Goal: Task Accomplishment & Management: Manage account settings

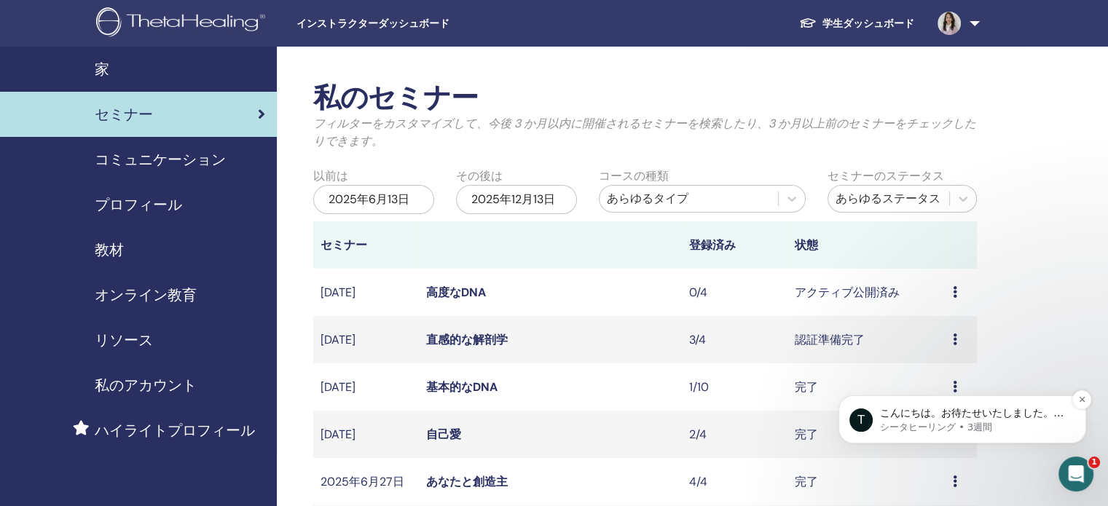
click at [943, 412] on font "こんにちは。お待たせいたしました。ご要望にお応えして、生徒様は「あなたと創造主」セミナーへのご登録を完了いたしました。" at bounding box center [972, 434] width 184 height 55
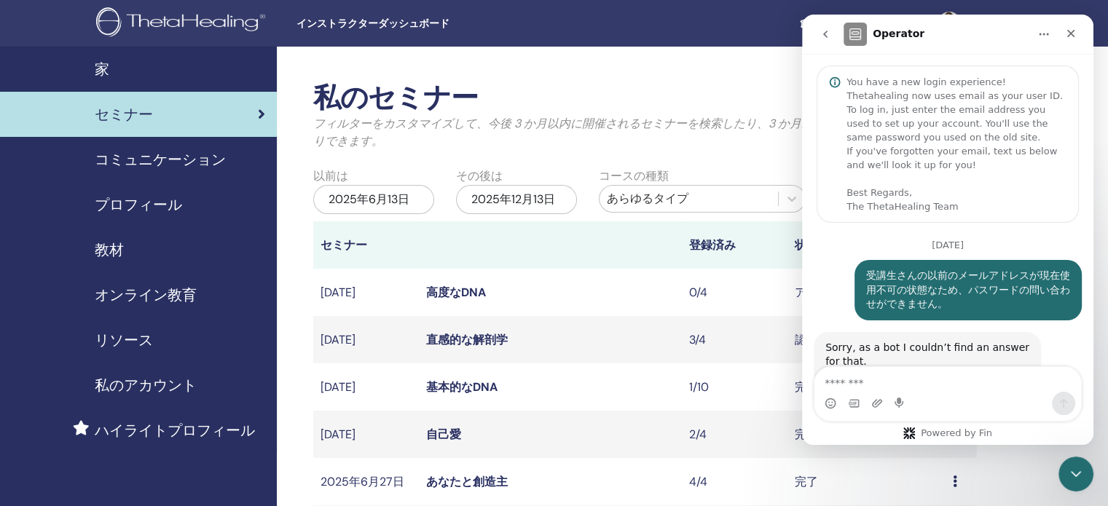
scroll to position [205, 0]
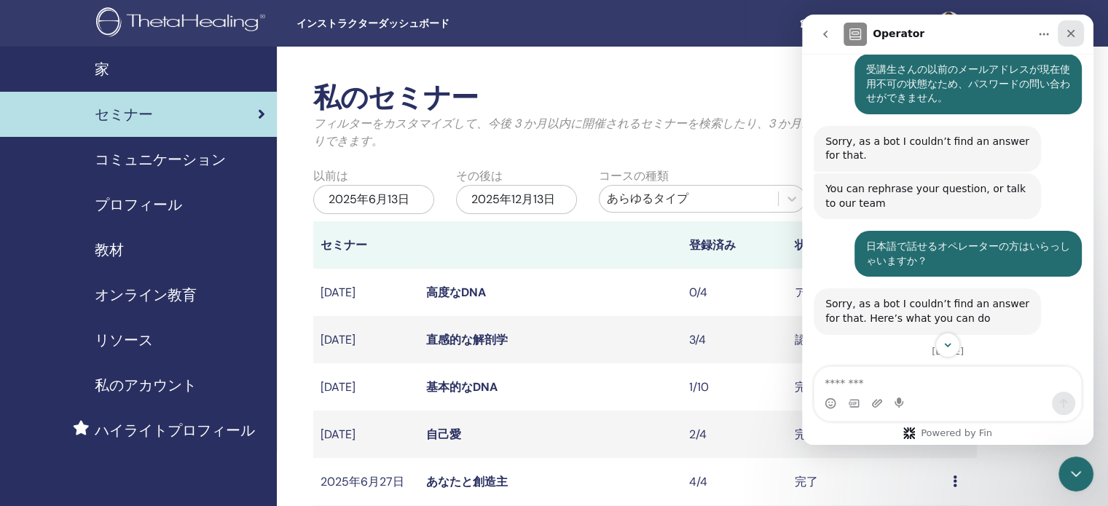
click at [1068, 28] on icon "クローズ" at bounding box center [1071, 34] width 12 height 12
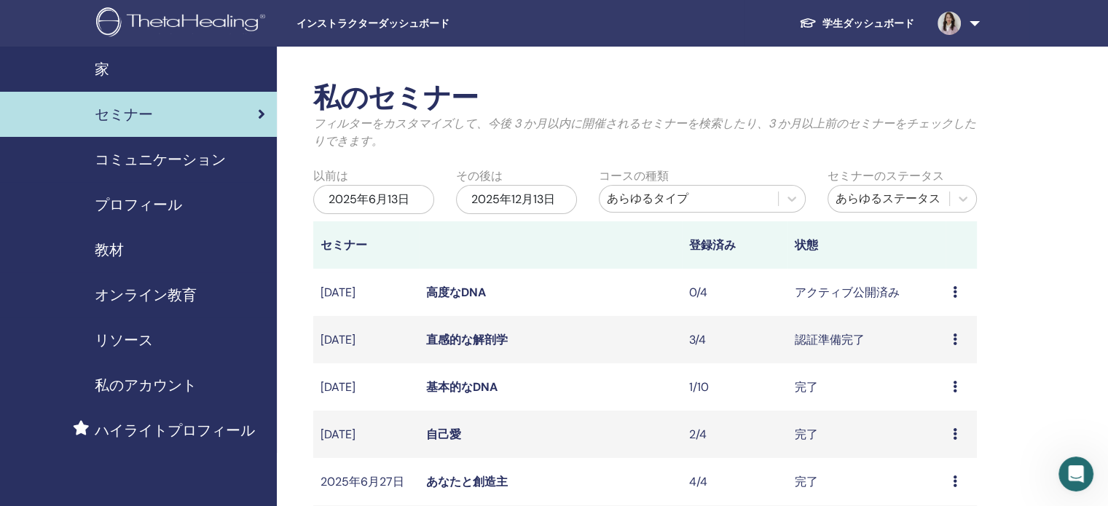
scroll to position [9980, 0]
click at [1068, 469] on icon "Intercom Messengerを開く" at bounding box center [1073, 472] width 10 height 12
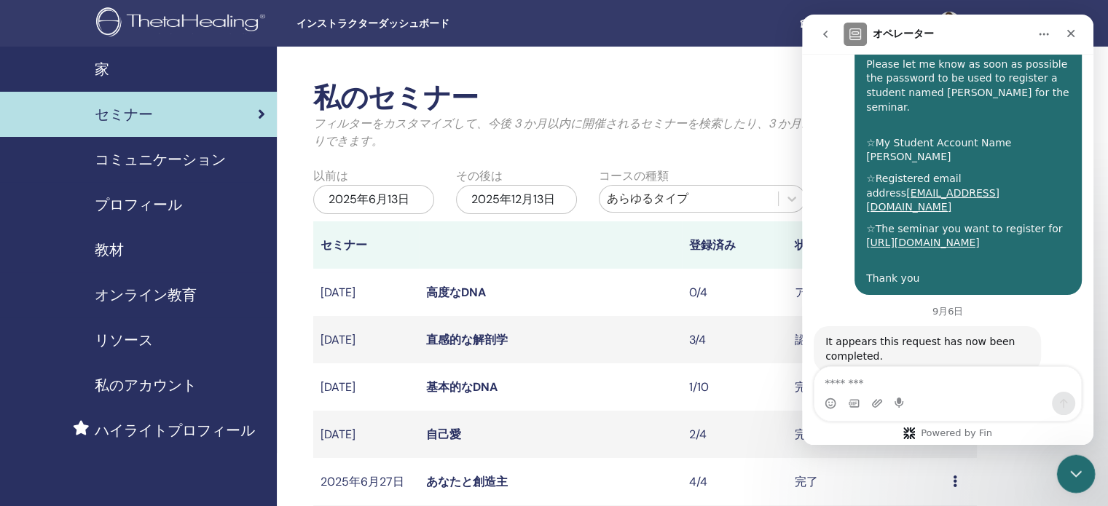
scroll to position [10551, 0]
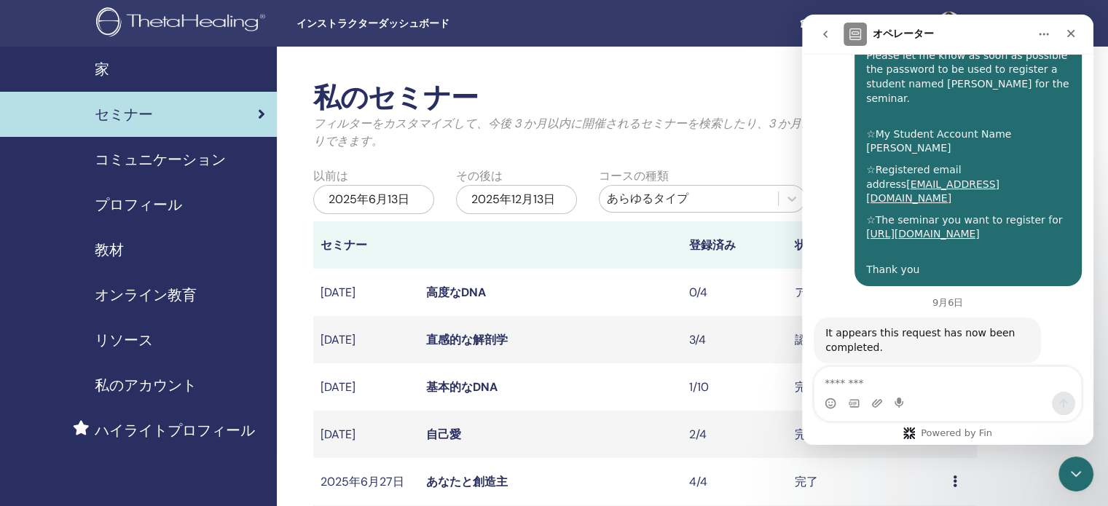
drag, startPoint x: 824, startPoint y: 259, endPoint x: 895, endPoint y: 328, distance: 99.9
click at [849, 374] on textarea "メッセージ..." at bounding box center [947, 379] width 267 height 25
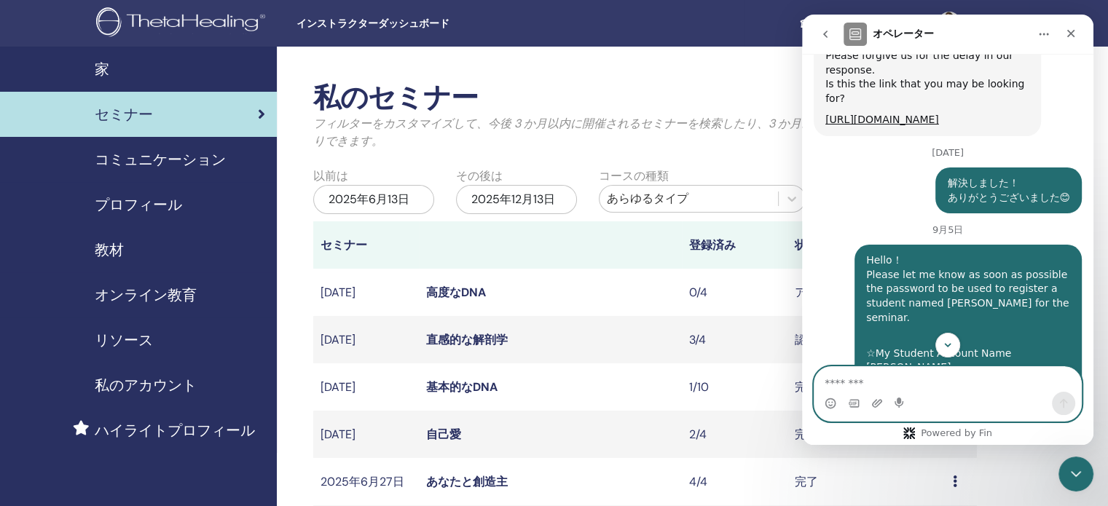
scroll to position [10332, 0]
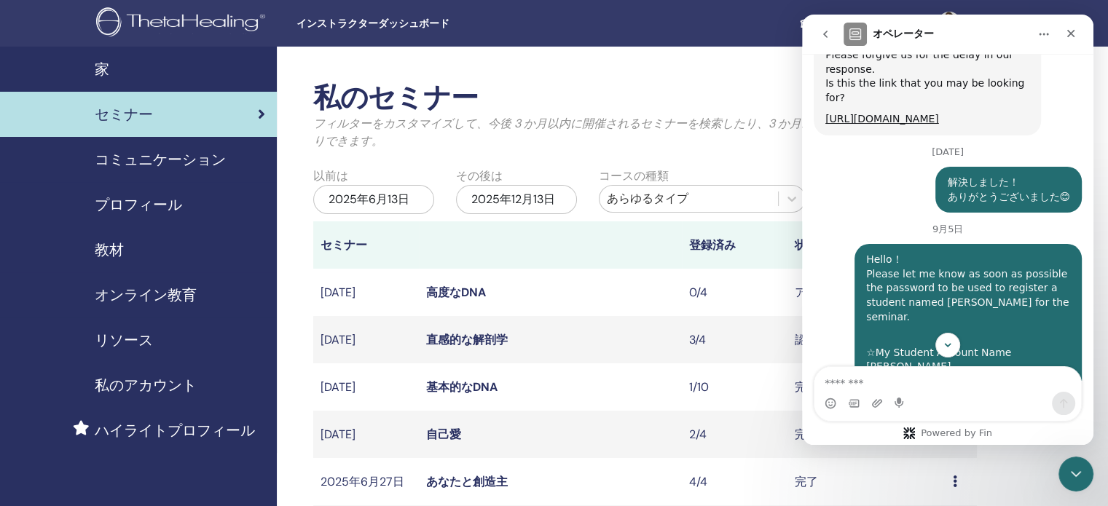
drag, startPoint x: 964, startPoint y: 200, endPoint x: 1064, endPoint y: 202, distance: 99.8
copy div "Thank you so much !!!"
click at [844, 385] on textarea "メッセージ..." at bounding box center [947, 379] width 267 height 25
paste textarea "**********"
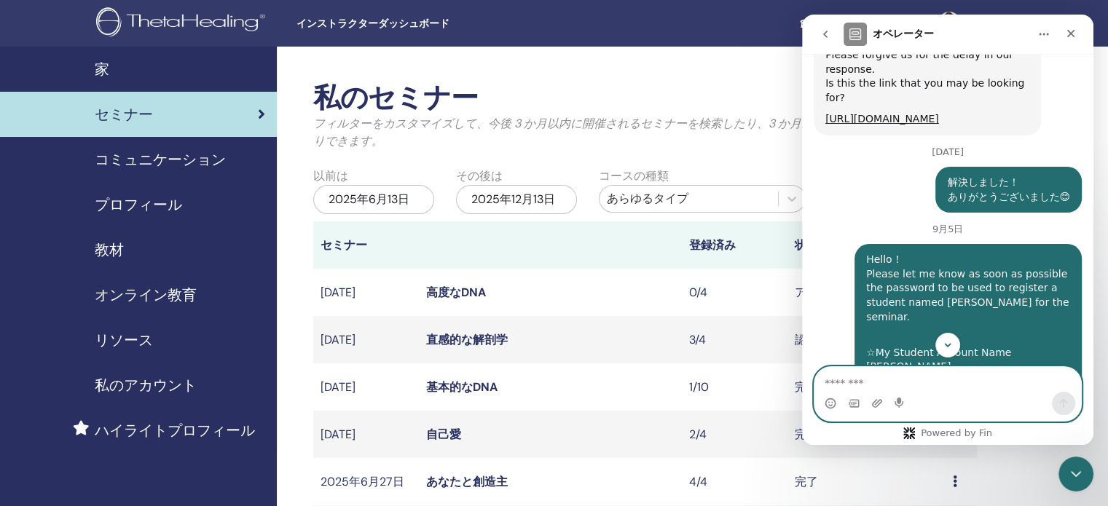
type textarea "**********"
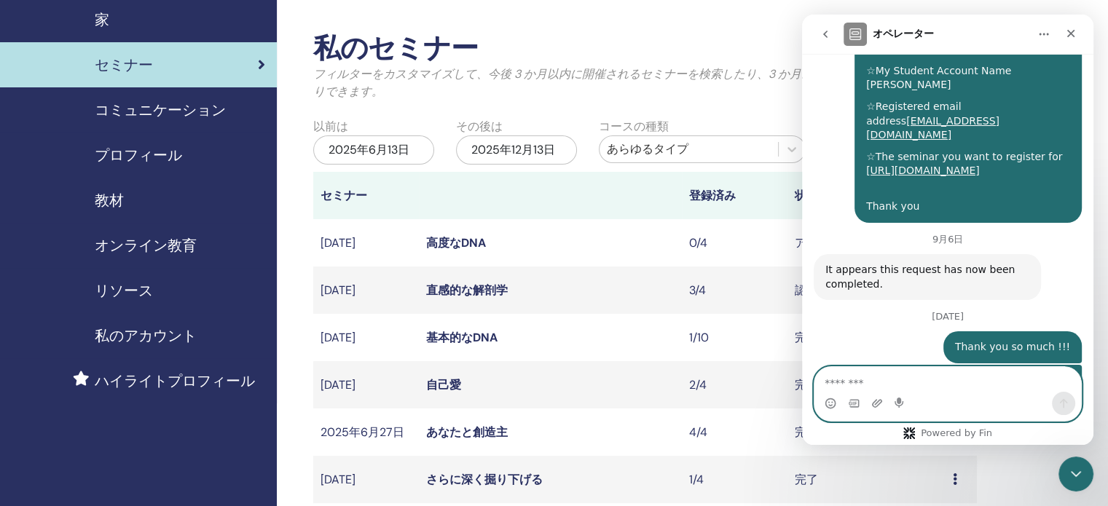
scroll to position [146, 0]
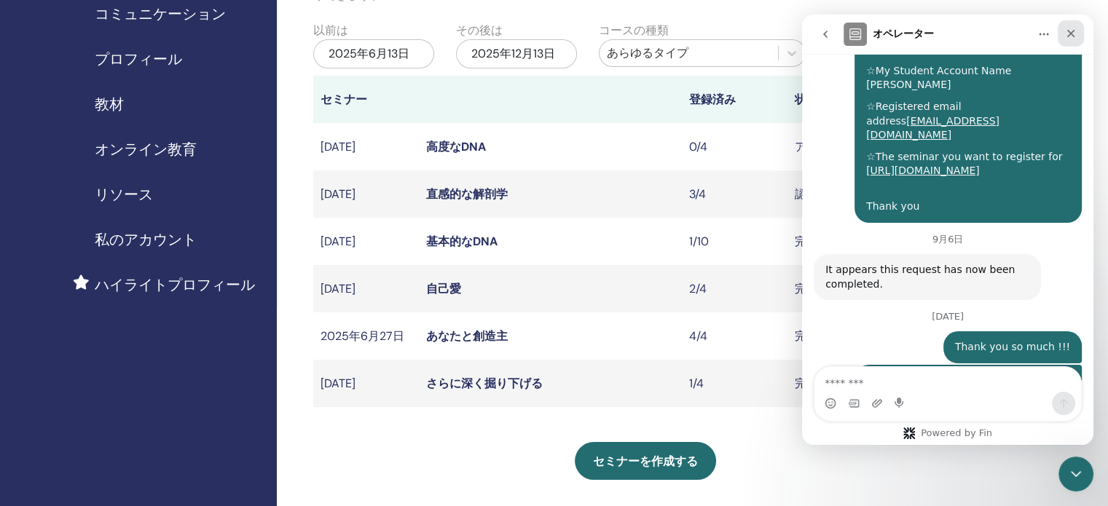
click at [1068, 33] on icon "クローズ" at bounding box center [1071, 34] width 12 height 12
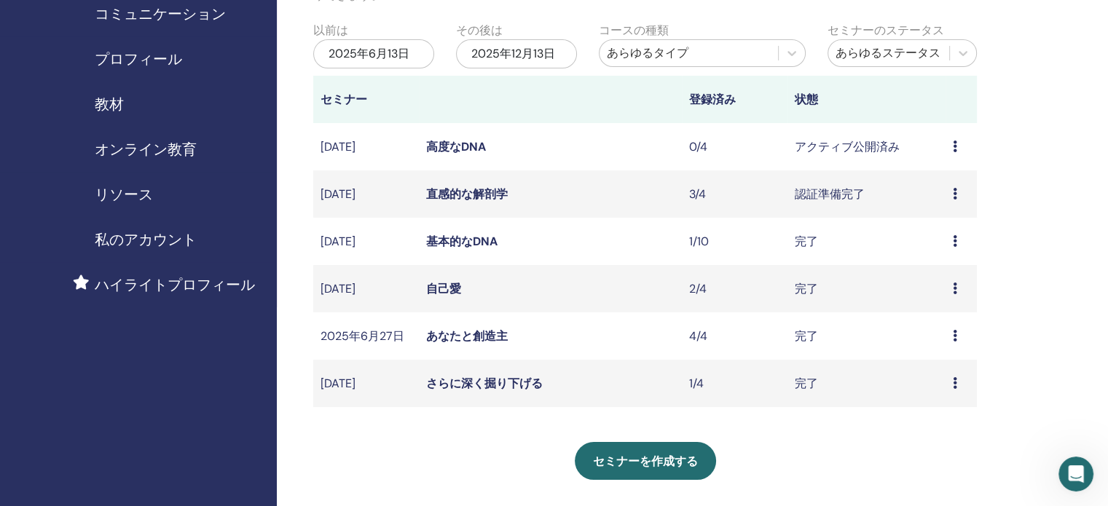
click at [953, 334] on icon at bounding box center [955, 336] width 4 height 12
click at [454, 339] on font "あなたと創造主" at bounding box center [467, 335] width 82 height 15
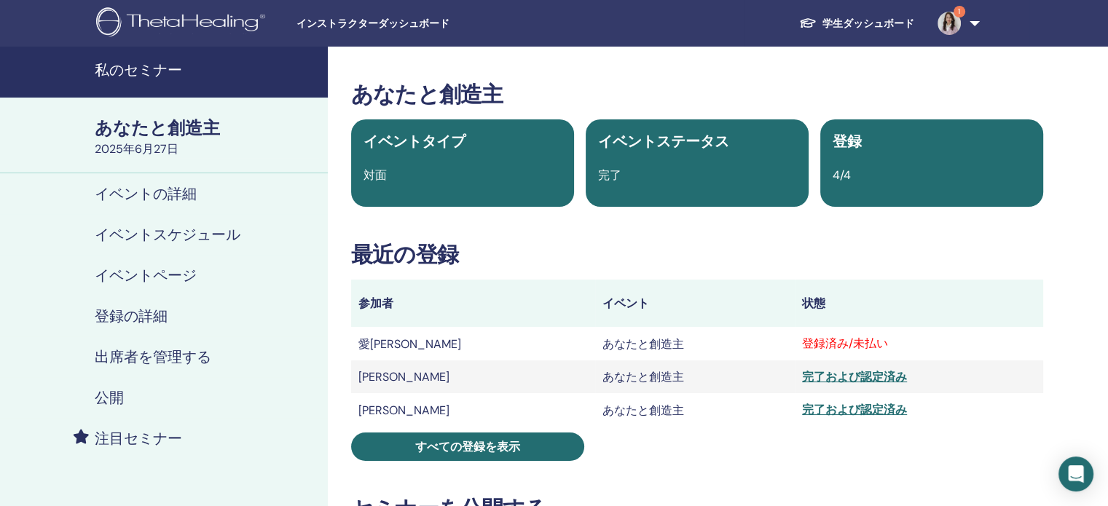
click at [802, 349] on font "登録済み/未払い" at bounding box center [845, 343] width 86 height 15
click at [379, 343] on font "愛[PERSON_NAME]" at bounding box center [409, 343] width 103 height 15
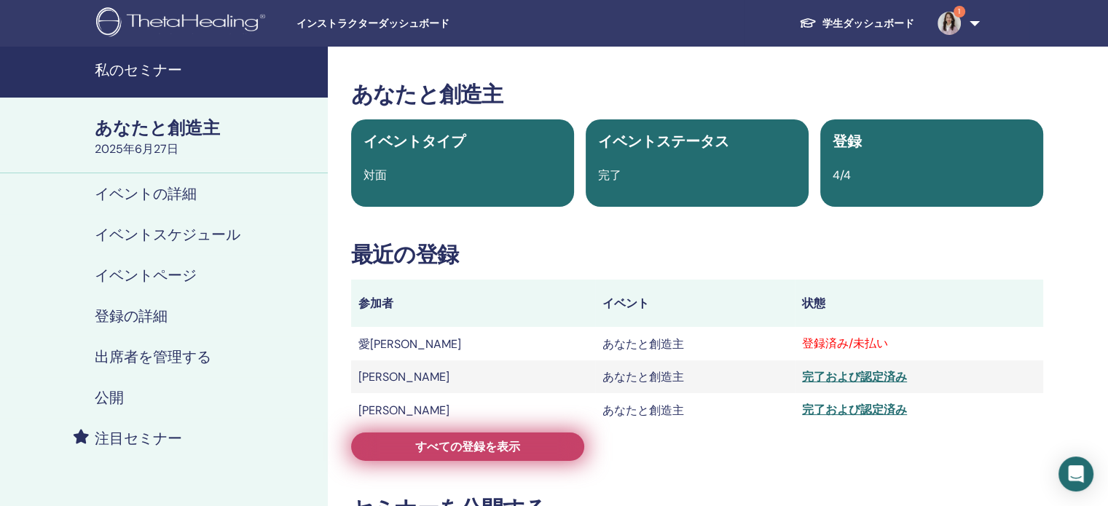
click at [428, 451] on font "すべての登録を表示" at bounding box center [467, 446] width 105 height 15
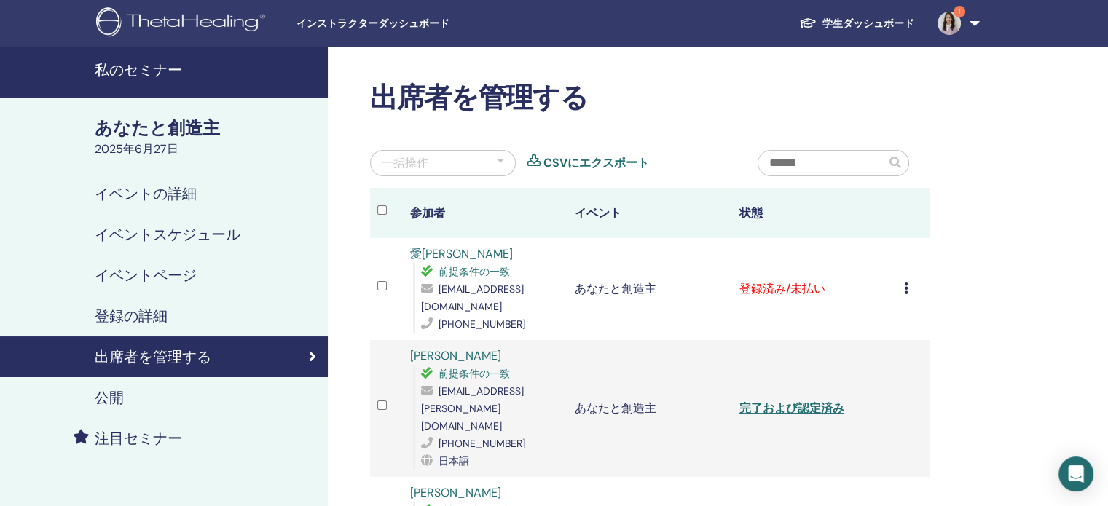
click at [904, 289] on icon at bounding box center [906, 289] width 4 height 12
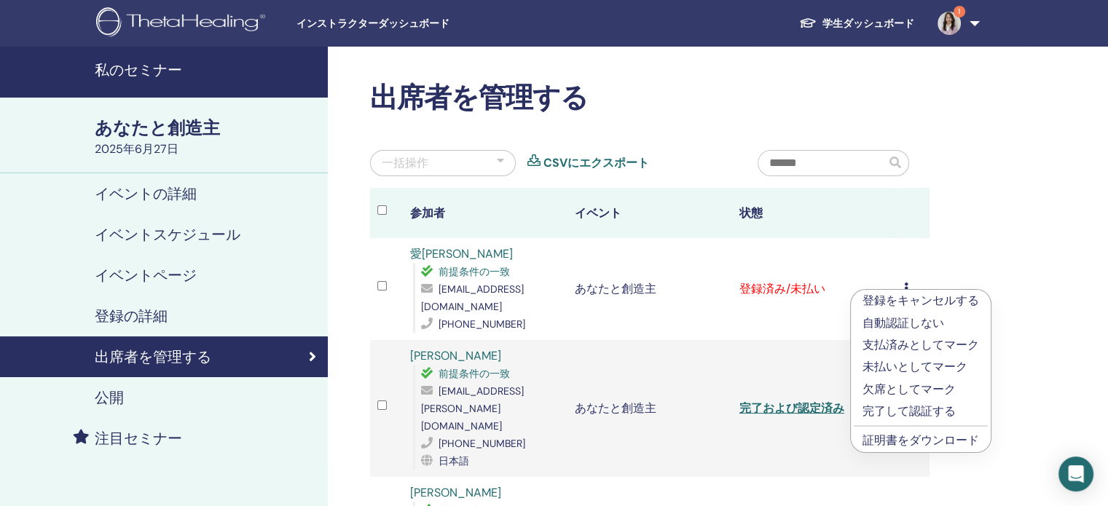
click at [894, 341] on font "支払済みとしてマーク" at bounding box center [920, 344] width 117 height 15
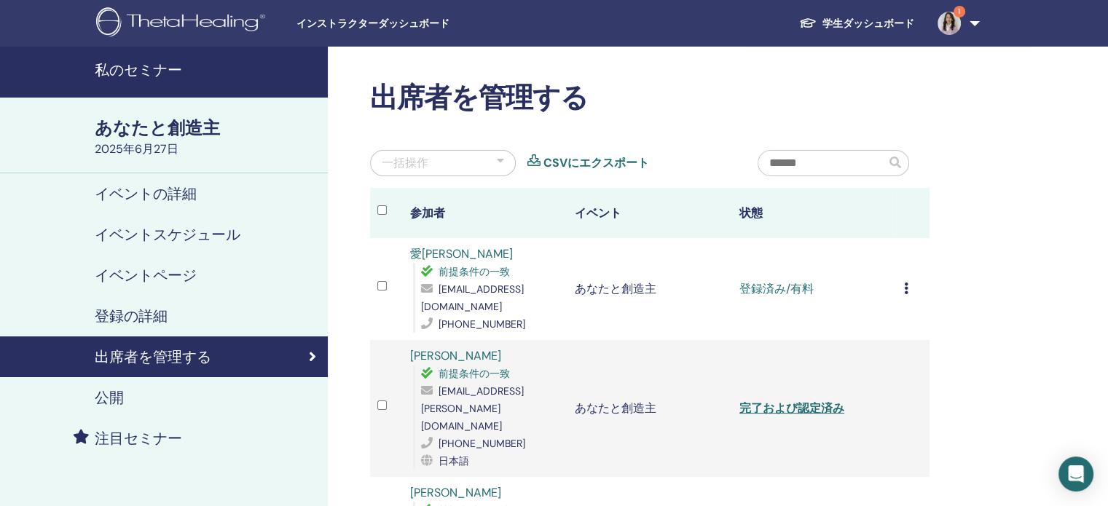
click at [905, 288] on icon at bounding box center [906, 289] width 4 height 12
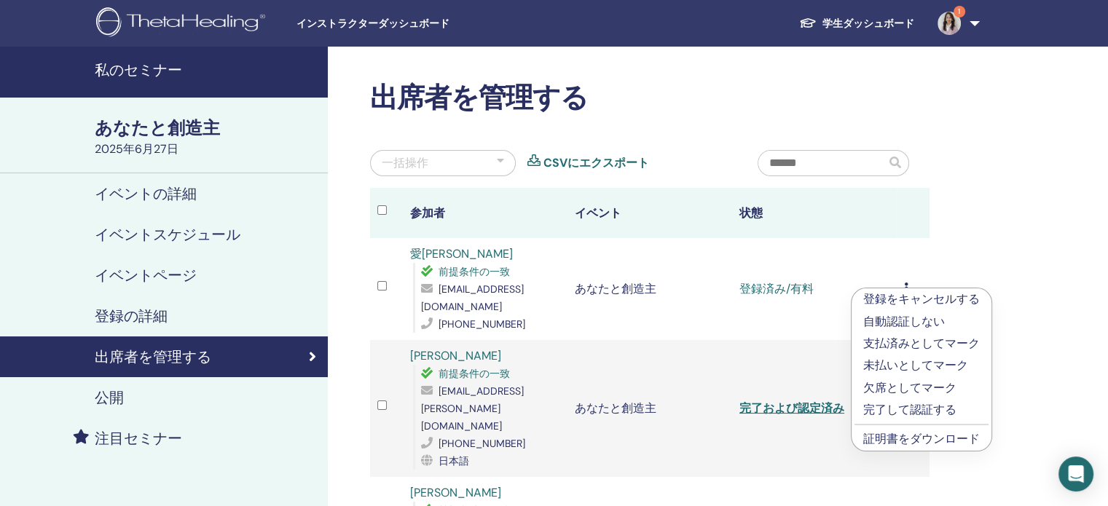
click at [888, 441] on font "証明書をダウンロード" at bounding box center [921, 438] width 117 height 15
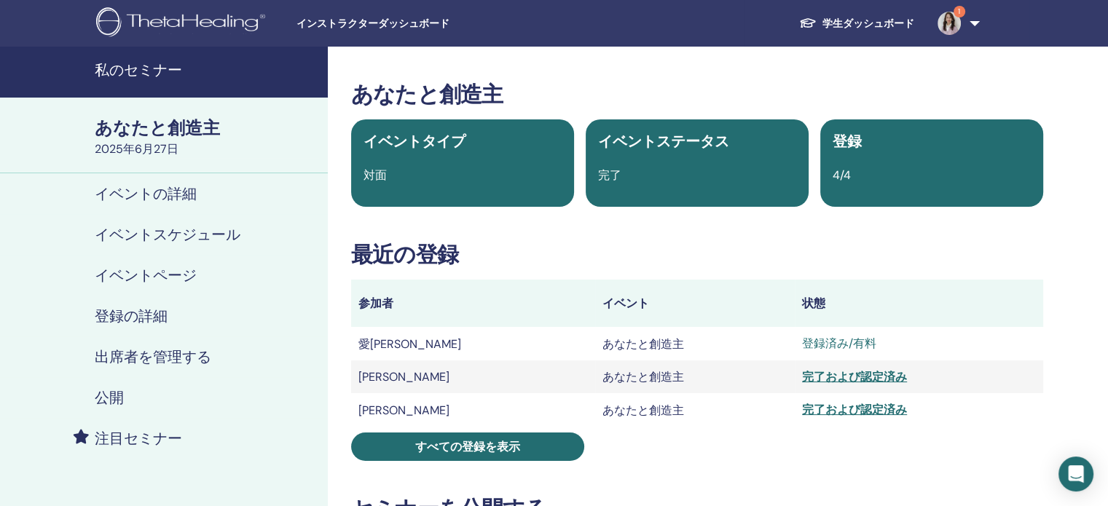
click at [377, 349] on font "愛[PERSON_NAME]" at bounding box center [409, 343] width 103 height 15
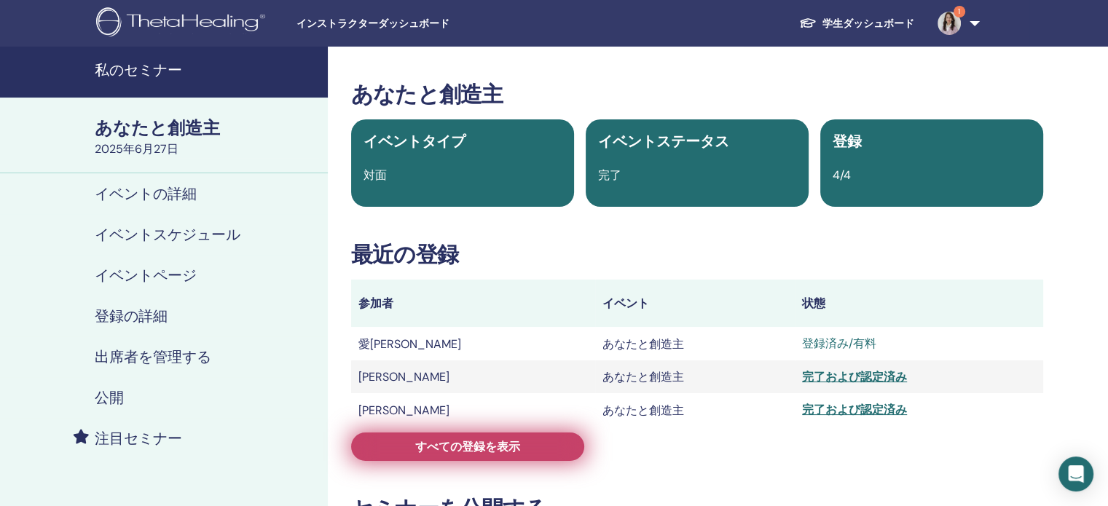
click at [454, 445] on font "すべての登録を表示" at bounding box center [467, 446] width 105 height 15
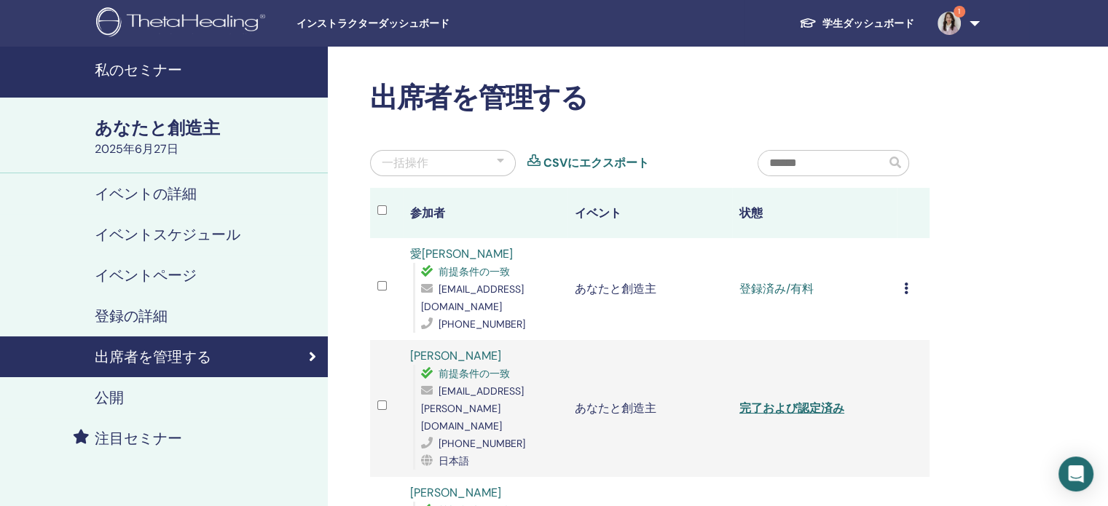
click at [904, 288] on icon at bounding box center [906, 289] width 4 height 12
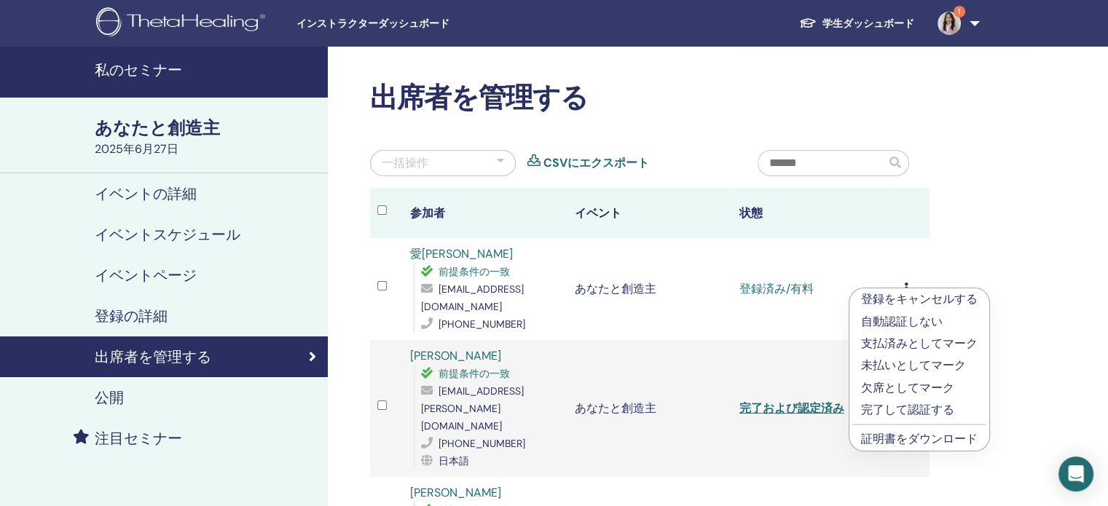
click at [897, 414] on font "完了して認証する" at bounding box center [907, 409] width 93 height 15
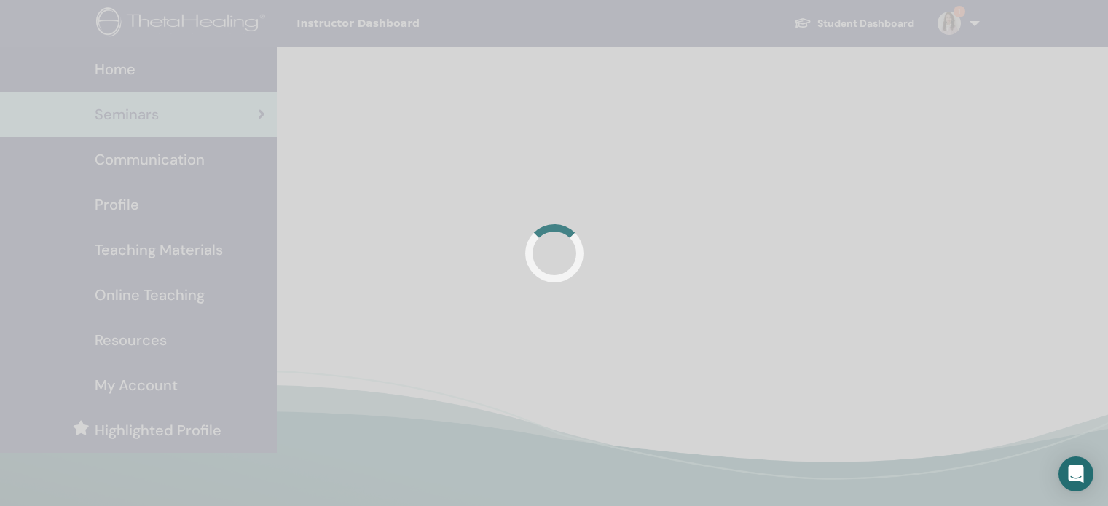
scroll to position [146, 0]
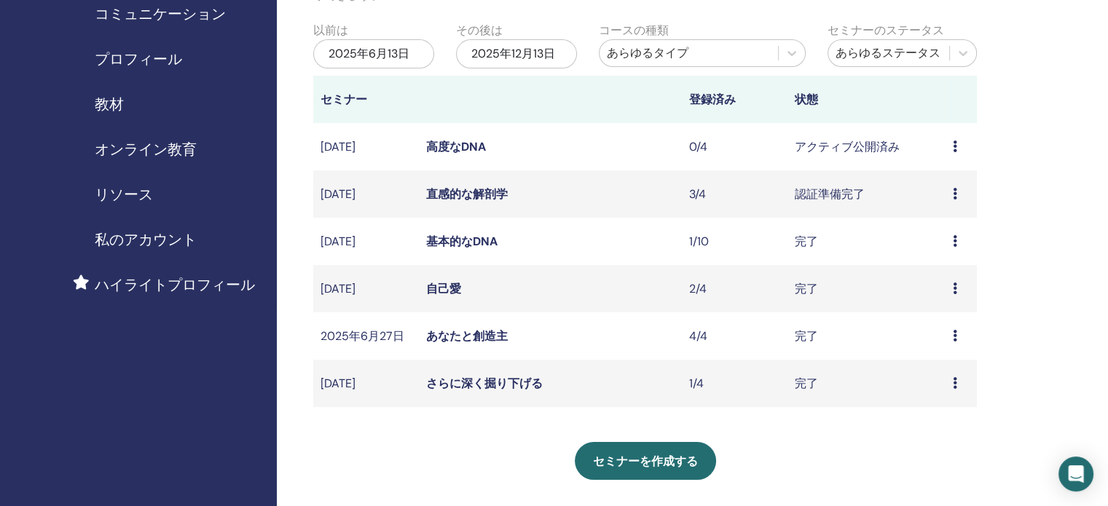
click at [412, 46] on div "2025年6月13日" at bounding box center [373, 53] width 121 height 29
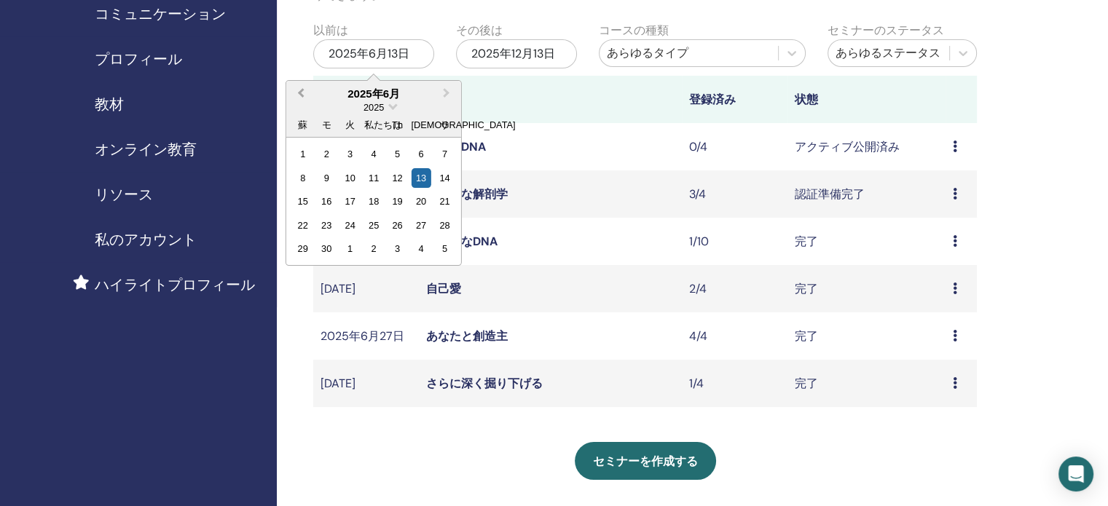
click at [301, 92] on span "前月" at bounding box center [301, 92] width 0 height 15
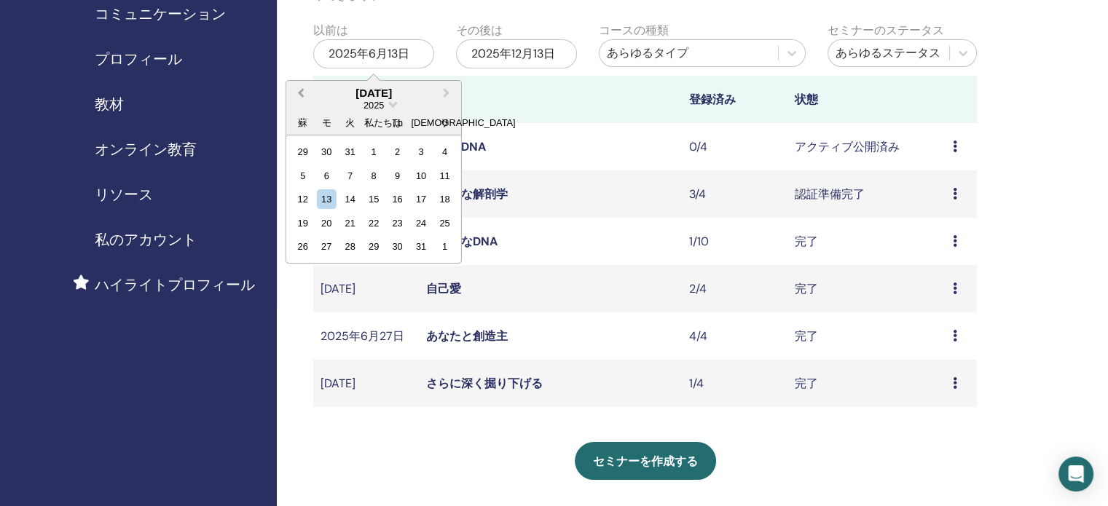
click at [301, 92] on span "前月" at bounding box center [301, 92] width 0 height 15
click at [449, 90] on button "来月" at bounding box center [447, 93] width 23 height 23
click at [301, 149] on div "1" at bounding box center [303, 152] width 20 height 20
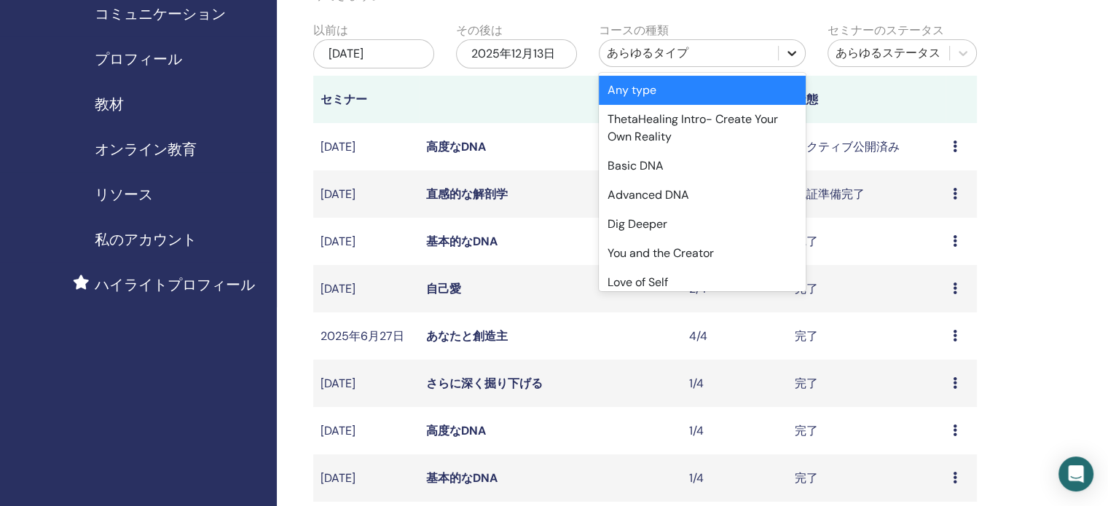
click at [794, 55] on icon at bounding box center [791, 53] width 15 height 15
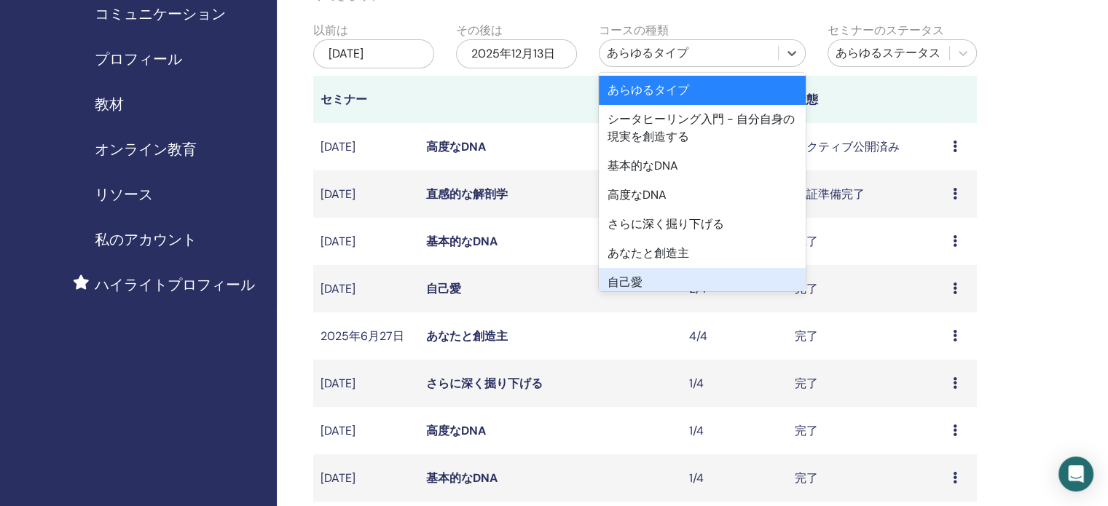
click at [687, 287] on div "自己愛" at bounding box center [702, 282] width 207 height 29
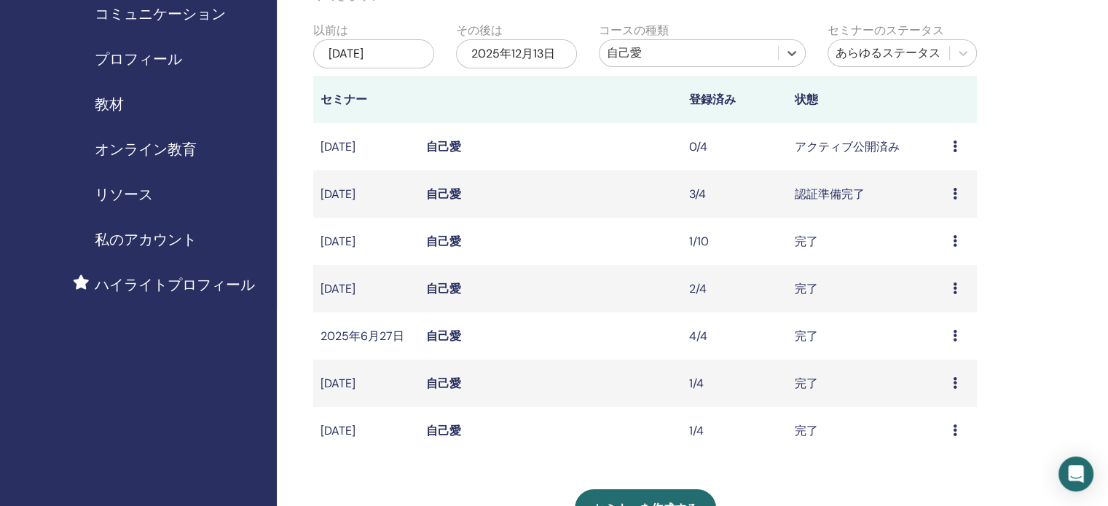
click at [445, 192] on font "自己愛" at bounding box center [443, 193] width 35 height 15
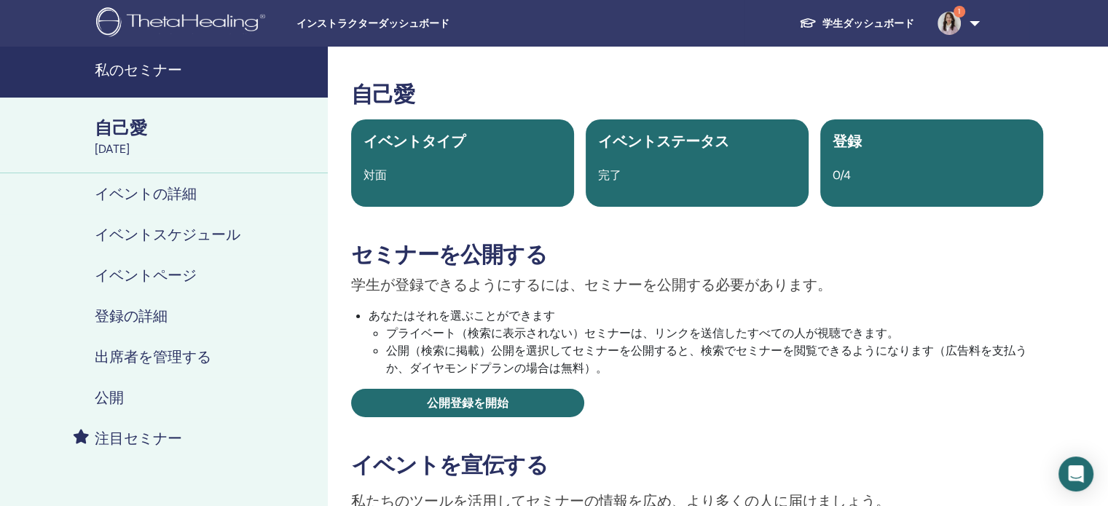
click at [141, 353] on font "出席者を管理する" at bounding box center [153, 356] width 117 height 19
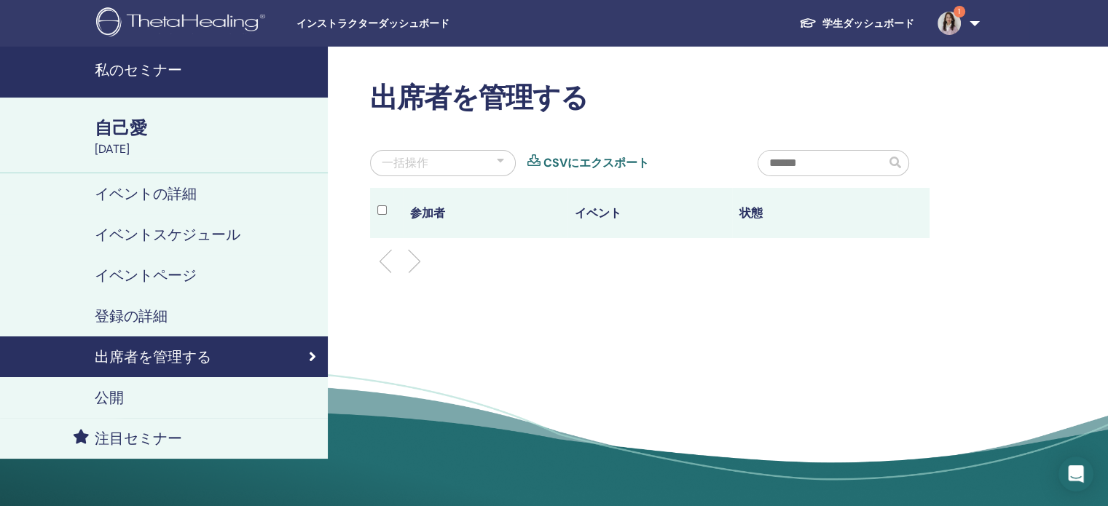
click at [116, 309] on font "登録の詳細" at bounding box center [131, 316] width 73 height 19
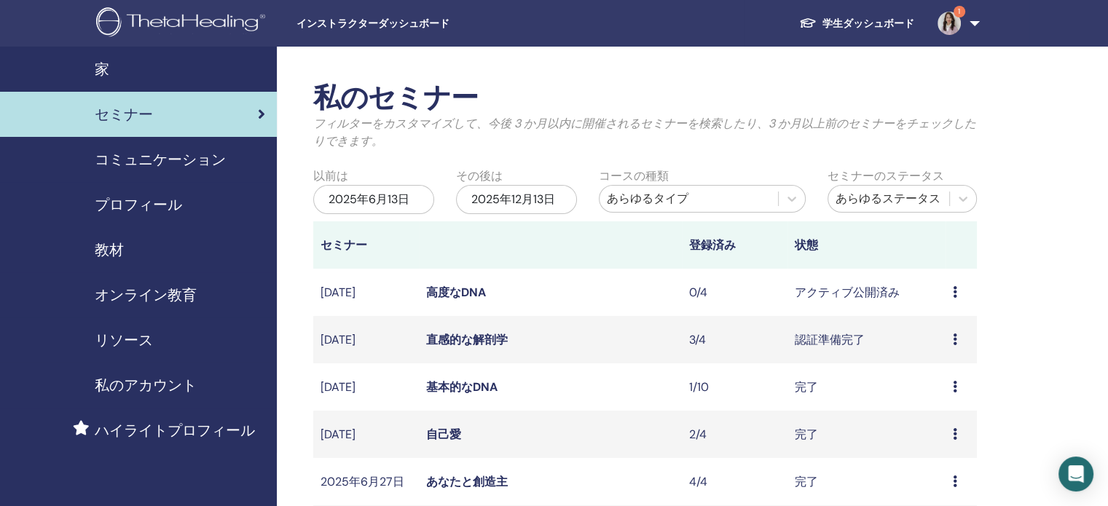
click at [409, 200] on div "2025年6月13日" at bounding box center [373, 199] width 121 height 29
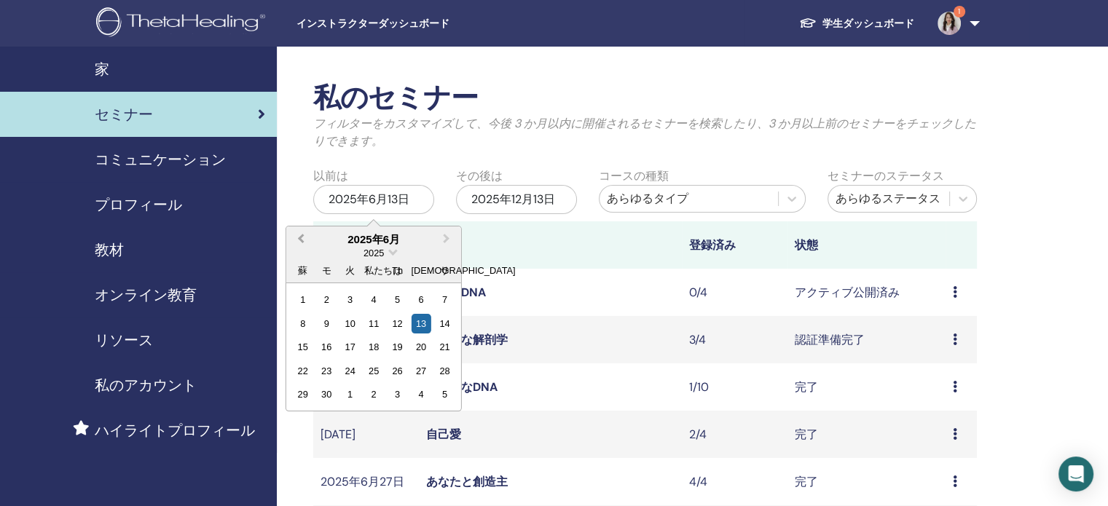
click at [299, 234] on button "前月" at bounding box center [299, 239] width 23 height 23
click at [299, 232] on button "前月" at bounding box center [299, 239] width 23 height 23
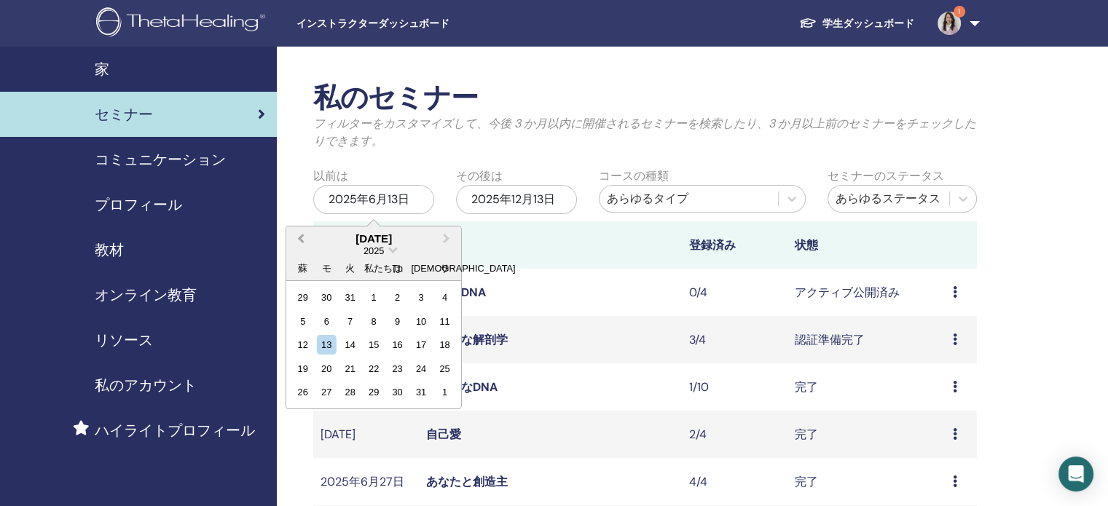
click at [299, 232] on button "前月" at bounding box center [299, 239] width 23 height 23
click at [303, 296] on div "1" at bounding box center [303, 298] width 20 height 20
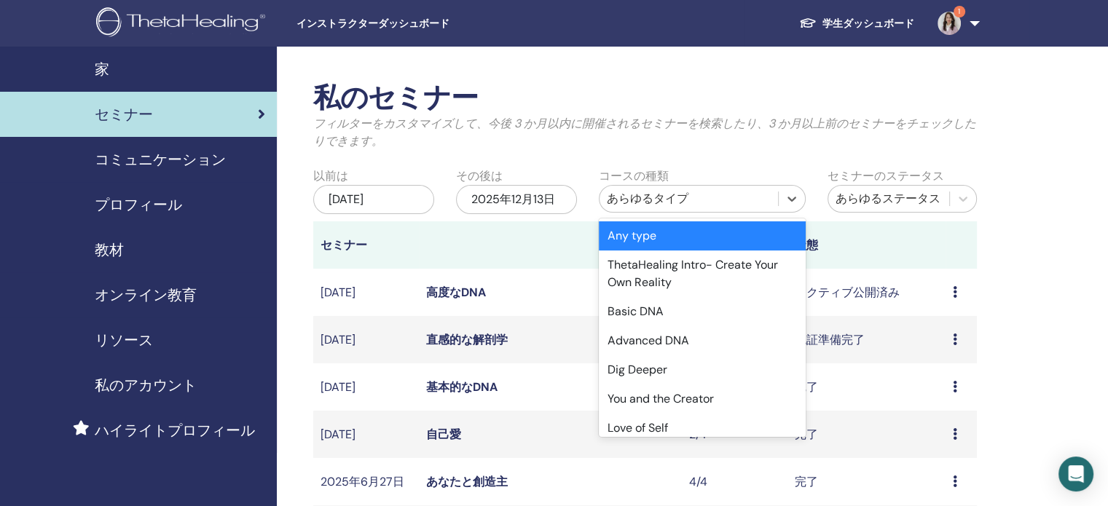
click at [773, 206] on div "あらゆるタイプ" at bounding box center [688, 198] width 178 height 23
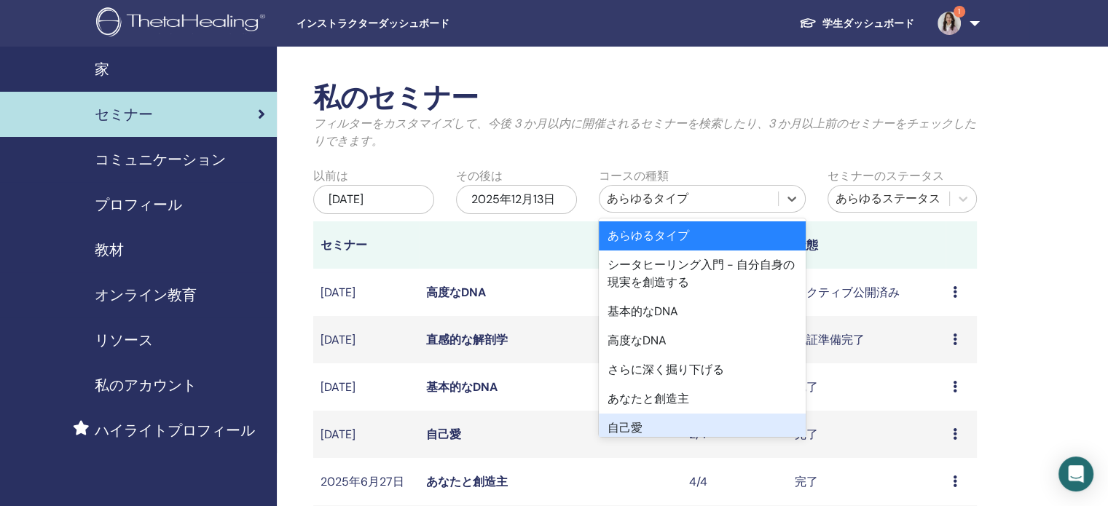
click at [669, 425] on div "自己愛" at bounding box center [702, 428] width 207 height 29
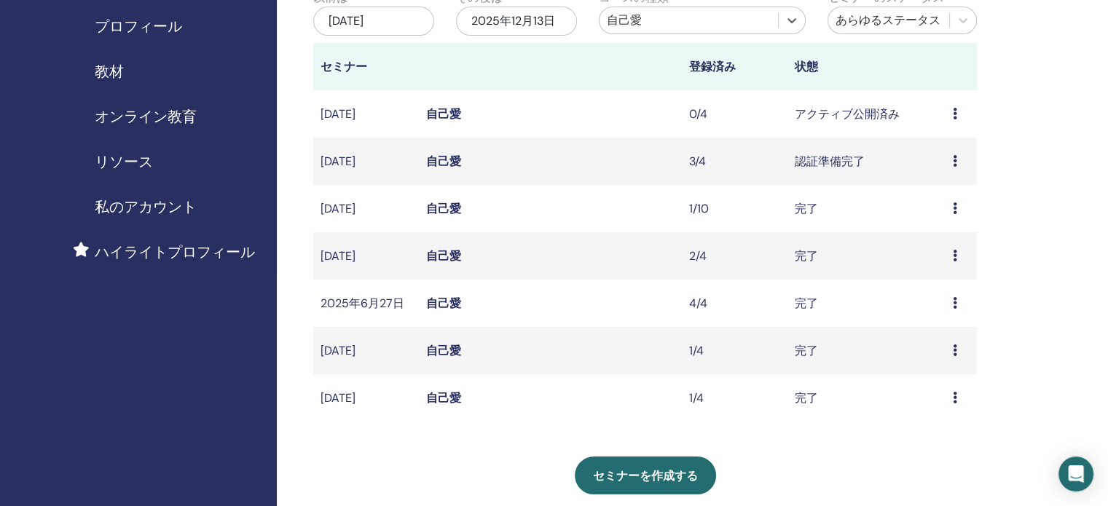
scroll to position [218, 0]
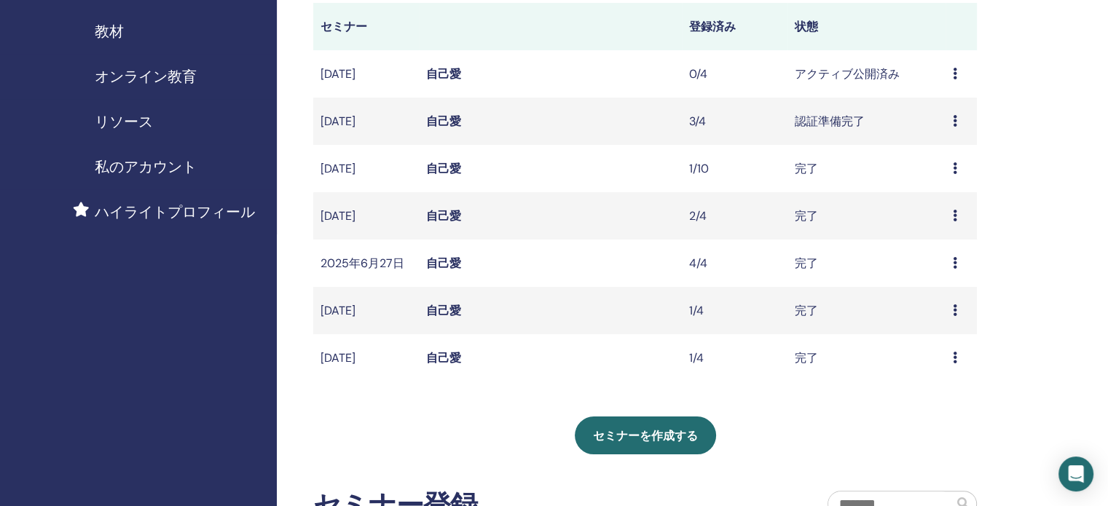
click at [953, 119] on icon at bounding box center [955, 121] width 4 height 12
click at [931, 154] on font "参加者" at bounding box center [932, 152] width 35 height 15
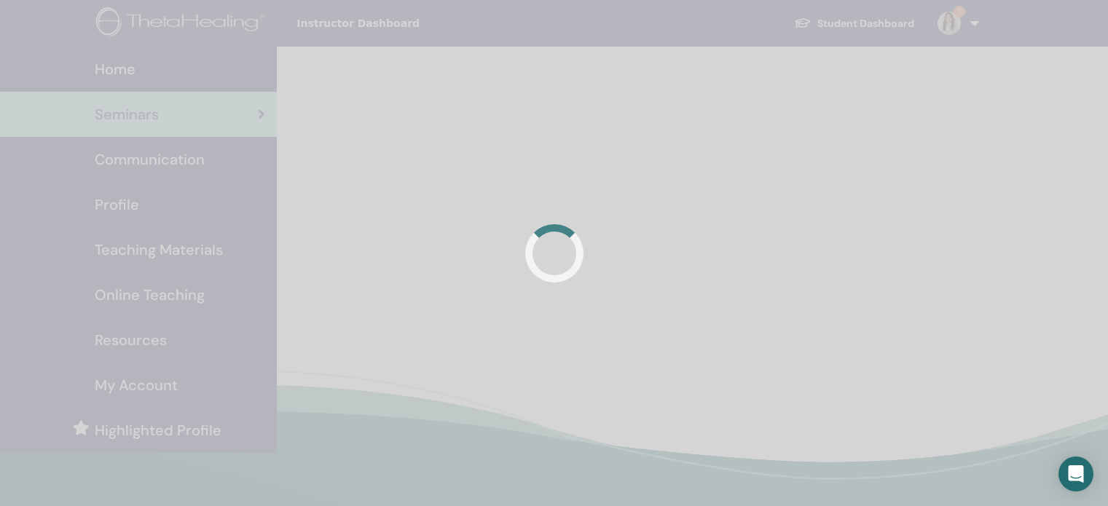
scroll to position [218, 0]
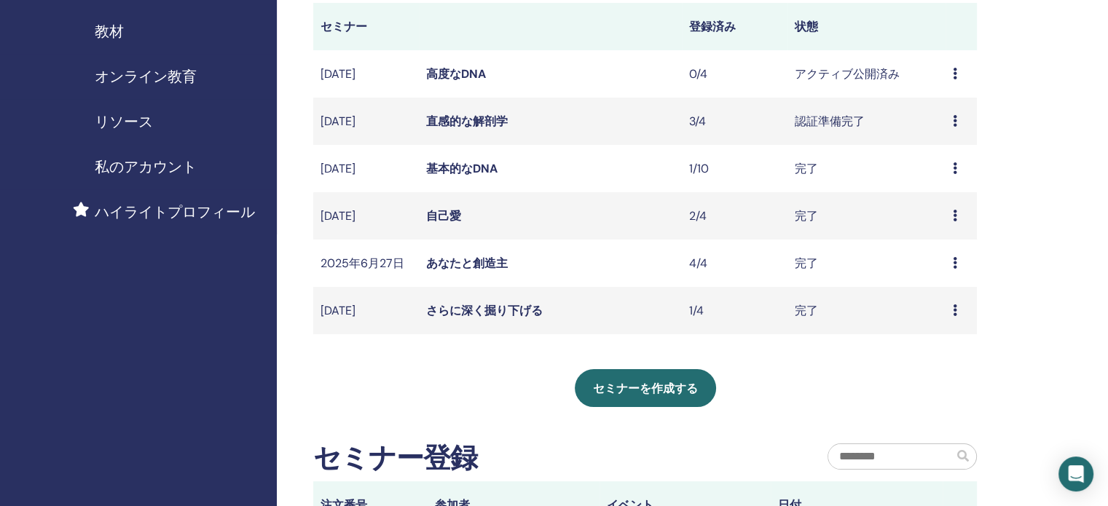
click at [821, 124] on font "認証準備完了" at bounding box center [829, 121] width 70 height 15
click at [954, 122] on icon at bounding box center [955, 121] width 4 height 12
click at [923, 174] on font "参加者" at bounding box center [933, 177] width 35 height 15
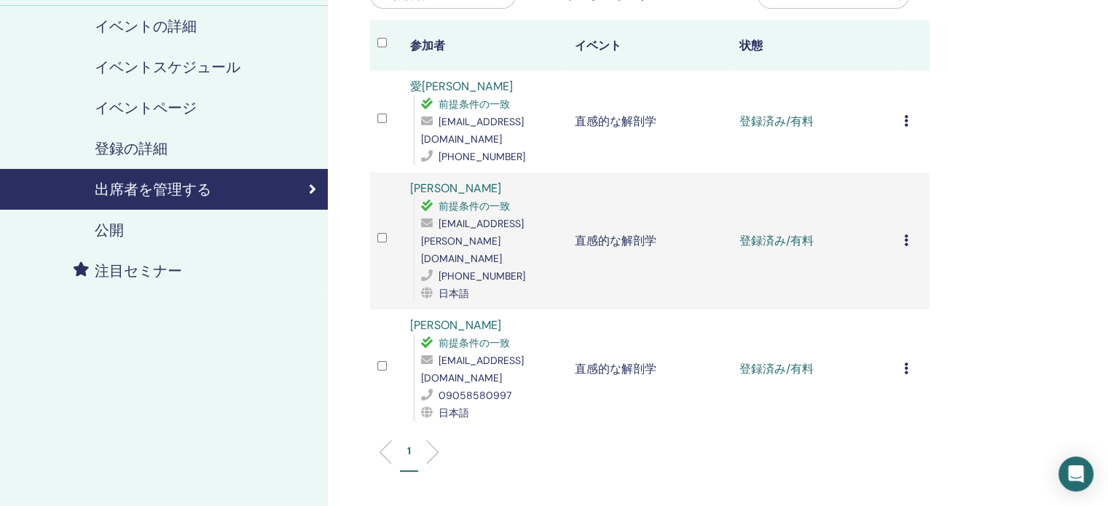
scroll to position [146, 0]
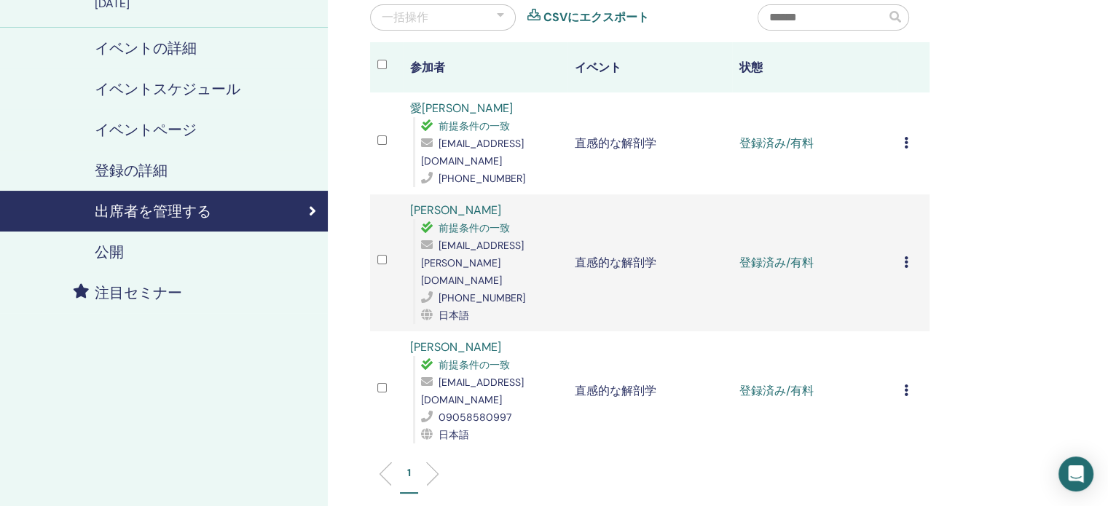
click at [905, 144] on icon at bounding box center [906, 143] width 4 height 12
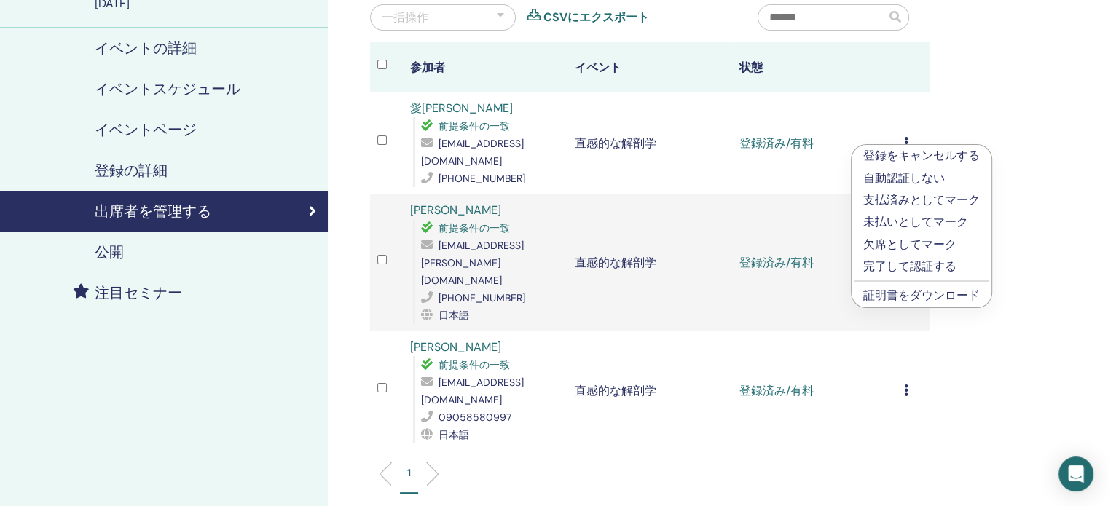
click at [904, 267] on font "完了して認証する" at bounding box center [909, 266] width 93 height 15
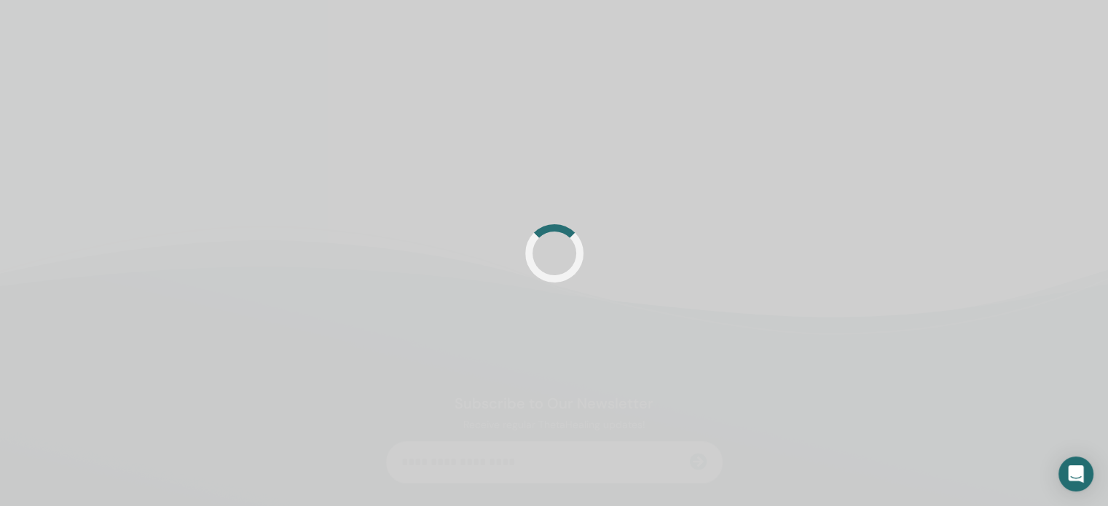
scroll to position [146, 0]
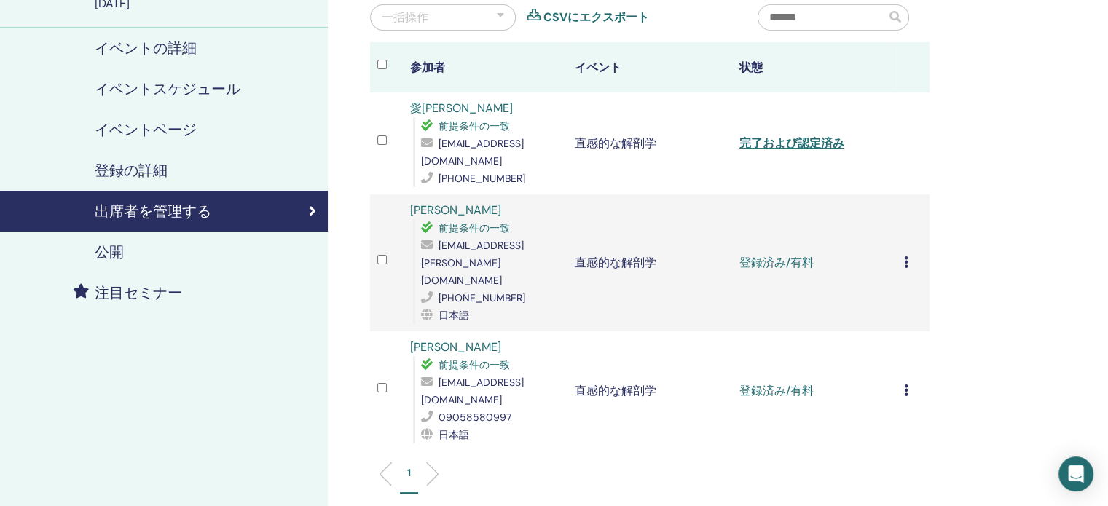
click at [908, 254] on div "登録をキャンセルする 自動認証しない 支払済みとしてマーク 未払いとしてマーク 欠席としてマーク 完了して認証する 証明書をダウンロード" at bounding box center [913, 262] width 18 height 17
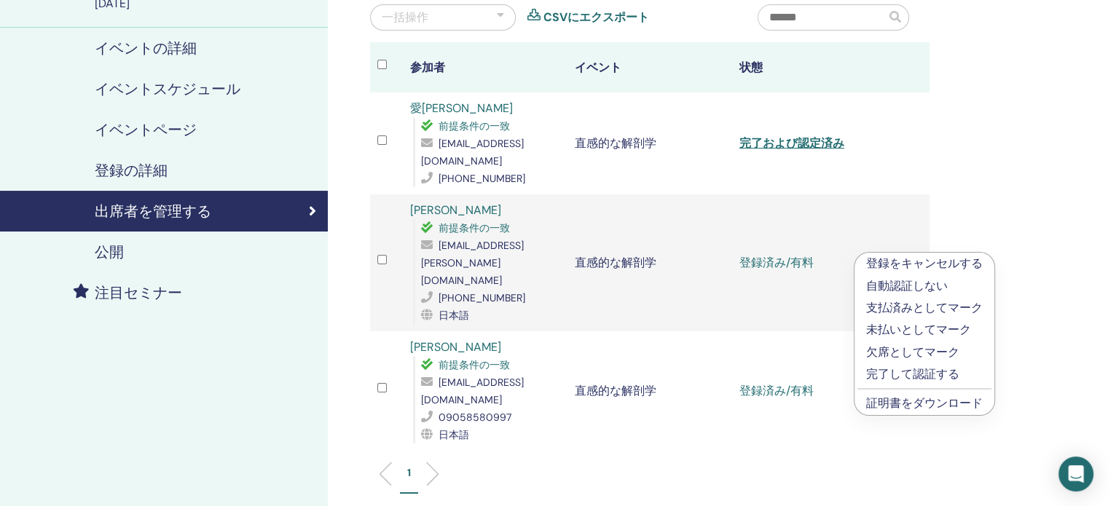
click at [901, 376] on font "完了して認証する" at bounding box center [912, 373] width 93 height 15
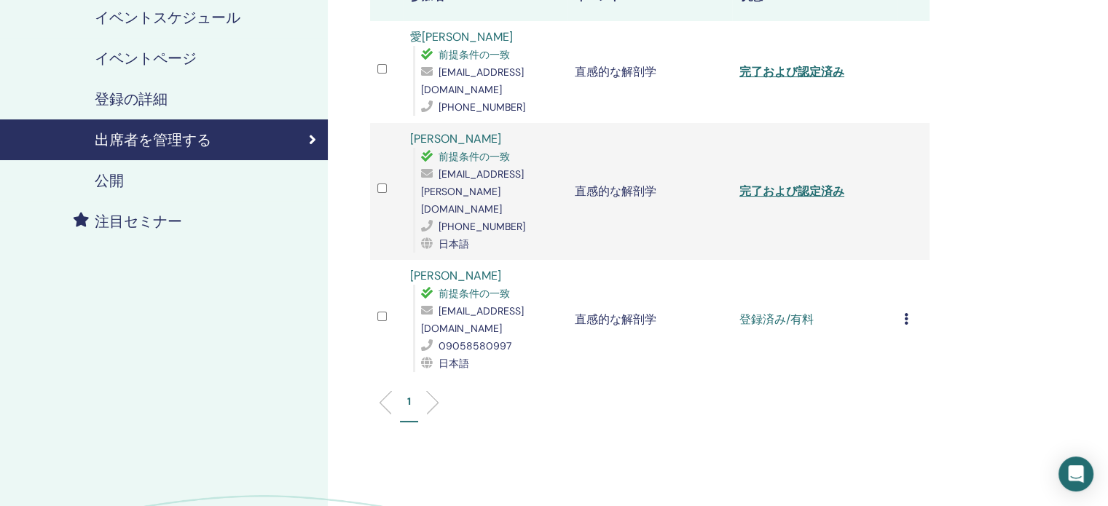
scroll to position [218, 0]
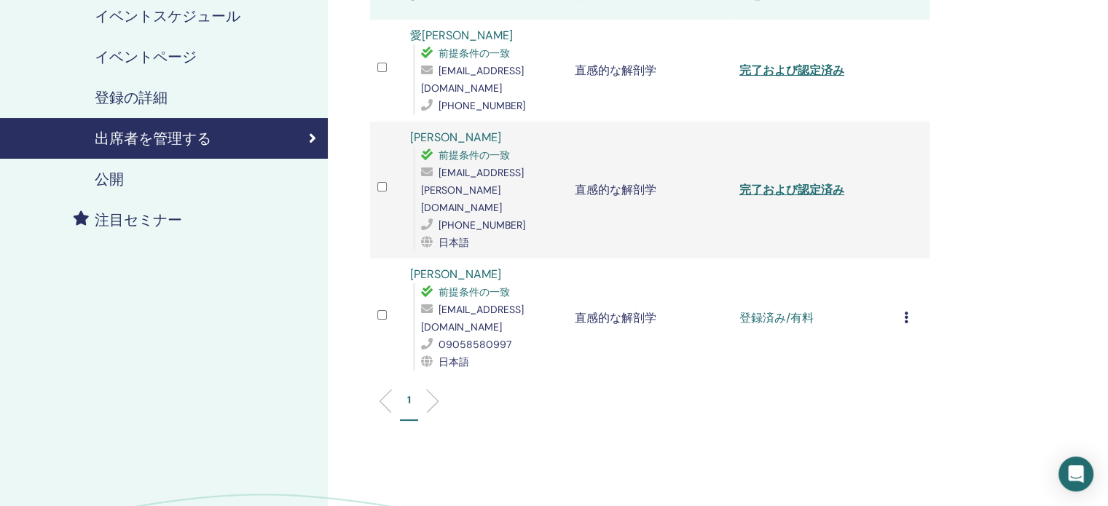
click at [904, 312] on icon at bounding box center [906, 318] width 4 height 12
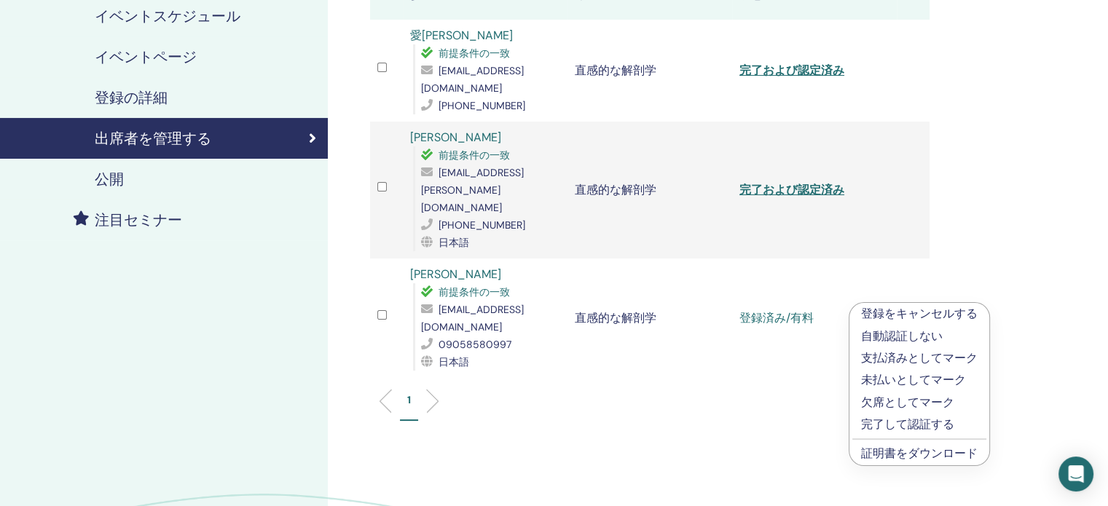
click at [903, 422] on font "完了して認証する" at bounding box center [907, 424] width 93 height 15
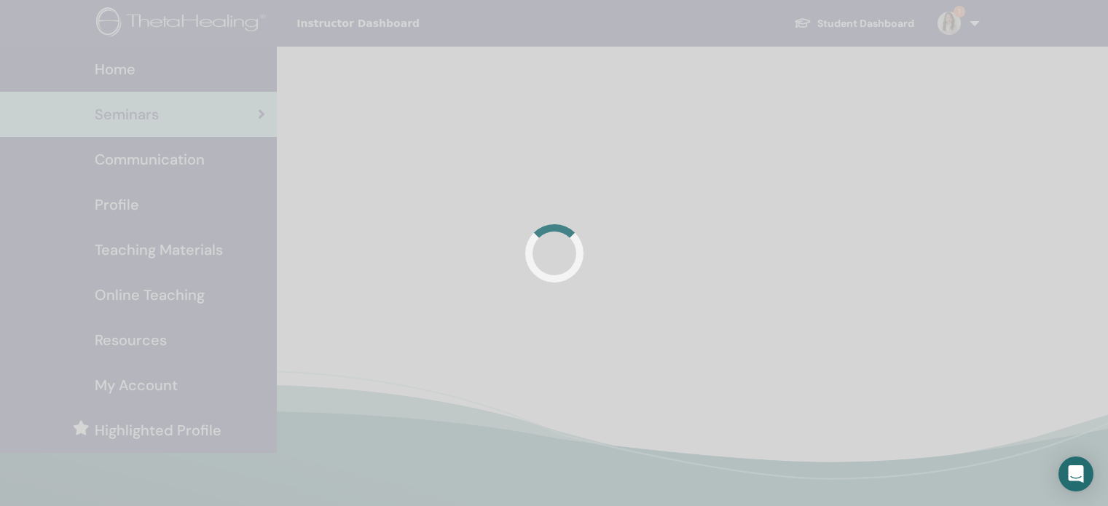
scroll to position [218, 0]
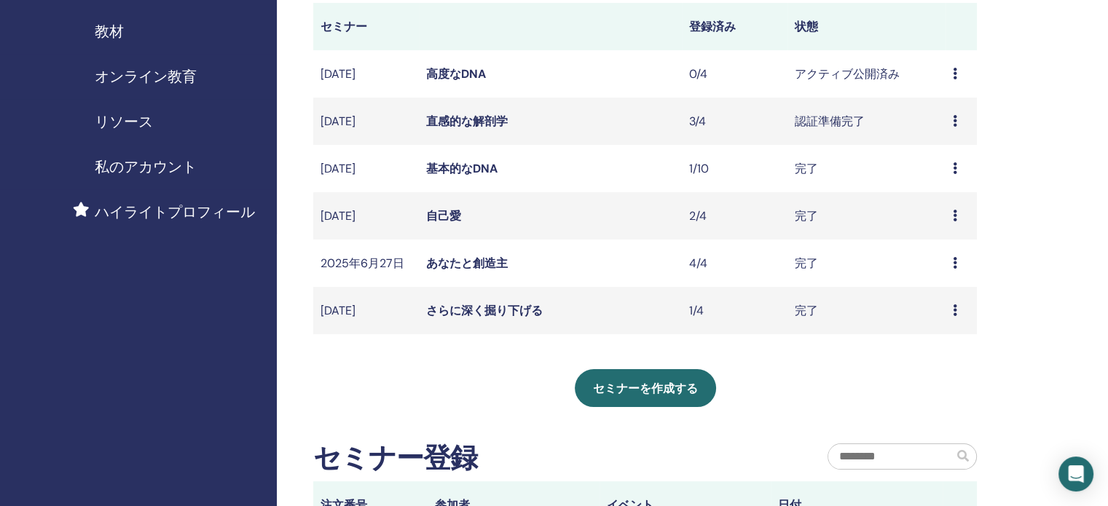
click at [953, 264] on icon at bounding box center [955, 263] width 4 height 12
click at [943, 303] on font "参加者" at bounding box center [932, 297] width 35 height 15
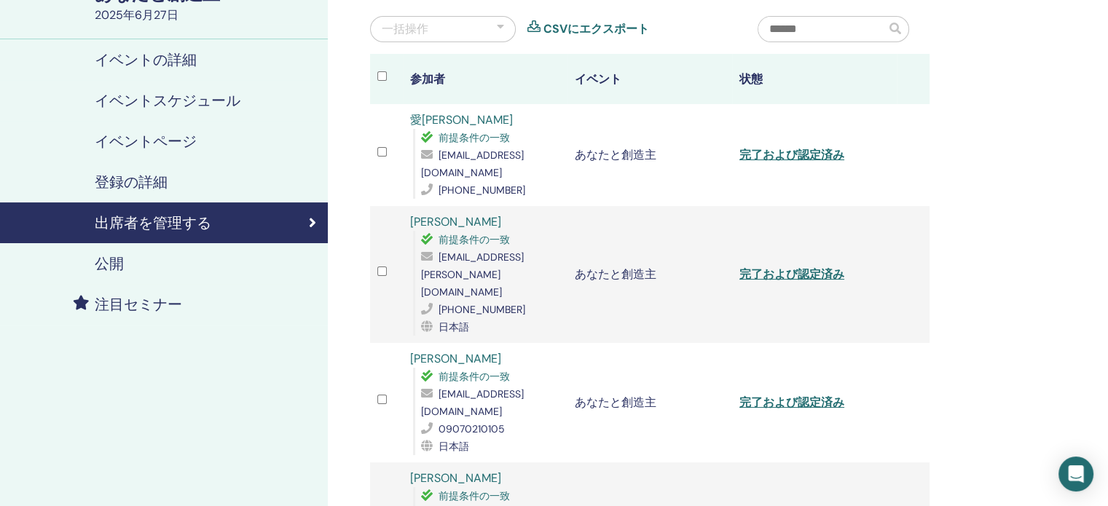
scroll to position [218, 0]
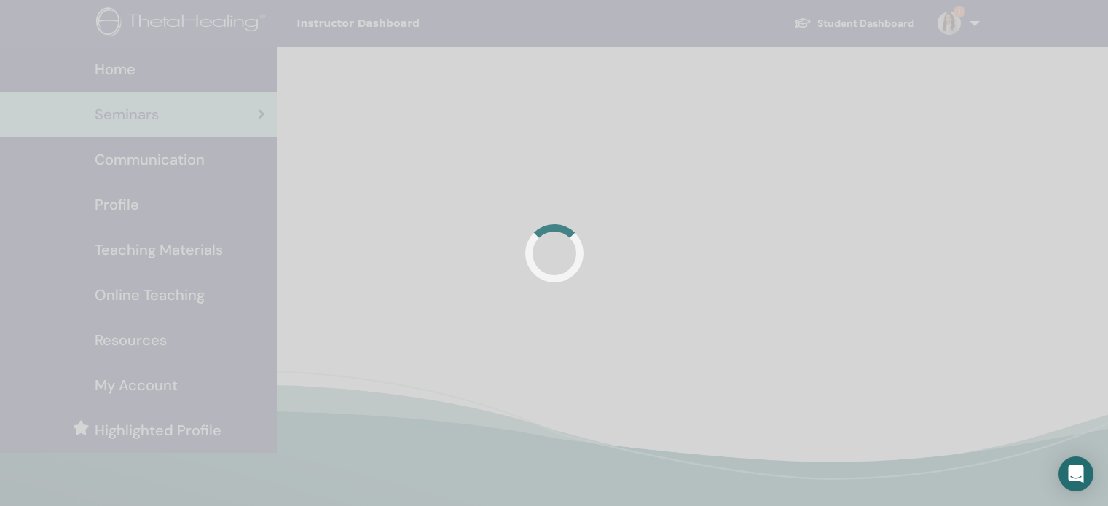
scroll to position [218, 0]
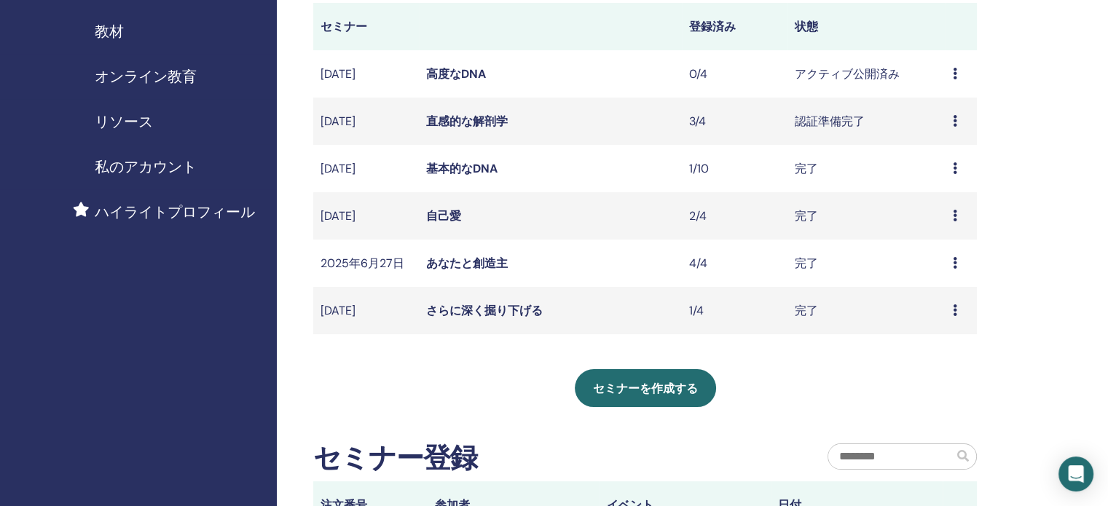
click at [953, 216] on icon at bounding box center [955, 216] width 4 height 12
click at [937, 248] on font "参加者" at bounding box center [932, 249] width 35 height 15
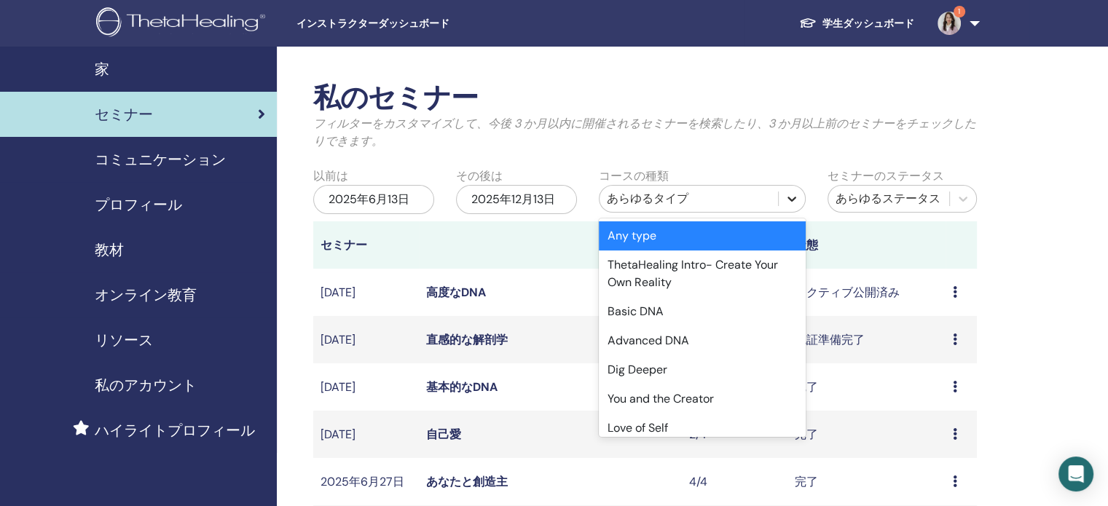
click at [792, 197] on icon at bounding box center [791, 199] width 15 height 15
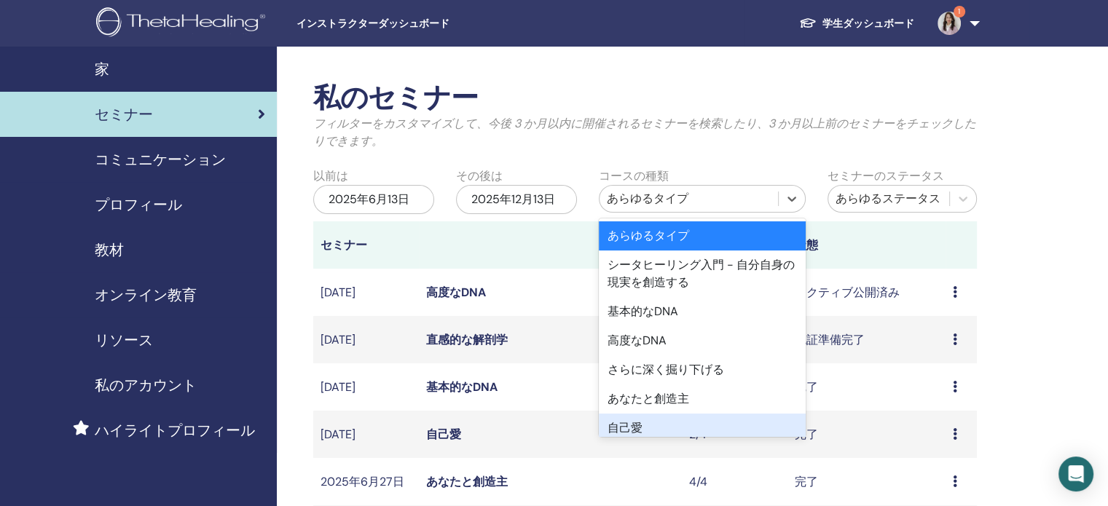
click at [626, 426] on font "自己愛" at bounding box center [624, 427] width 35 height 15
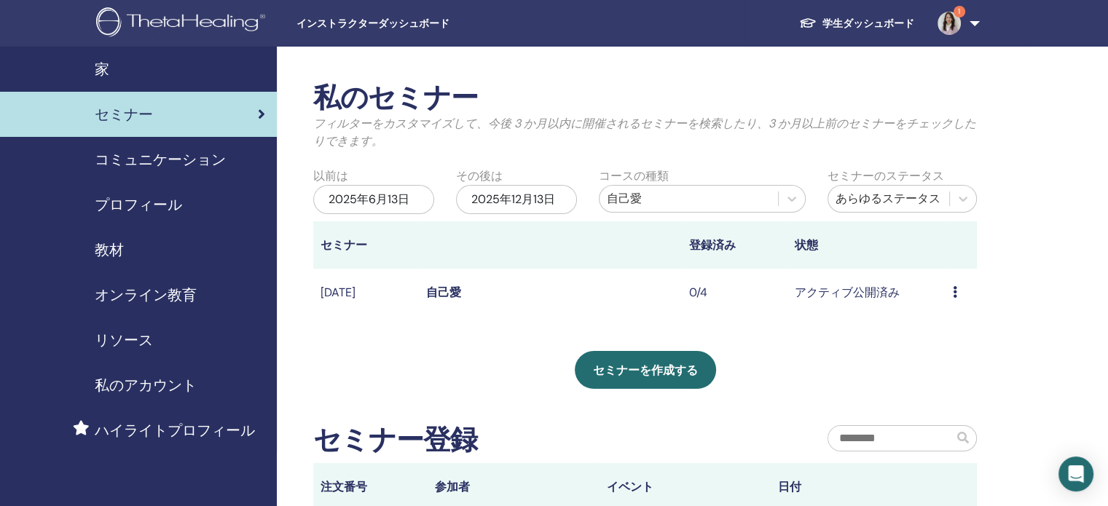
click at [411, 189] on div "2025年6月13日" at bounding box center [373, 199] width 121 height 29
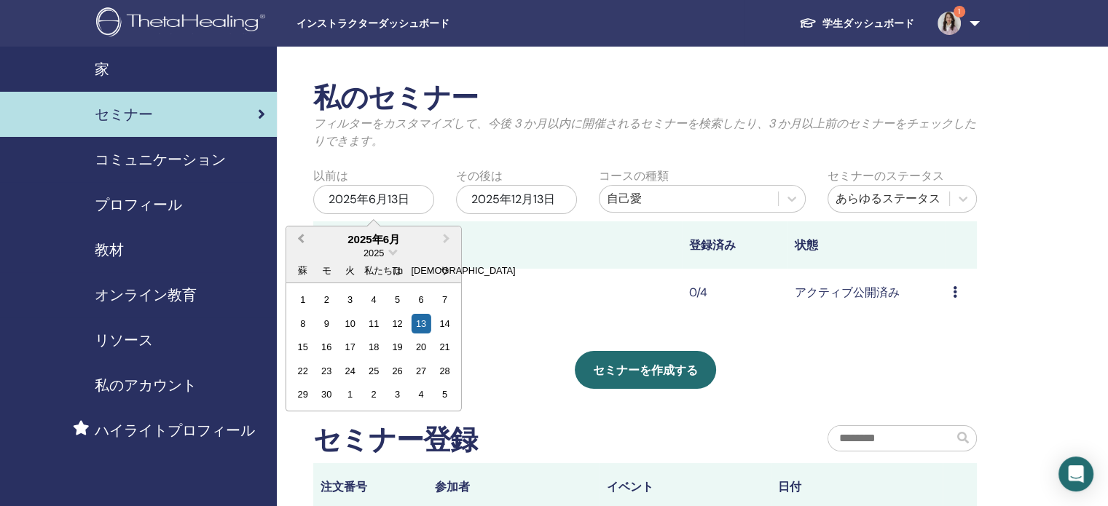
click at [301, 238] on span "前月" at bounding box center [301, 238] width 0 height 15
click at [301, 237] on span "前月" at bounding box center [301, 238] width 0 height 15
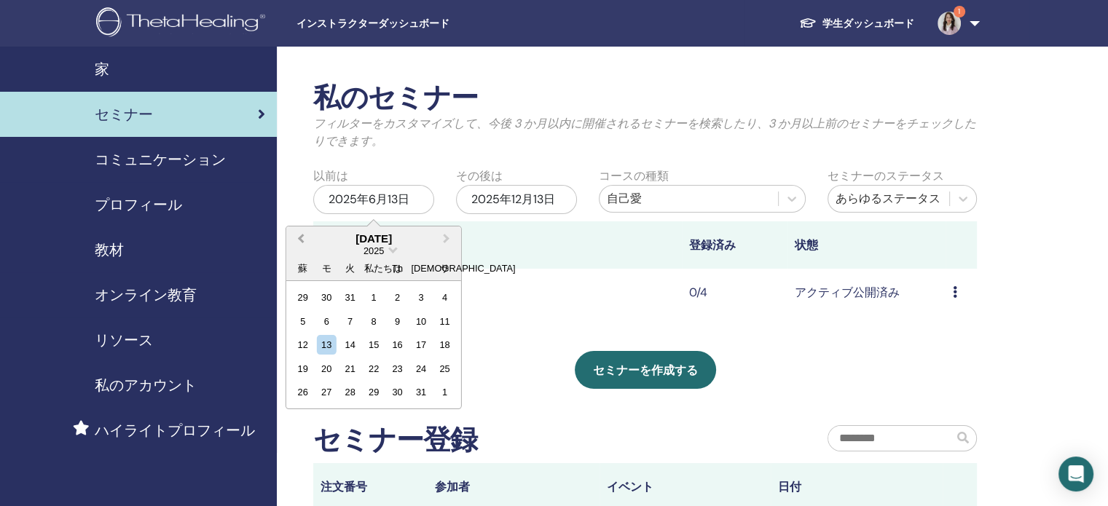
click at [301, 237] on span "前月" at bounding box center [301, 238] width 0 height 15
click at [304, 291] on div "1" at bounding box center [303, 298] width 20 height 20
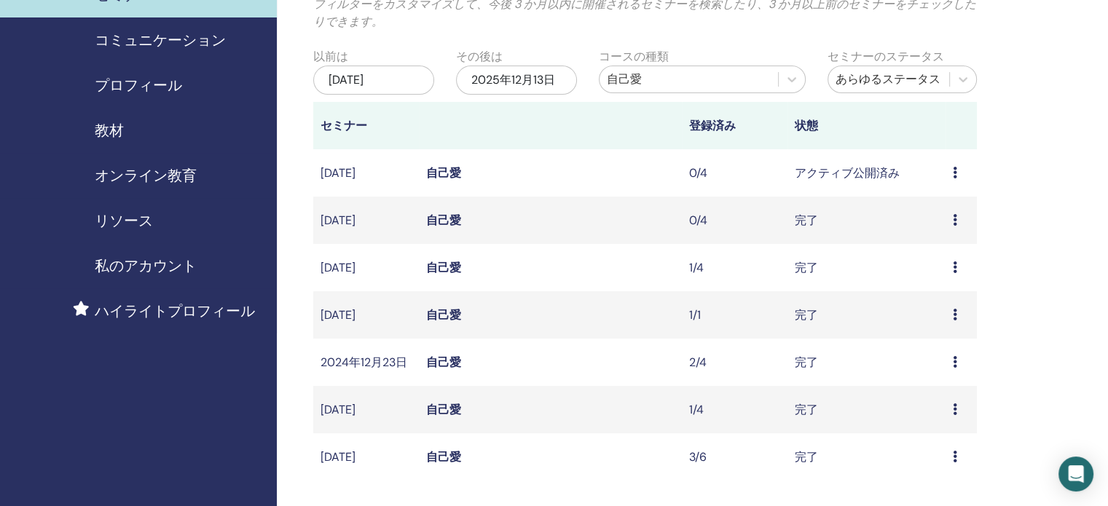
scroll to position [146, 0]
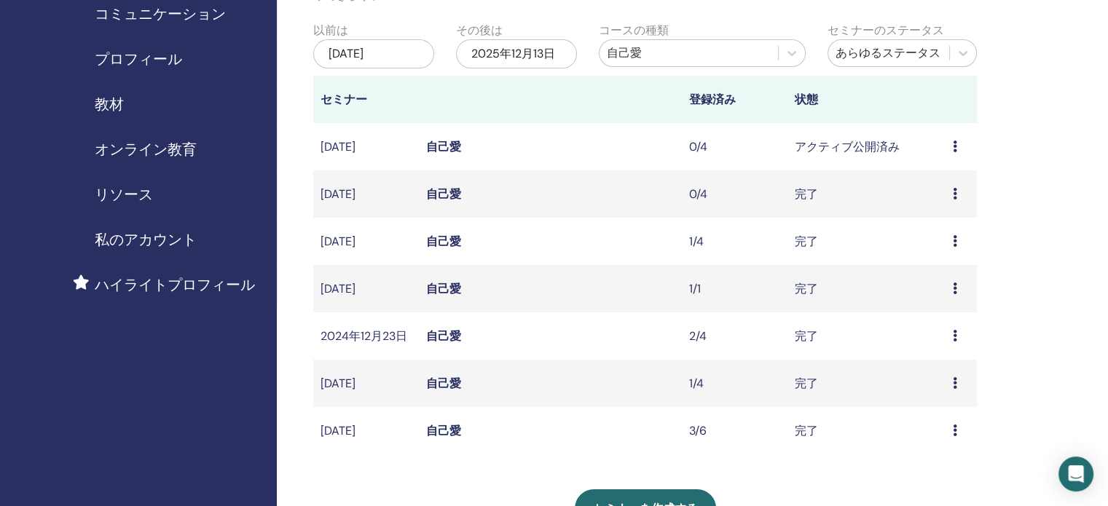
click at [443, 431] on font "自己愛" at bounding box center [443, 430] width 35 height 15
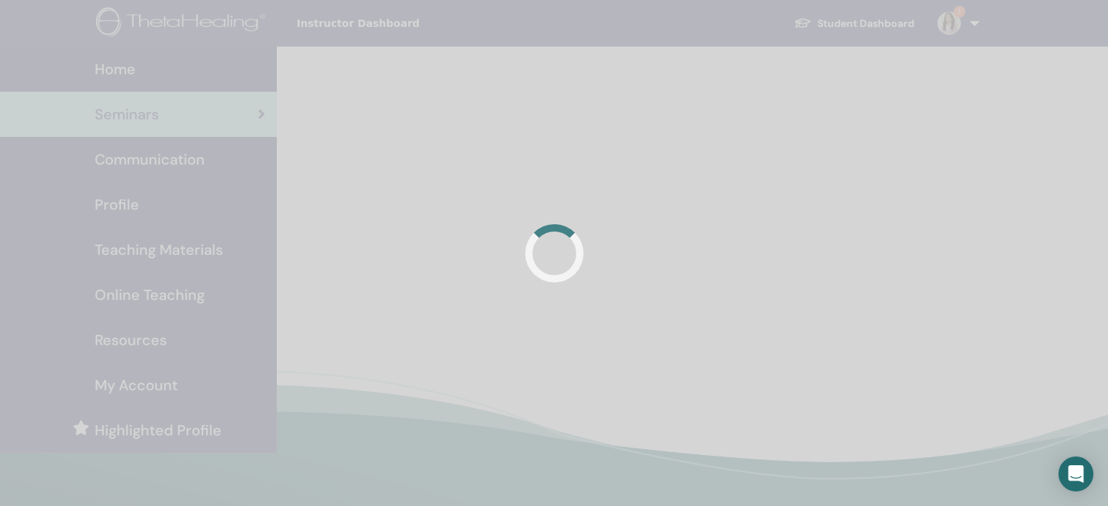
scroll to position [146, 0]
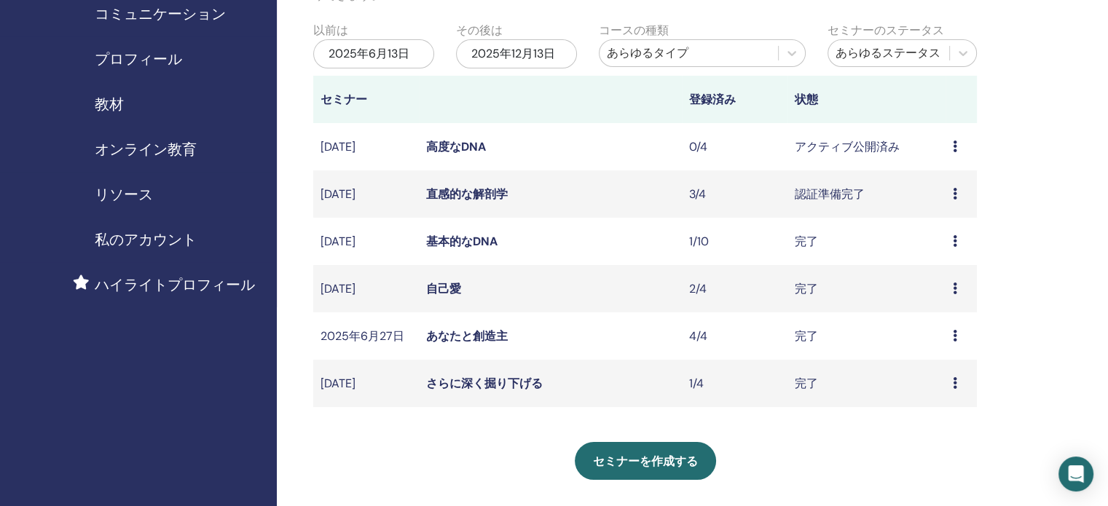
click at [408, 50] on font "2025年6月13日" at bounding box center [368, 53] width 81 height 15
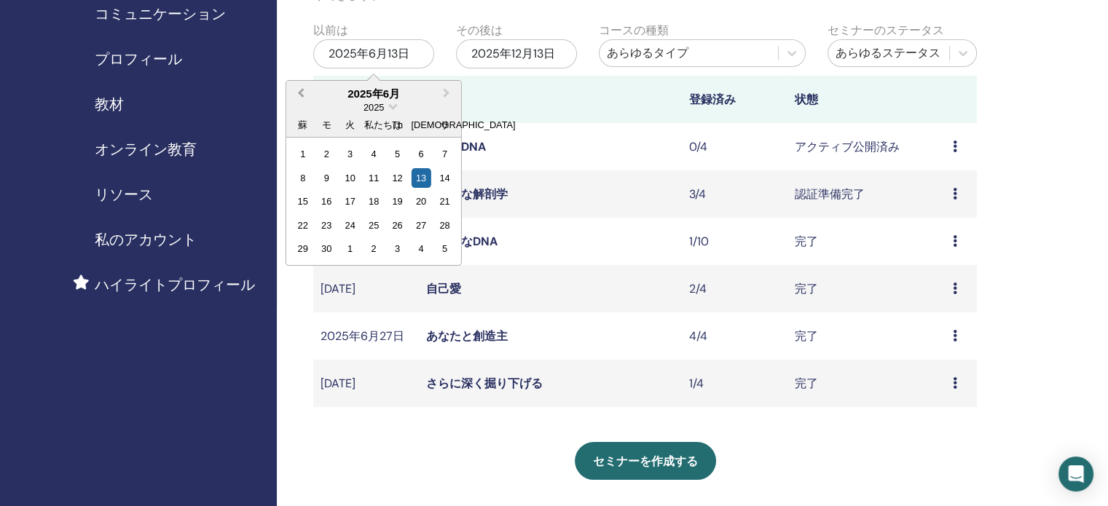
click at [301, 92] on span "前月" at bounding box center [301, 92] width 0 height 15
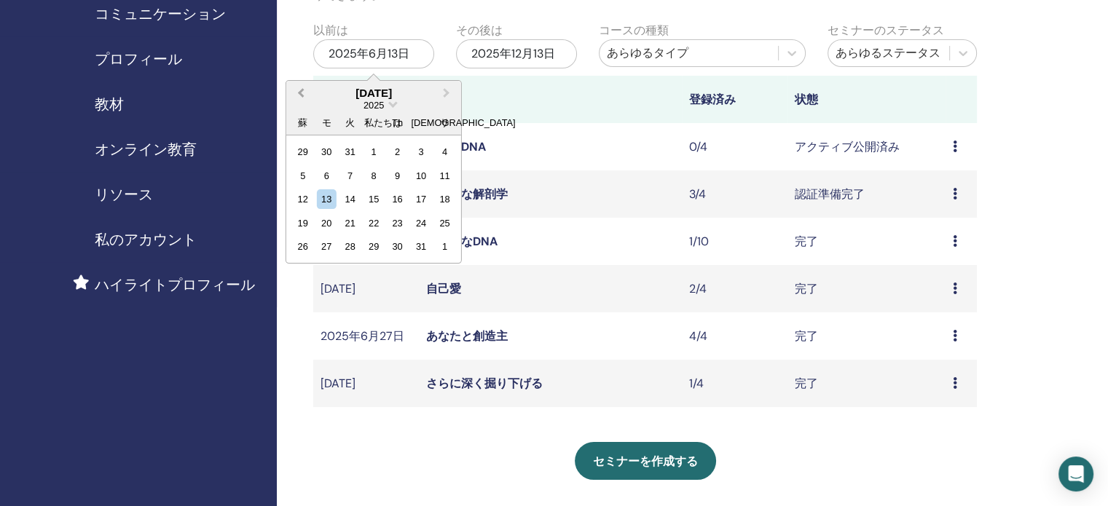
click at [301, 93] on span "前月" at bounding box center [301, 92] width 0 height 15
click at [302, 149] on div "1" at bounding box center [303, 152] width 20 height 20
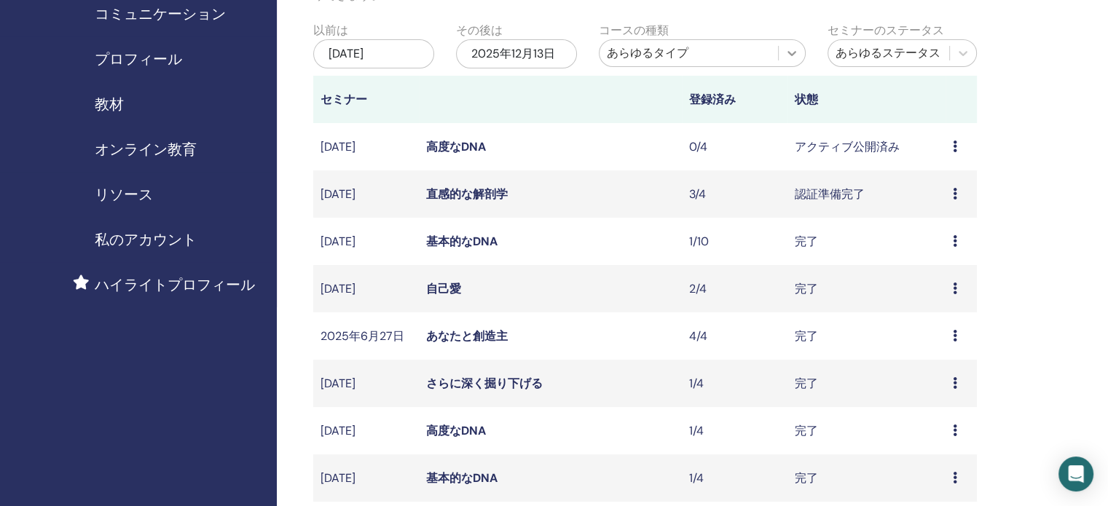
click at [789, 55] on icon at bounding box center [791, 53] width 15 height 15
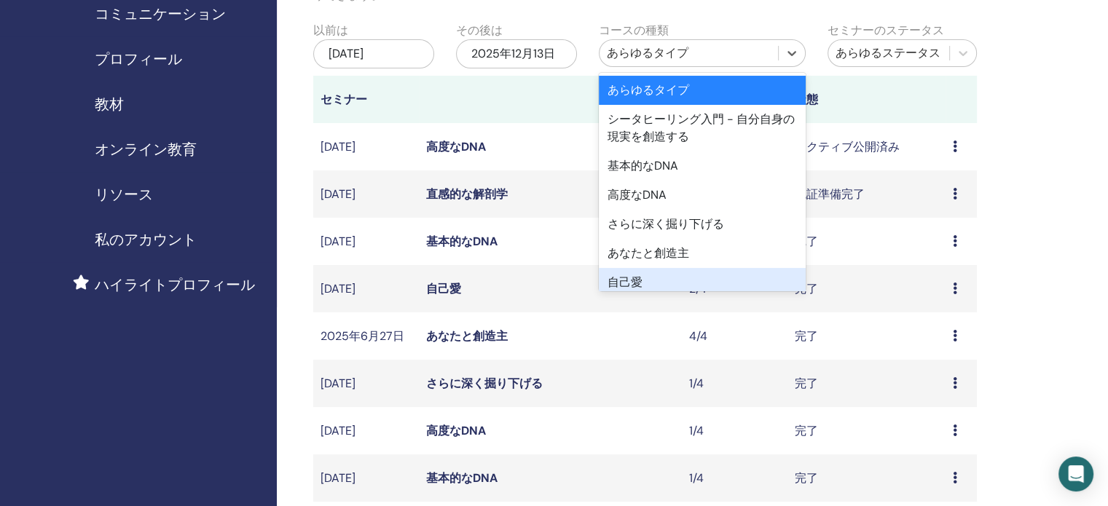
click at [646, 281] on div "自己愛" at bounding box center [702, 282] width 207 height 29
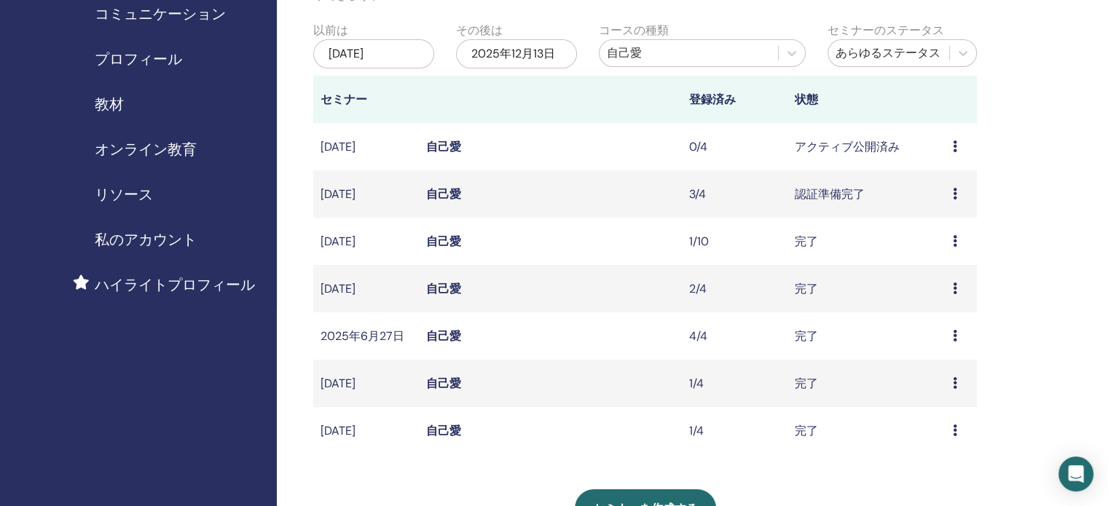
click at [953, 190] on icon at bounding box center [955, 194] width 4 height 12
click at [438, 192] on font "自己愛" at bounding box center [443, 193] width 35 height 15
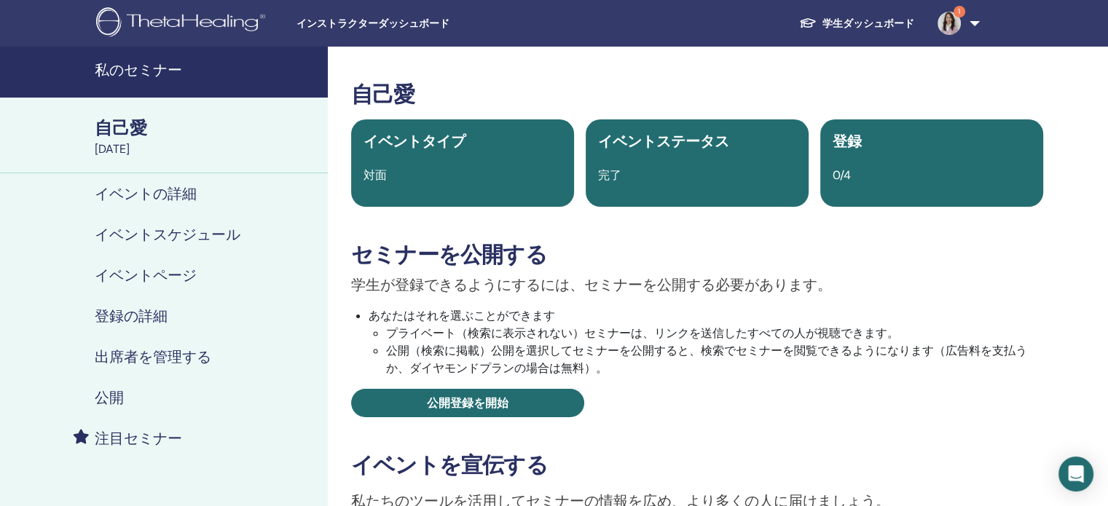
click at [135, 314] on font "登録の詳細" at bounding box center [131, 316] width 73 height 19
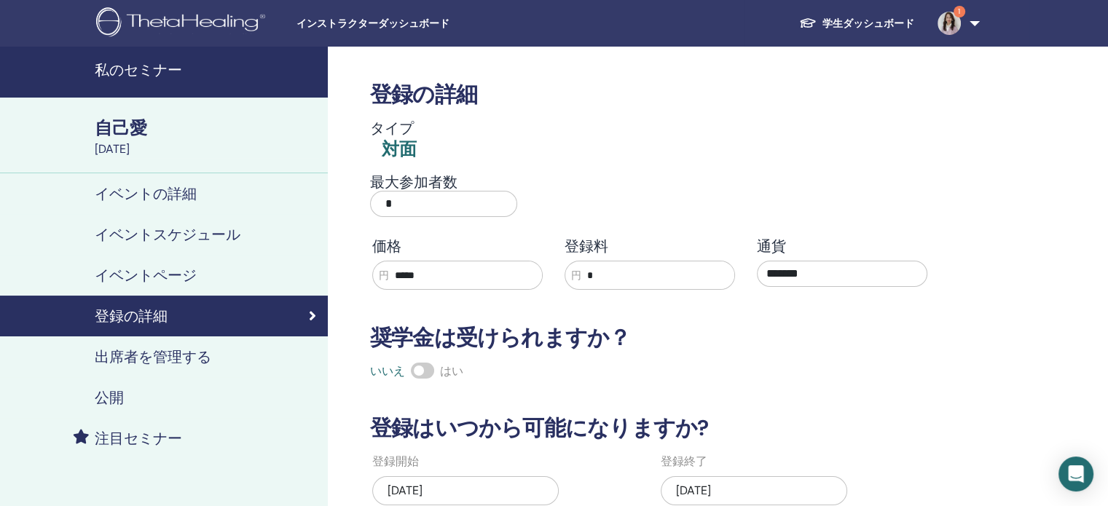
click at [128, 355] on font "出席者を管理する" at bounding box center [153, 356] width 117 height 19
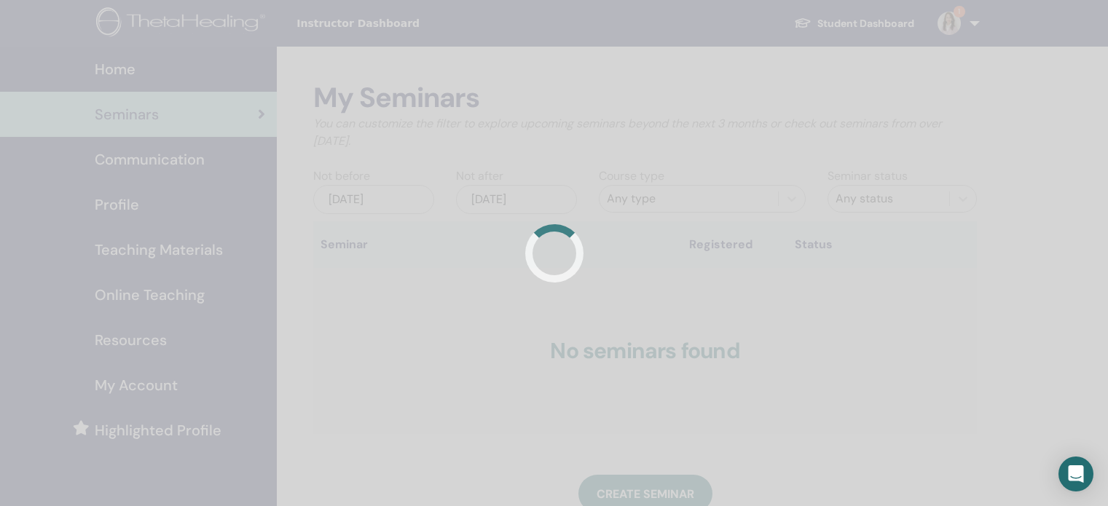
scroll to position [146, 0]
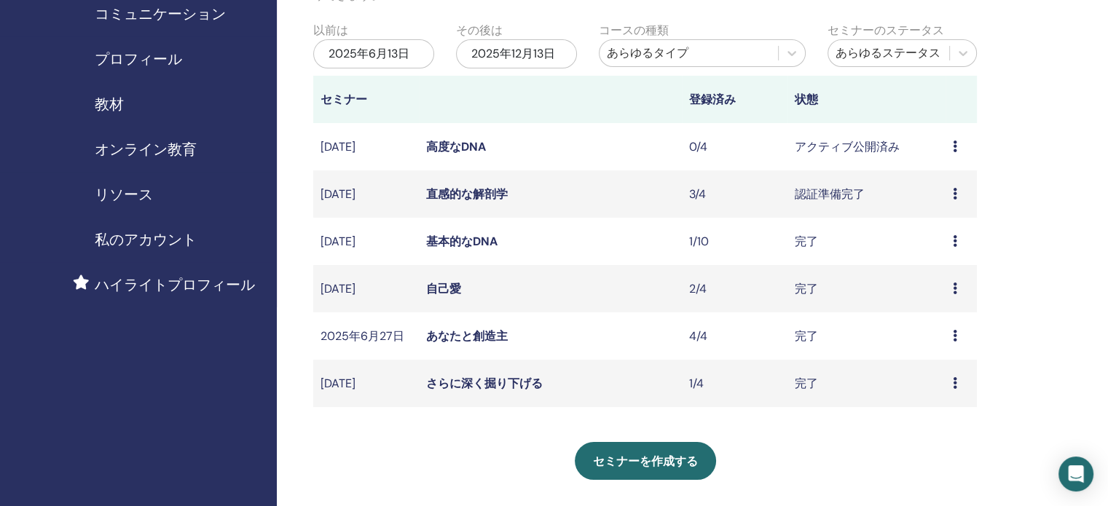
click at [422, 54] on div "2025年6月13日" at bounding box center [373, 53] width 121 height 29
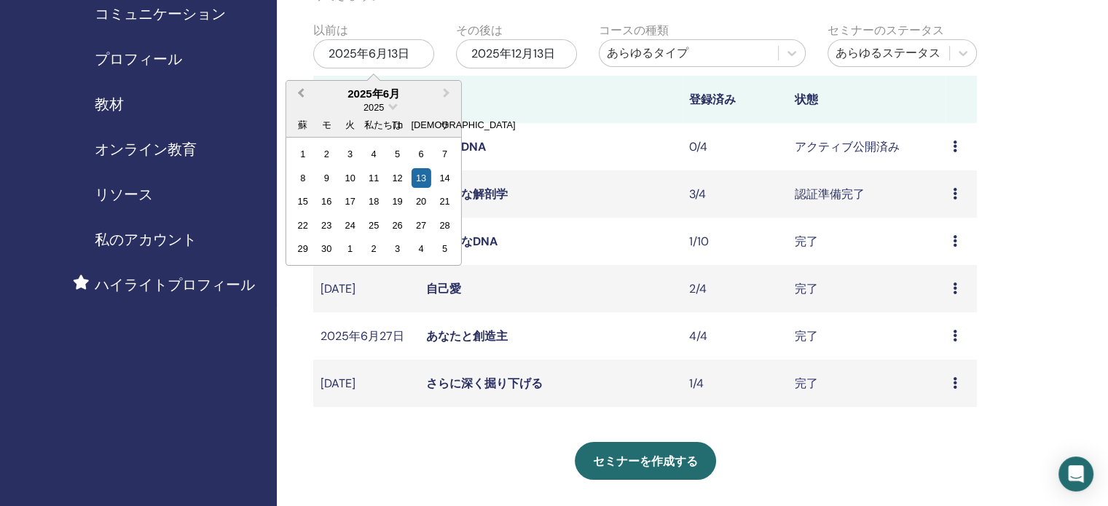
click at [296, 89] on button "前月" at bounding box center [299, 93] width 23 height 23
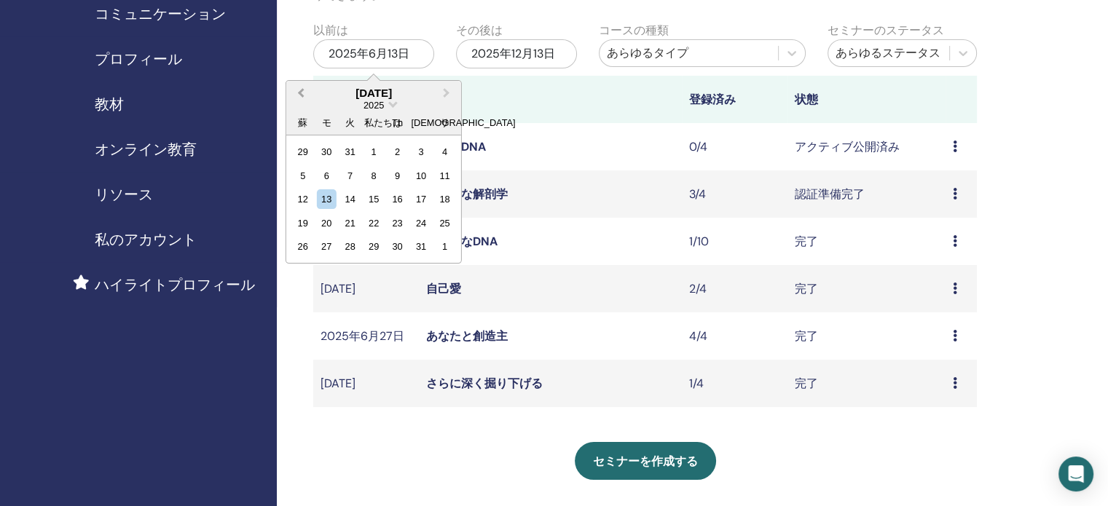
click at [297, 88] on button "前月" at bounding box center [299, 93] width 23 height 23
click at [304, 143] on div "1" at bounding box center [303, 152] width 20 height 20
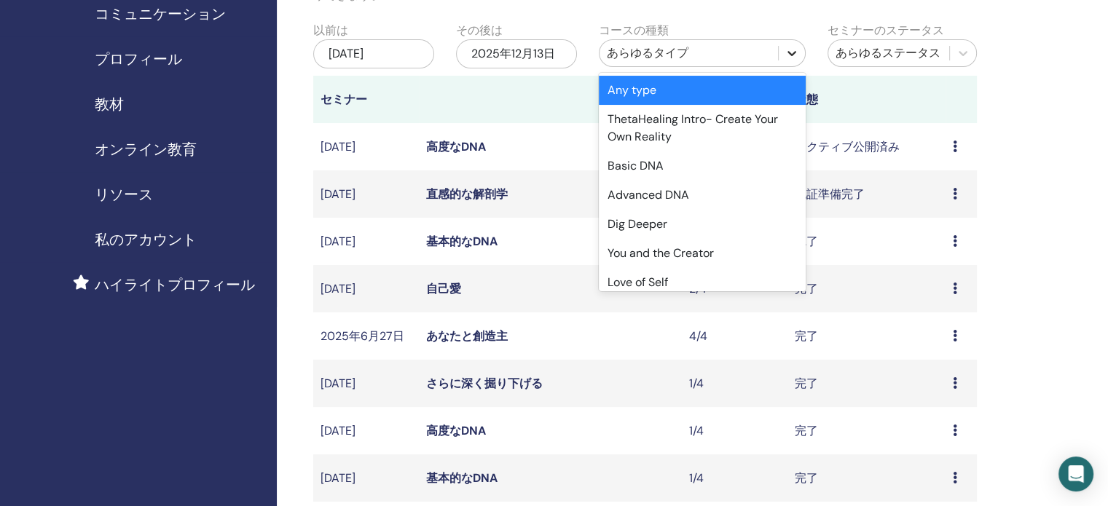
click at [786, 50] on icon at bounding box center [791, 53] width 15 height 15
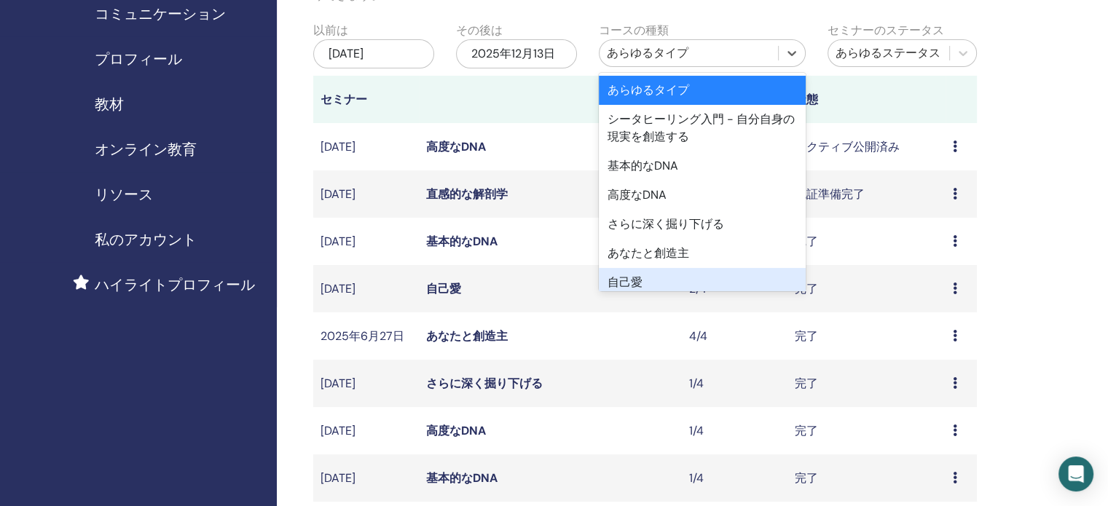
click at [659, 282] on div "自己愛" at bounding box center [702, 282] width 207 height 29
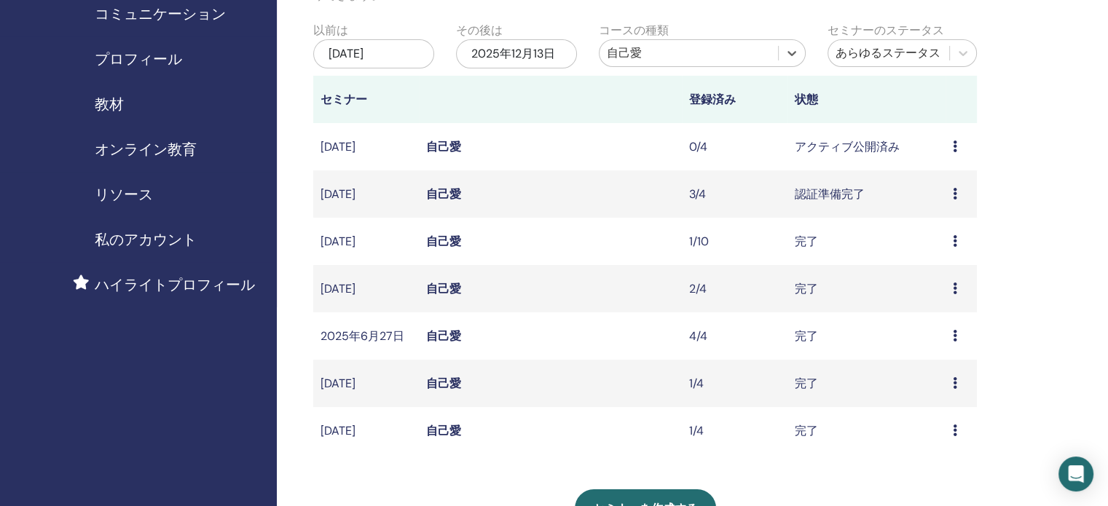
click at [441, 287] on font "自己愛" at bounding box center [443, 288] width 35 height 15
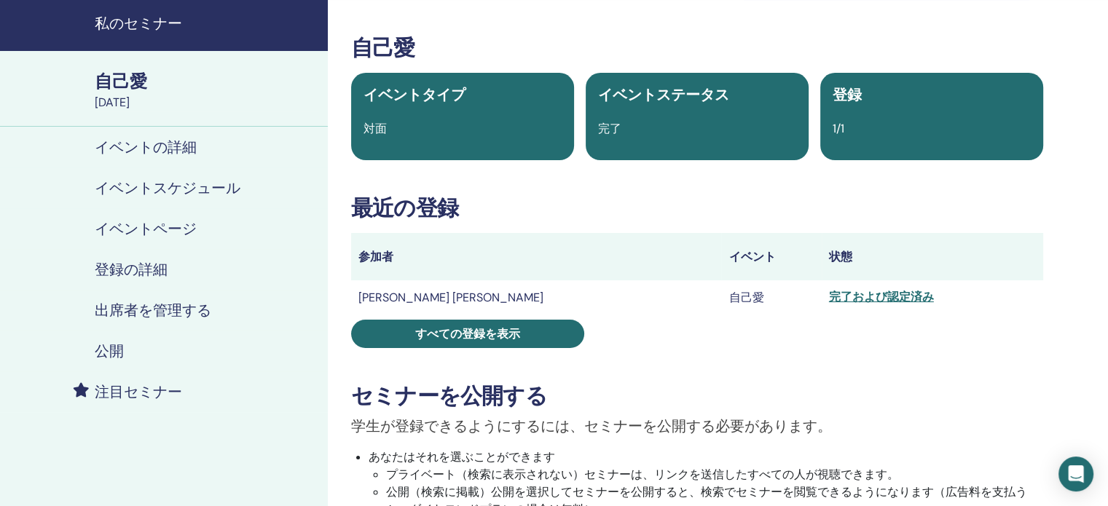
scroll to position [73, 0]
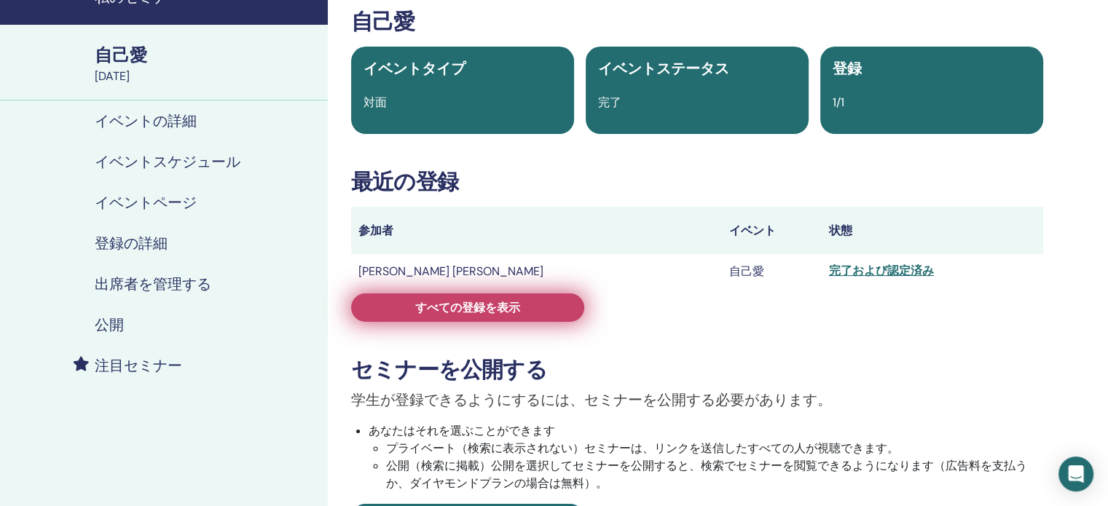
click at [463, 312] on font "すべての登録を表示" at bounding box center [467, 307] width 105 height 15
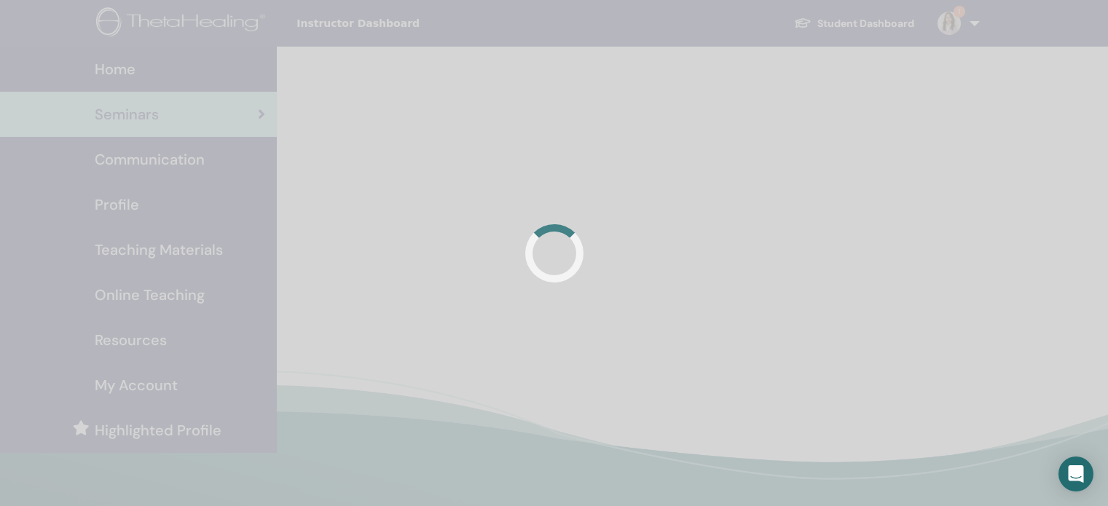
scroll to position [146, 0]
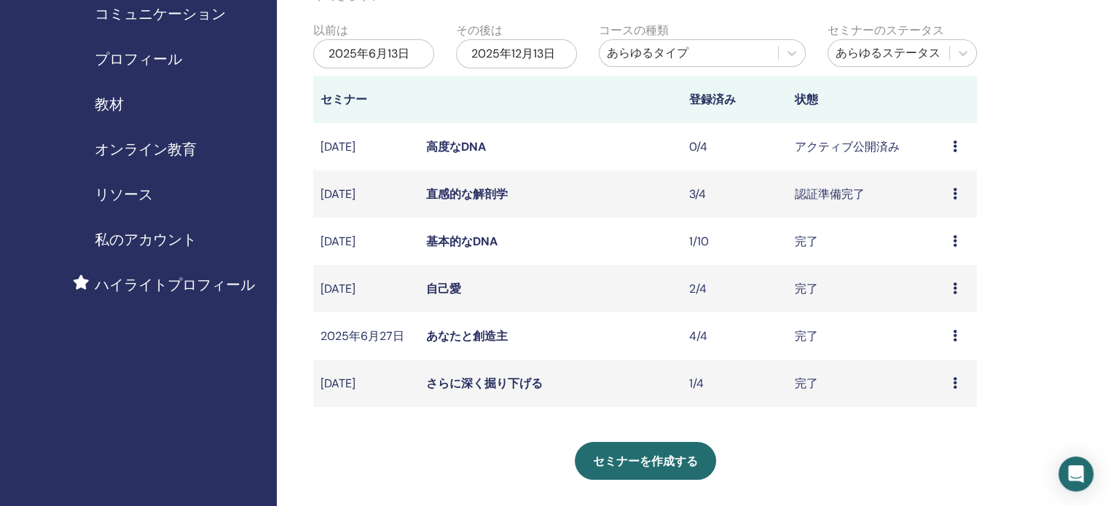
click at [419, 56] on div "2025年6月13日" at bounding box center [373, 53] width 121 height 29
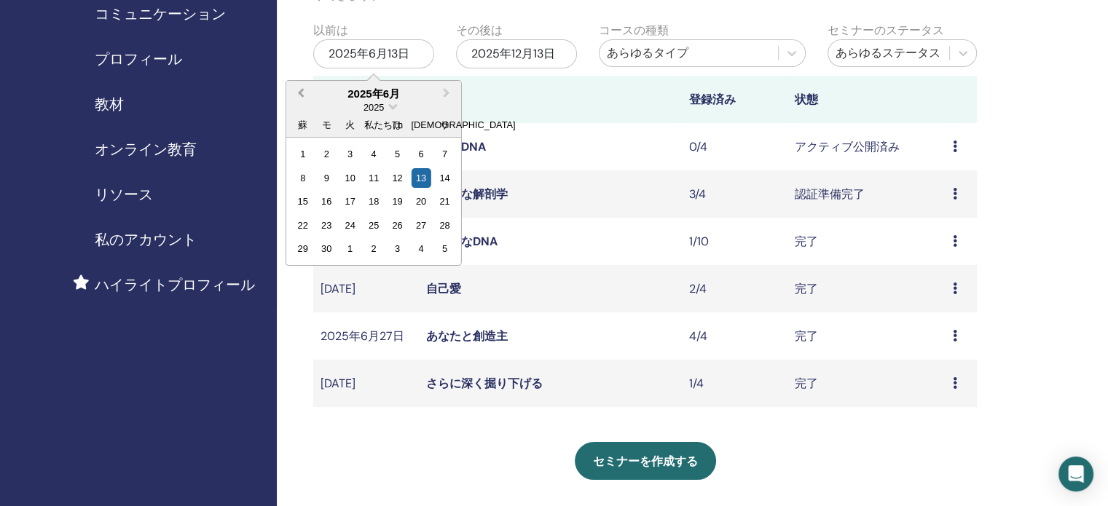
click at [296, 92] on button "前月" at bounding box center [299, 93] width 23 height 23
click at [301, 93] on span "前月" at bounding box center [301, 92] width 0 height 15
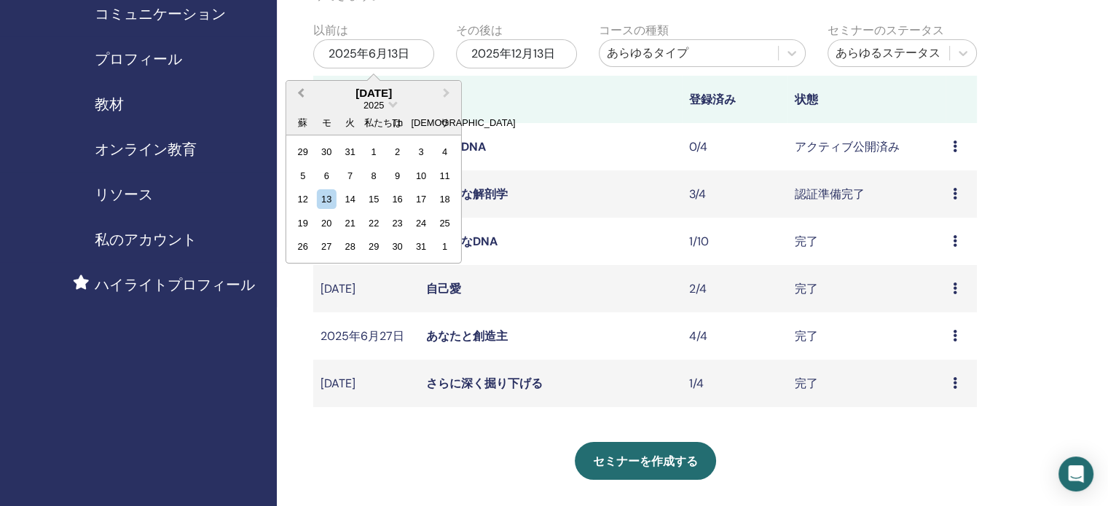
click at [301, 93] on span "前月" at bounding box center [301, 92] width 0 height 15
click at [307, 151] on div "1" at bounding box center [303, 152] width 20 height 20
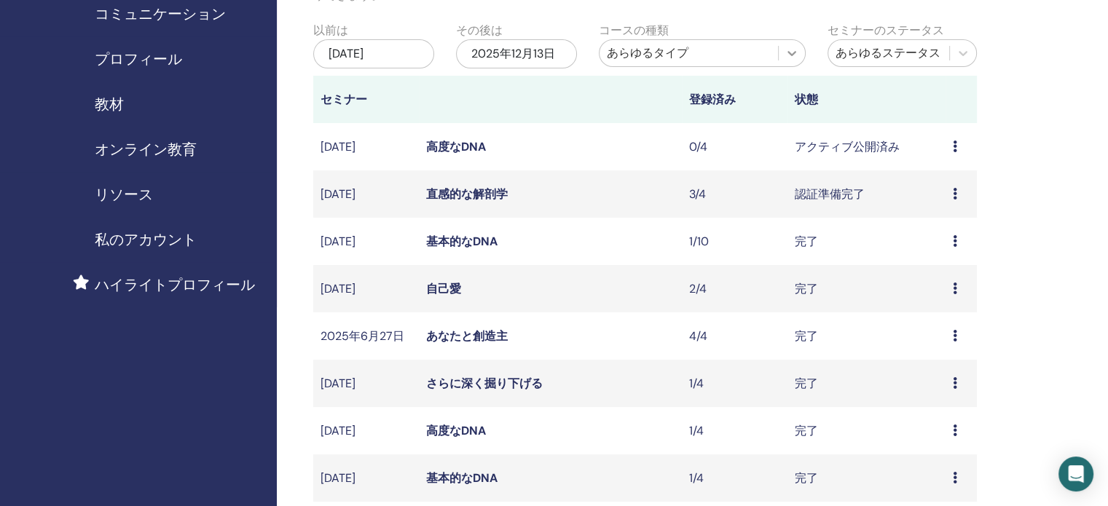
click at [789, 55] on icon at bounding box center [791, 53] width 9 height 5
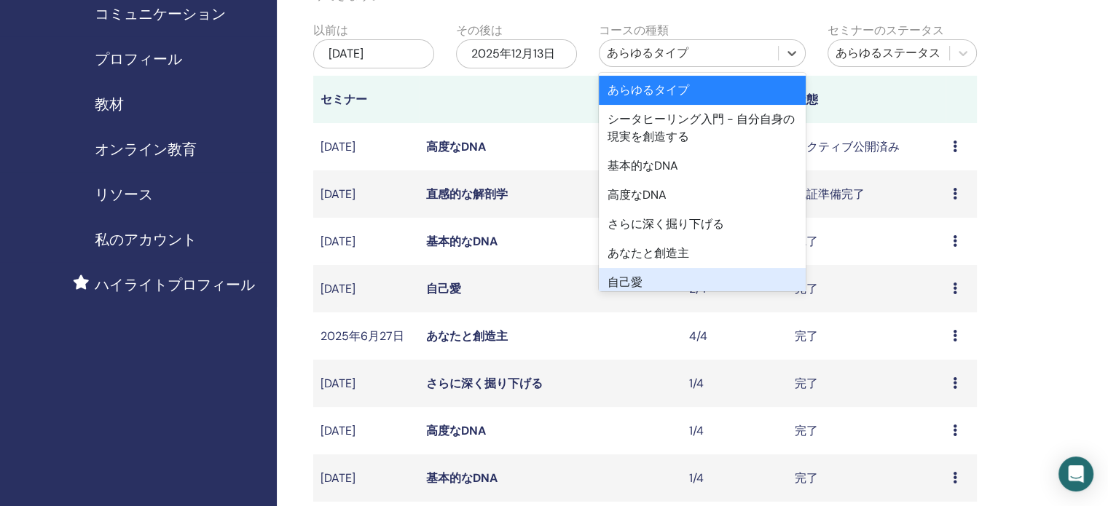
click at [638, 280] on font "自己愛" at bounding box center [624, 282] width 35 height 15
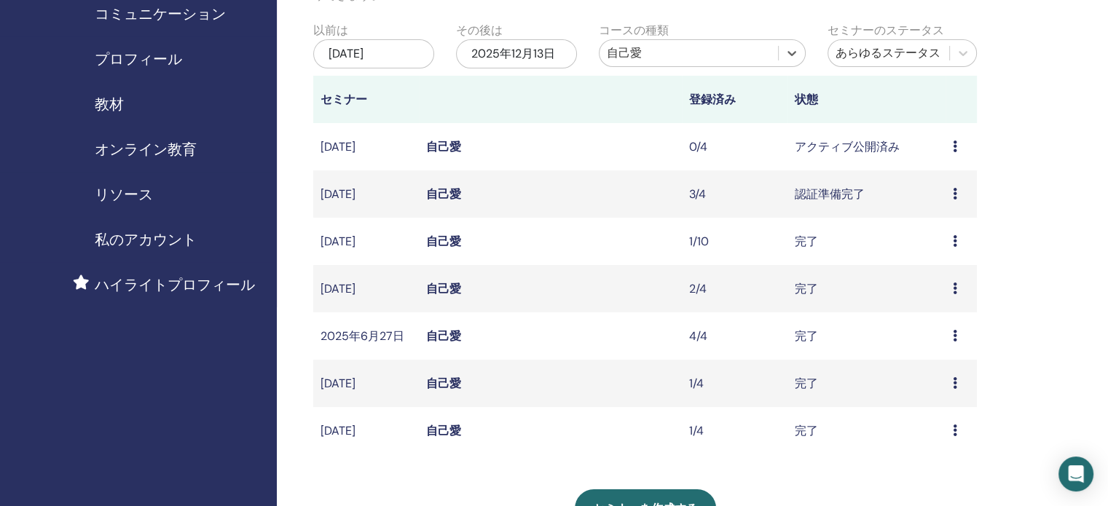
click at [438, 380] on font "自己愛" at bounding box center [443, 383] width 35 height 15
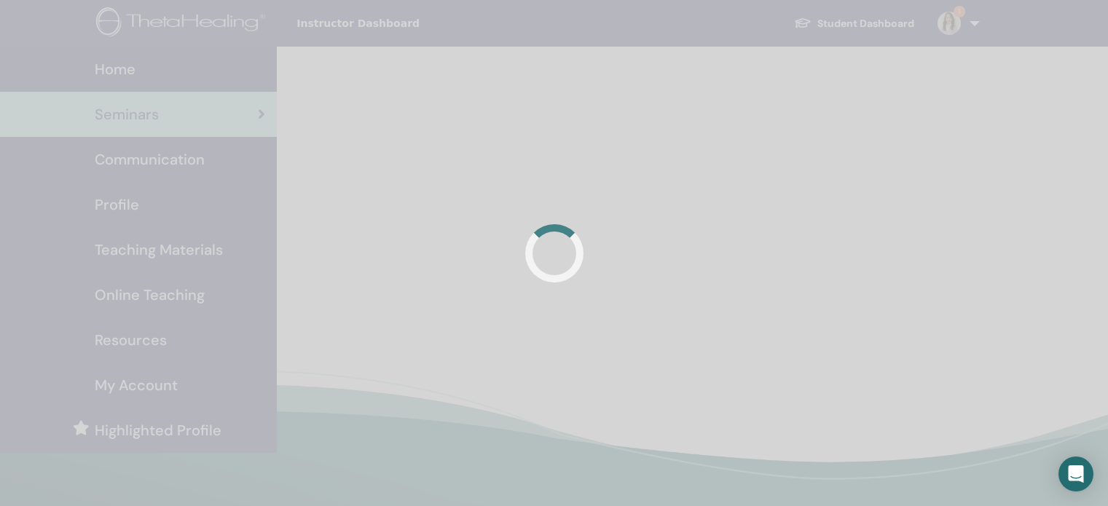
scroll to position [146, 0]
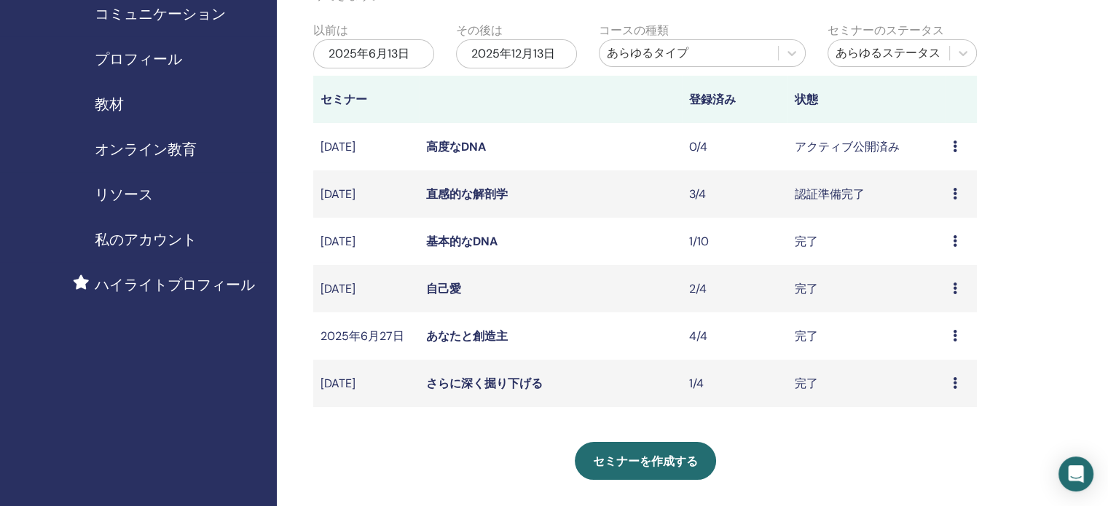
click at [417, 52] on div "2025年6月13日" at bounding box center [373, 53] width 121 height 29
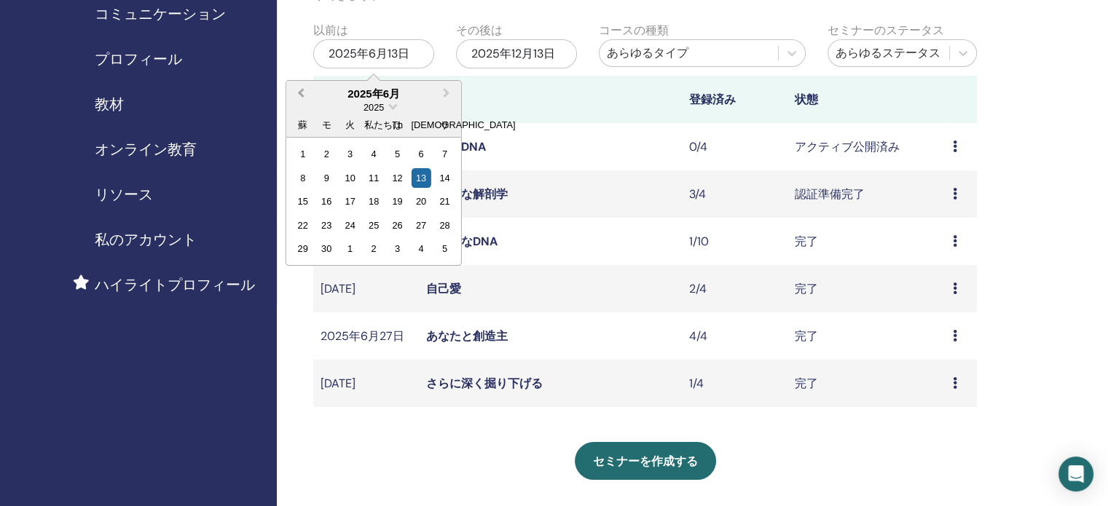
click at [300, 89] on button "前月" at bounding box center [299, 93] width 23 height 23
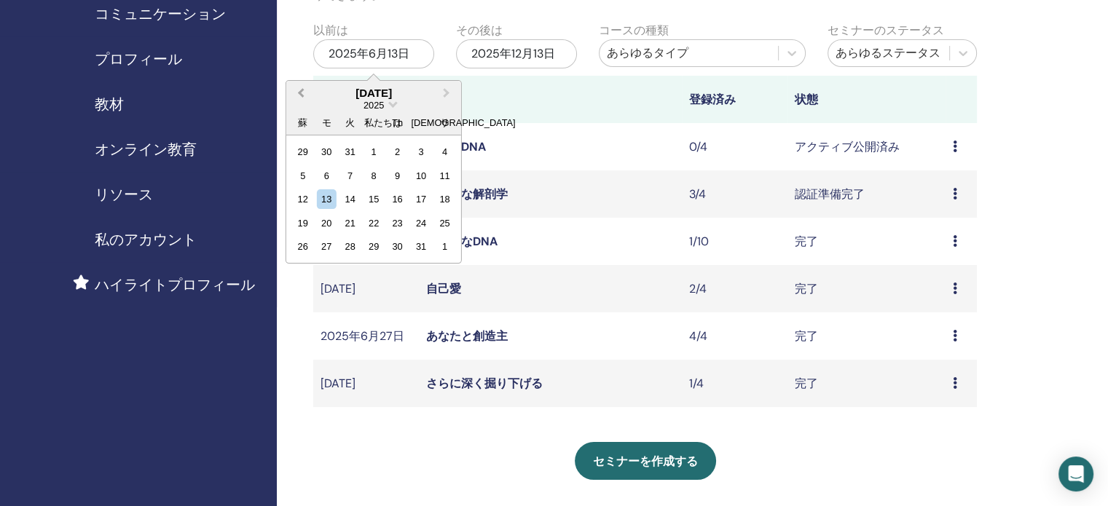
click at [300, 87] on button "前月" at bounding box center [299, 93] width 23 height 23
click at [302, 151] on div "1" at bounding box center [303, 152] width 20 height 20
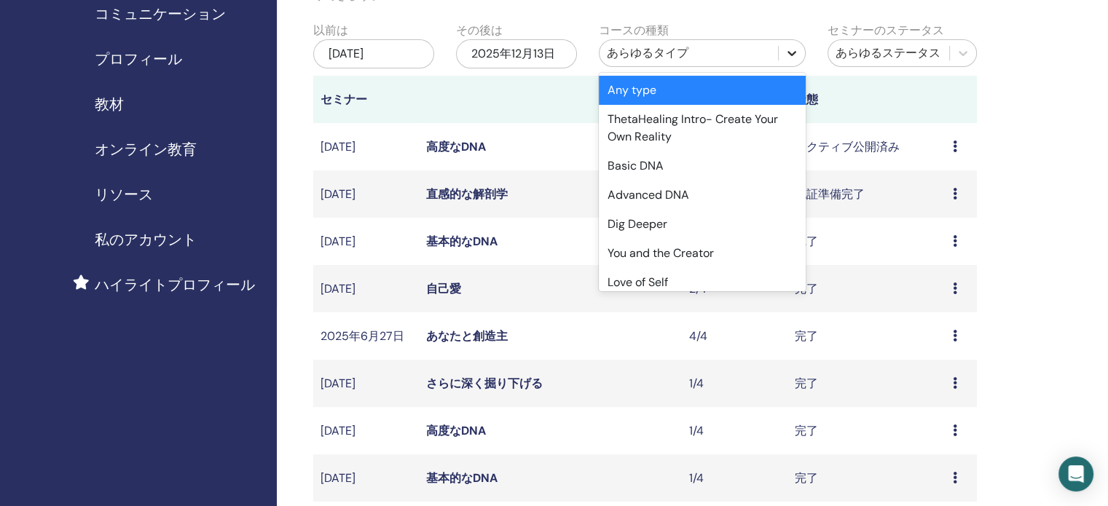
click at [792, 53] on icon at bounding box center [791, 53] width 9 height 5
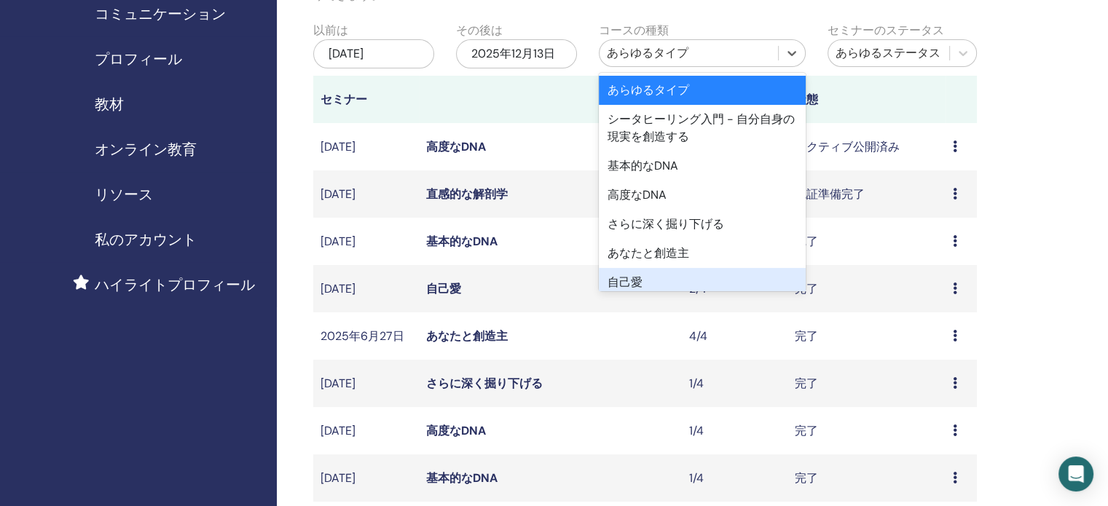
click at [702, 283] on div "自己愛" at bounding box center [702, 282] width 207 height 29
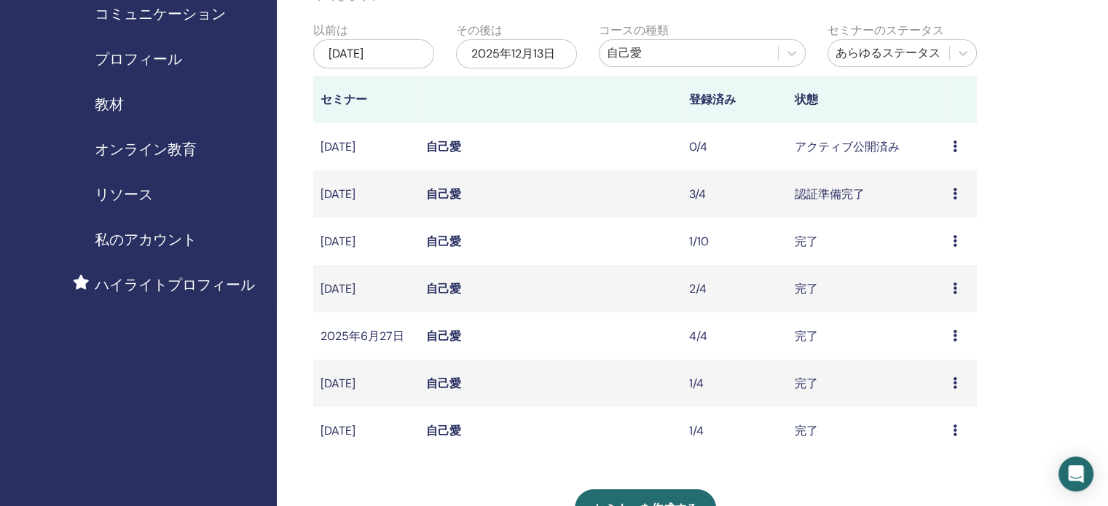
click at [433, 430] on font "自己愛" at bounding box center [443, 430] width 35 height 15
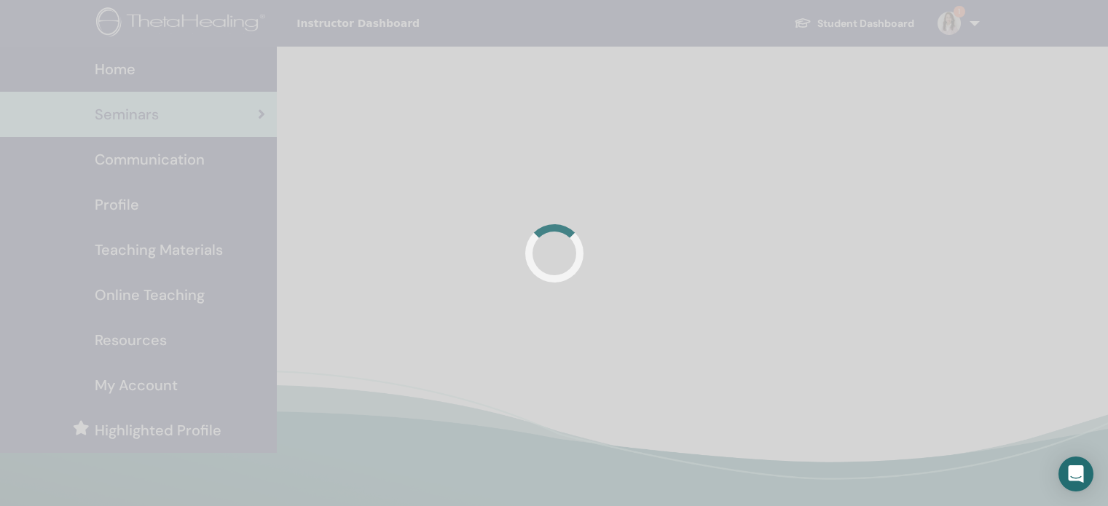
scroll to position [146, 0]
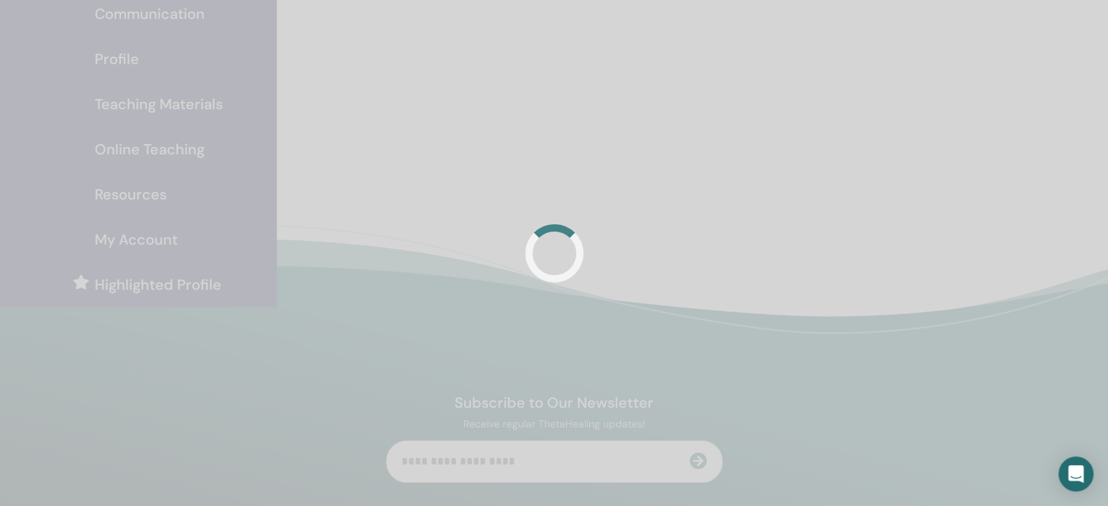
scroll to position [146, 0]
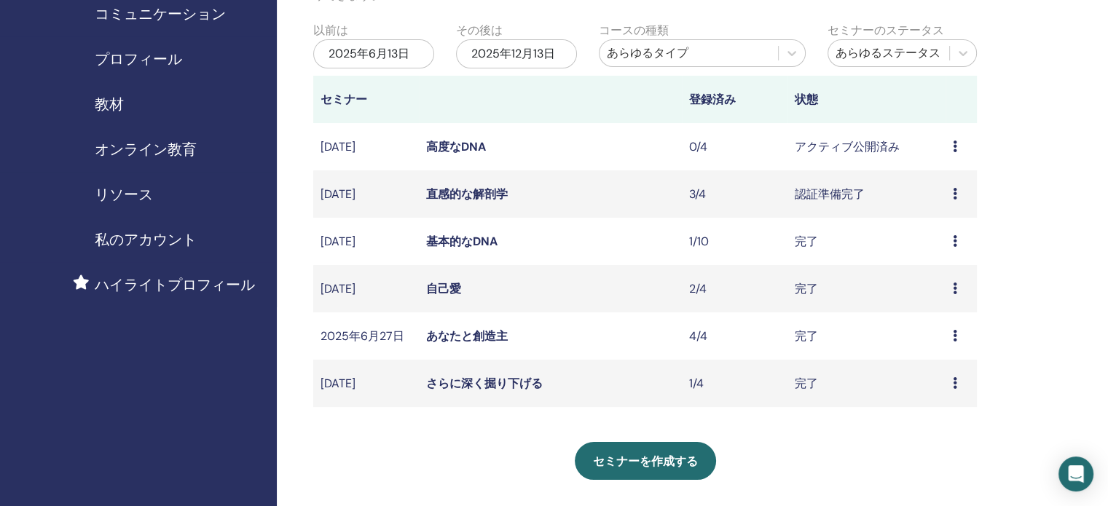
click at [418, 52] on div "2025年6月13日" at bounding box center [373, 53] width 121 height 29
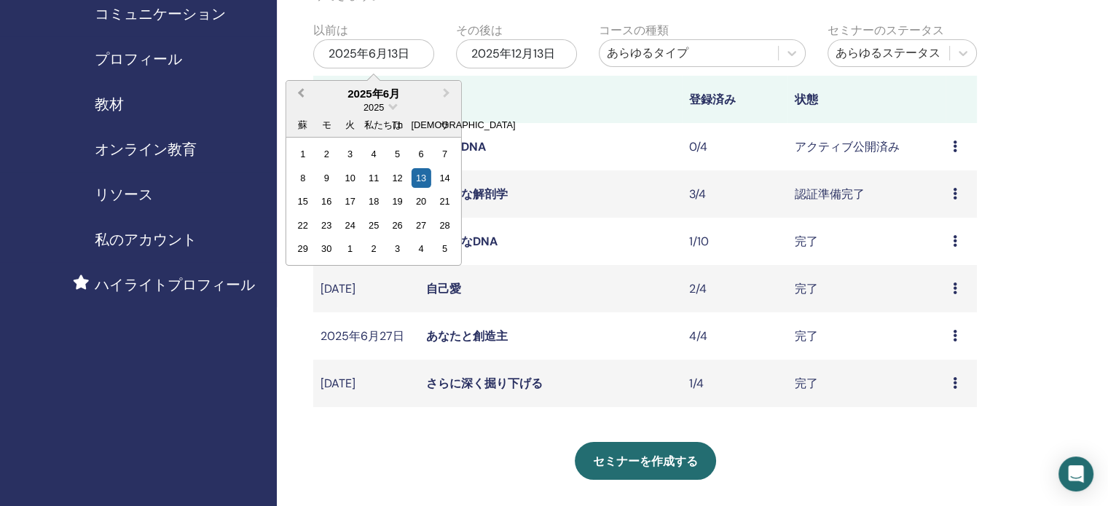
click at [299, 90] on button "前月" at bounding box center [299, 93] width 23 height 23
click at [300, 88] on button "前月" at bounding box center [299, 93] width 23 height 23
click at [300, 87] on button "前月" at bounding box center [299, 93] width 23 height 23
click at [301, 87] on button "前月" at bounding box center [299, 93] width 23 height 23
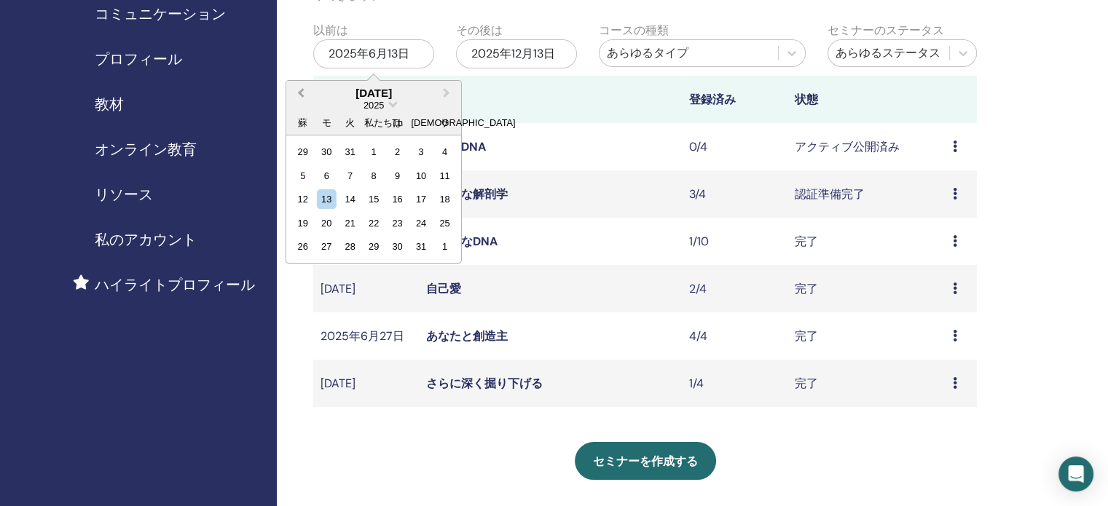
click at [301, 87] on button "前月" at bounding box center [299, 93] width 23 height 23
click at [301, 151] on div "1" at bounding box center [303, 152] width 20 height 20
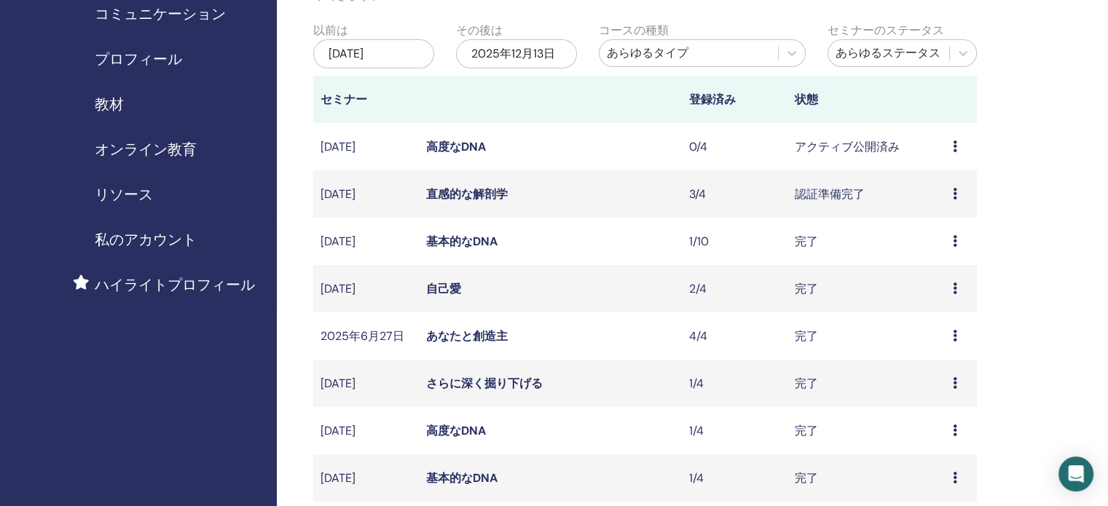
click at [737, 52] on div "あらゆるタイプ" at bounding box center [689, 52] width 164 height 17
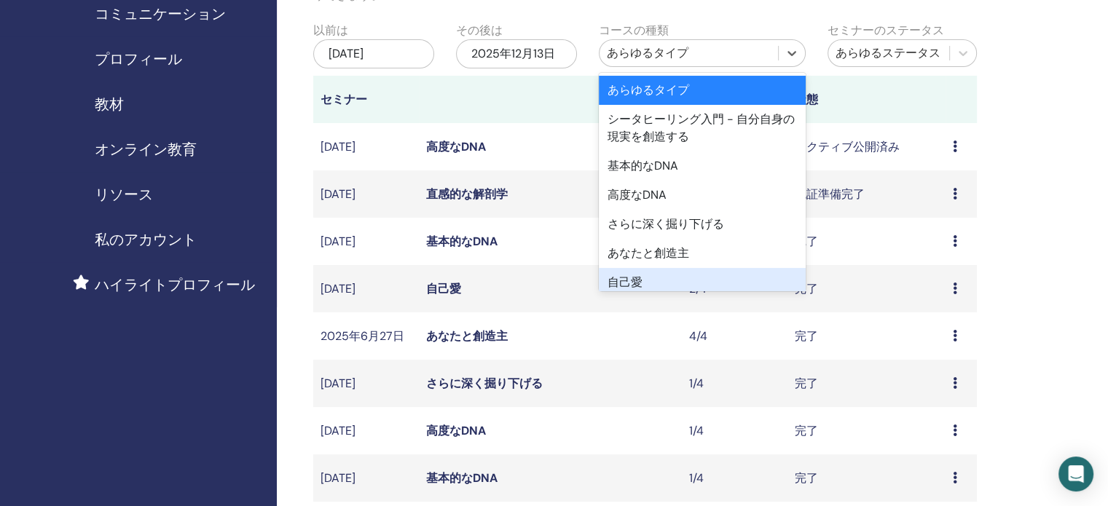
click at [669, 283] on div "自己愛" at bounding box center [702, 282] width 207 height 29
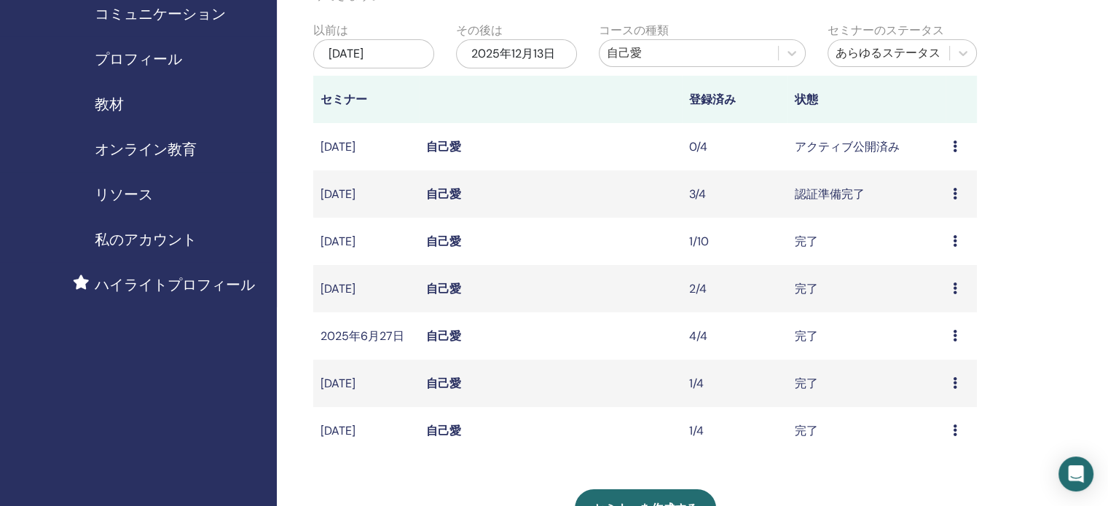
click at [438, 288] on font "自己愛" at bounding box center [443, 288] width 35 height 15
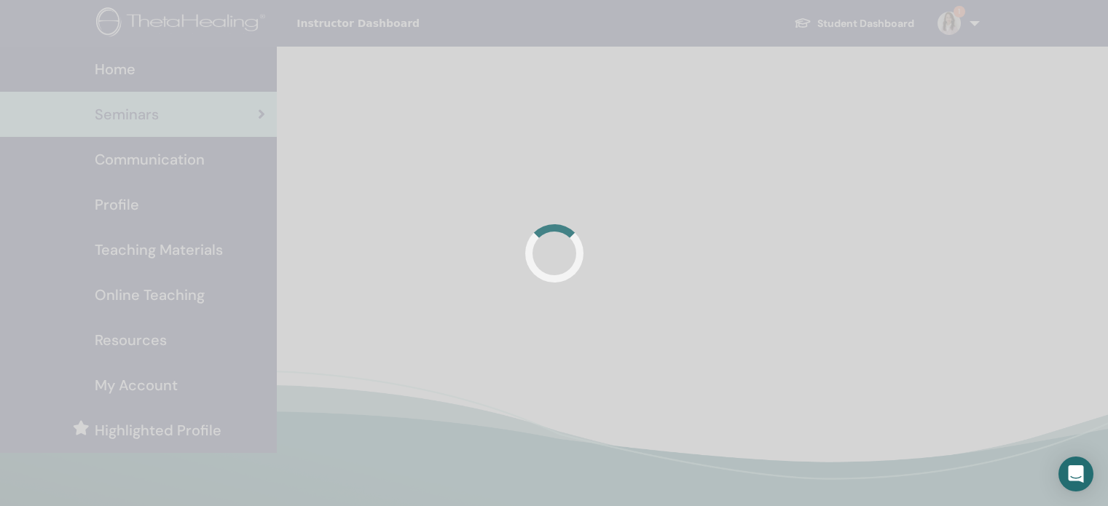
scroll to position [146, 0]
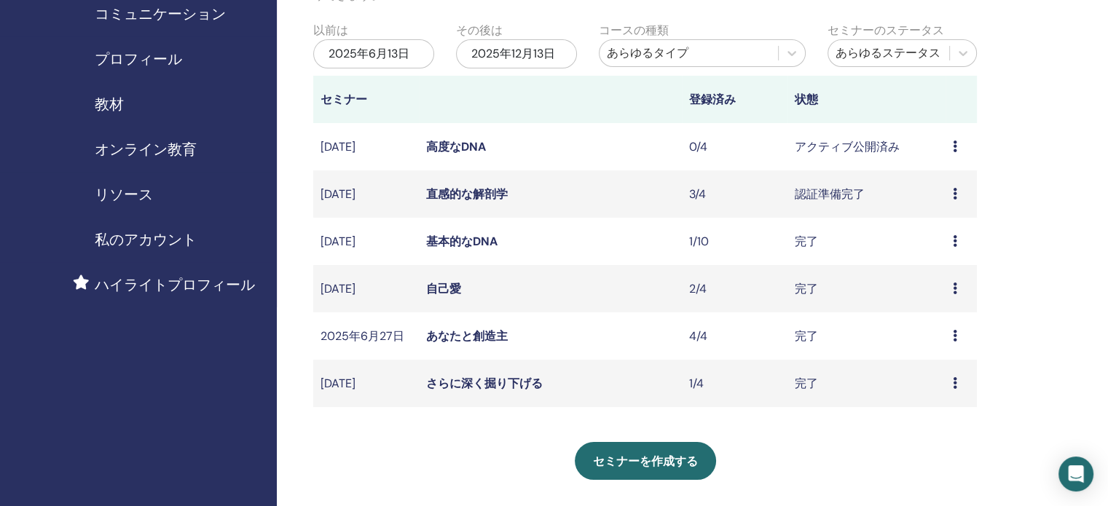
click at [409, 52] on div "2025年6月13日" at bounding box center [373, 53] width 121 height 29
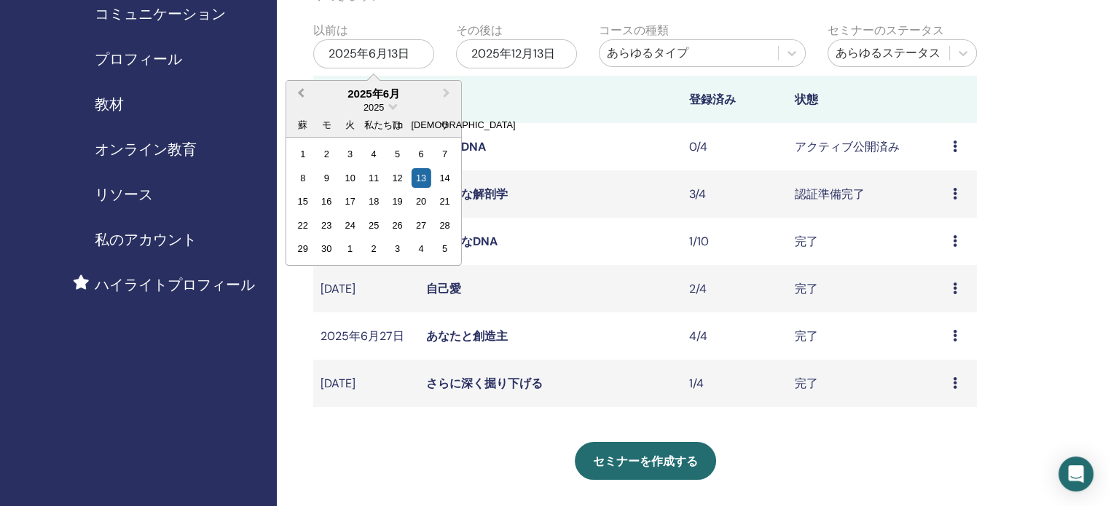
click at [299, 90] on button "前月" at bounding box center [299, 93] width 23 height 23
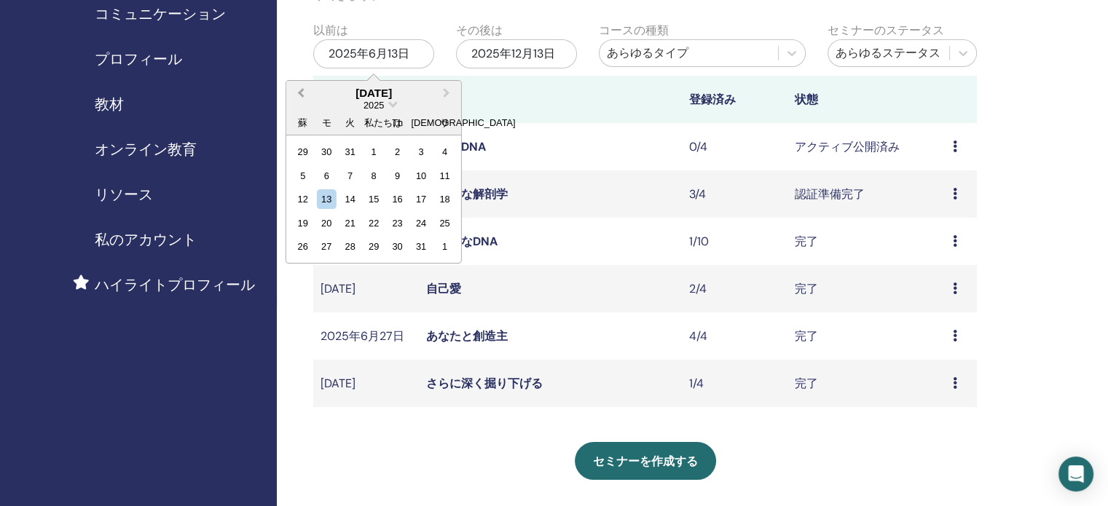
click at [297, 93] on button "前月" at bounding box center [299, 93] width 23 height 23
click at [296, 149] on div "1" at bounding box center [303, 152] width 20 height 20
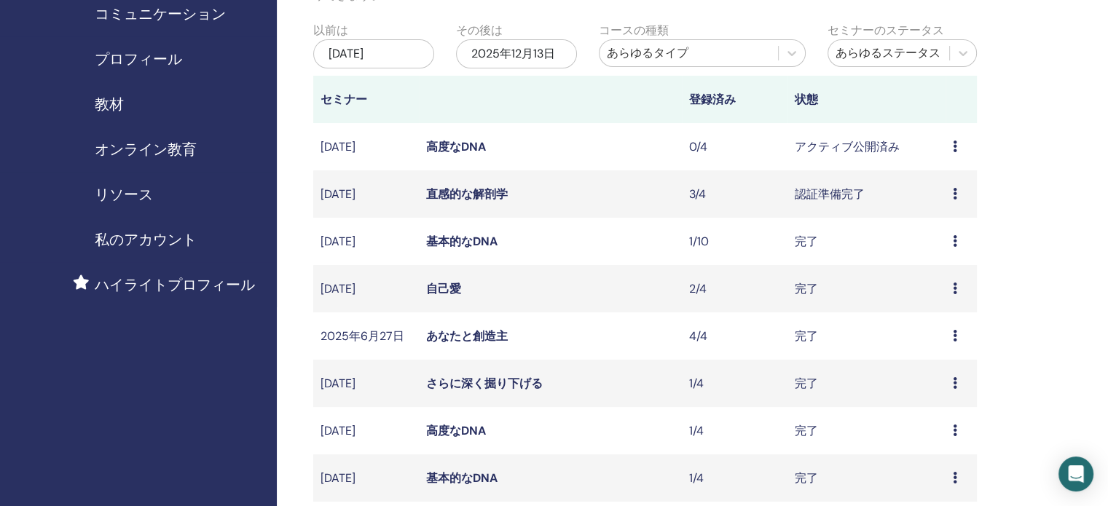
click at [685, 44] on div "あらゆるタイプ" at bounding box center [689, 52] width 164 height 17
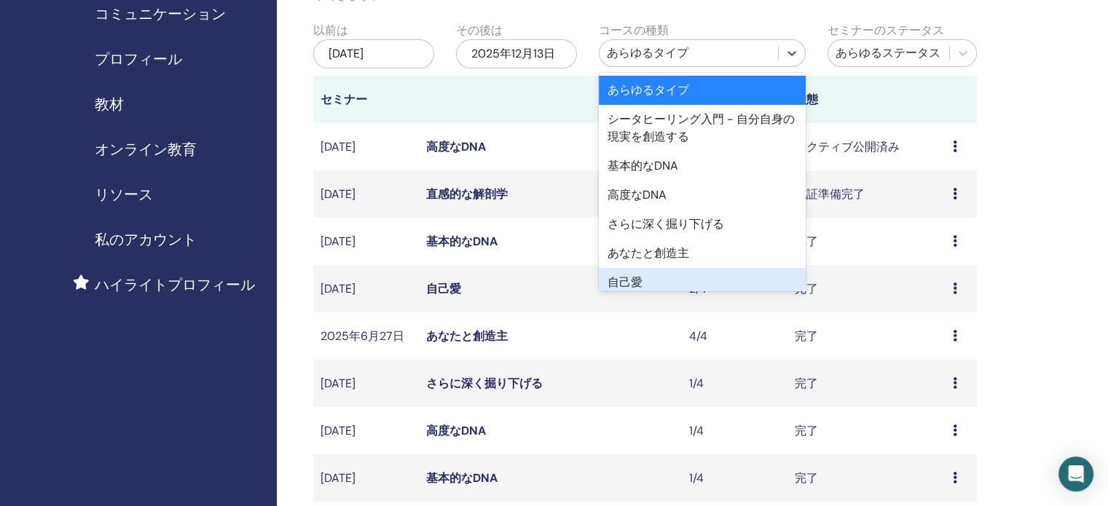
click at [638, 280] on font "自己愛" at bounding box center [624, 282] width 35 height 15
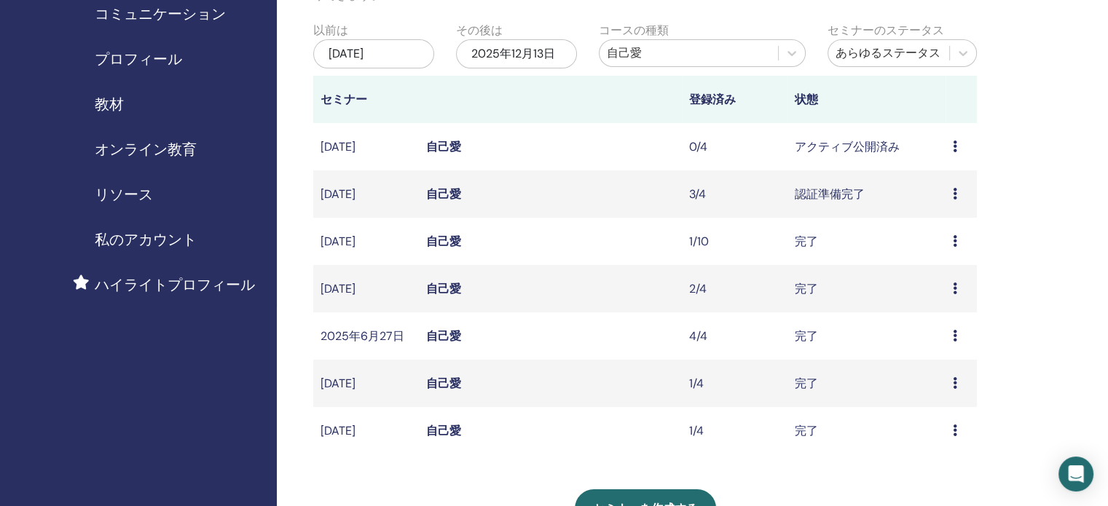
click at [442, 241] on font "自己愛" at bounding box center [443, 241] width 35 height 15
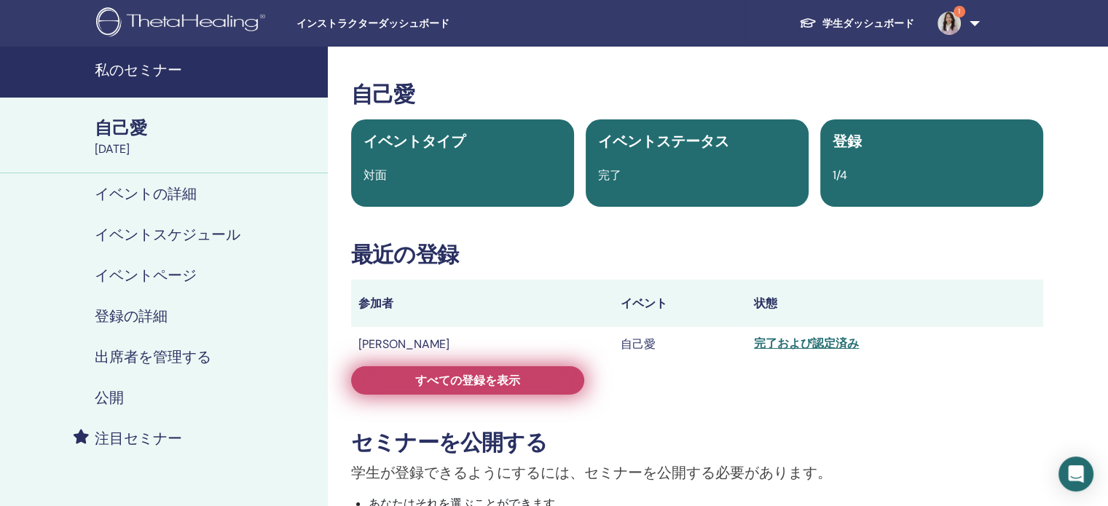
click at [507, 385] on font "すべての登録を表示" at bounding box center [467, 380] width 105 height 15
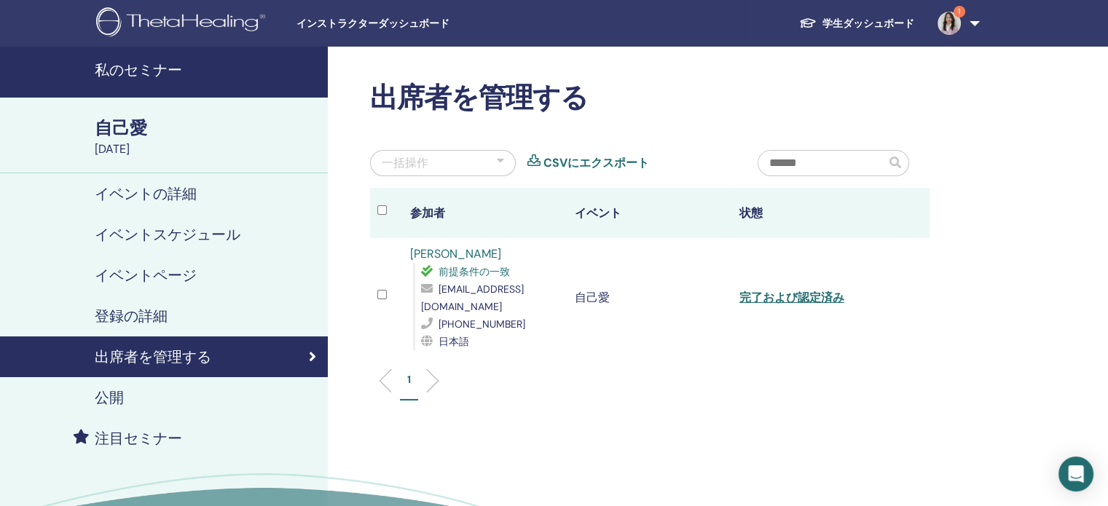
click at [351, 213] on div "出席者を管理する 一括操作 CSVにエクスポート 参加者 イベント 状態 [PERSON_NAME] 前提条件の一致 [EMAIL_ADDRESS][DOMA…" at bounding box center [697, 333] width 738 height 572
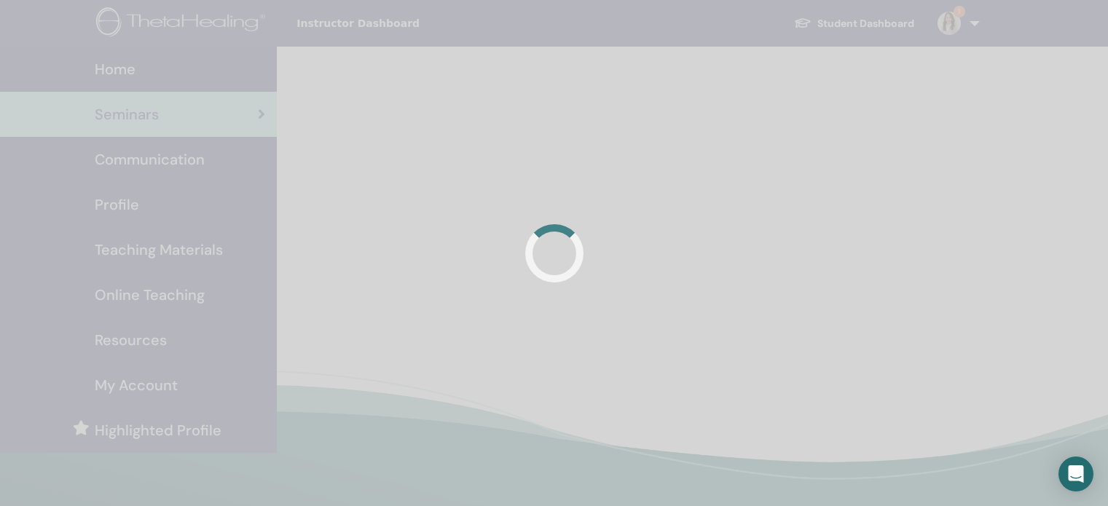
scroll to position [146, 0]
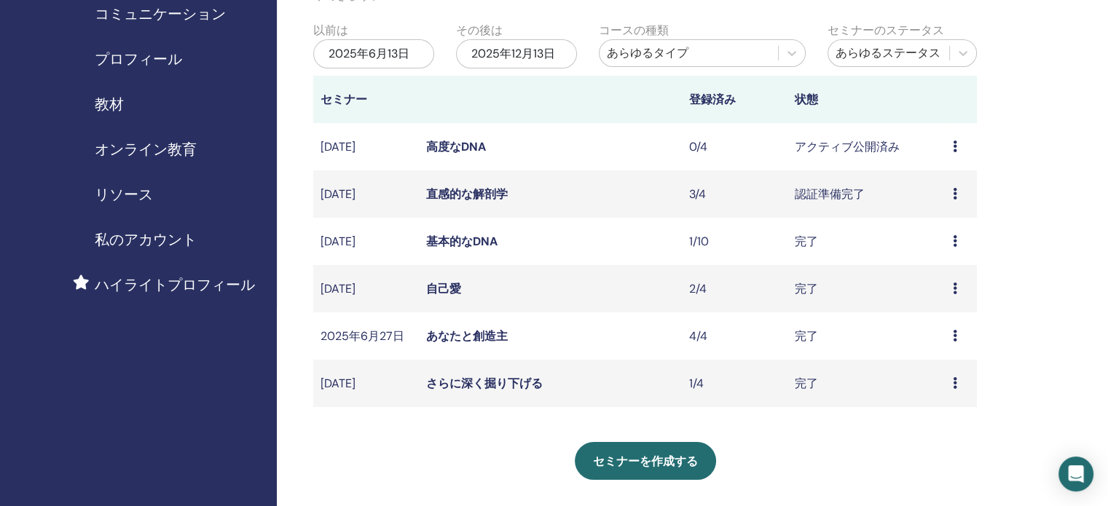
click at [411, 45] on div "2025年6月13日" at bounding box center [373, 53] width 121 height 29
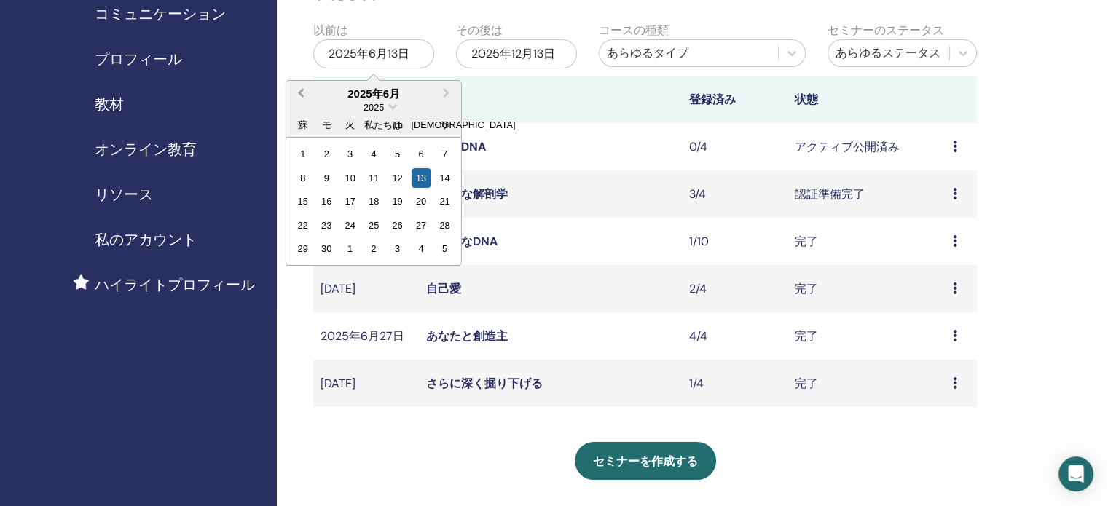
click at [300, 87] on button "前月" at bounding box center [299, 93] width 23 height 23
click at [300, 88] on button "前月" at bounding box center [299, 93] width 23 height 23
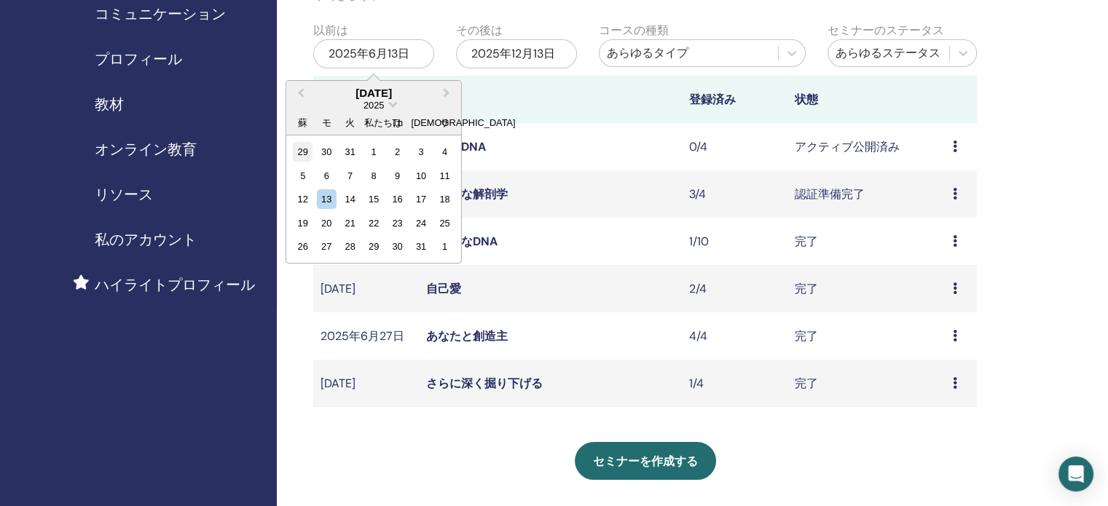
click at [297, 146] on div "29" at bounding box center [303, 152] width 20 height 20
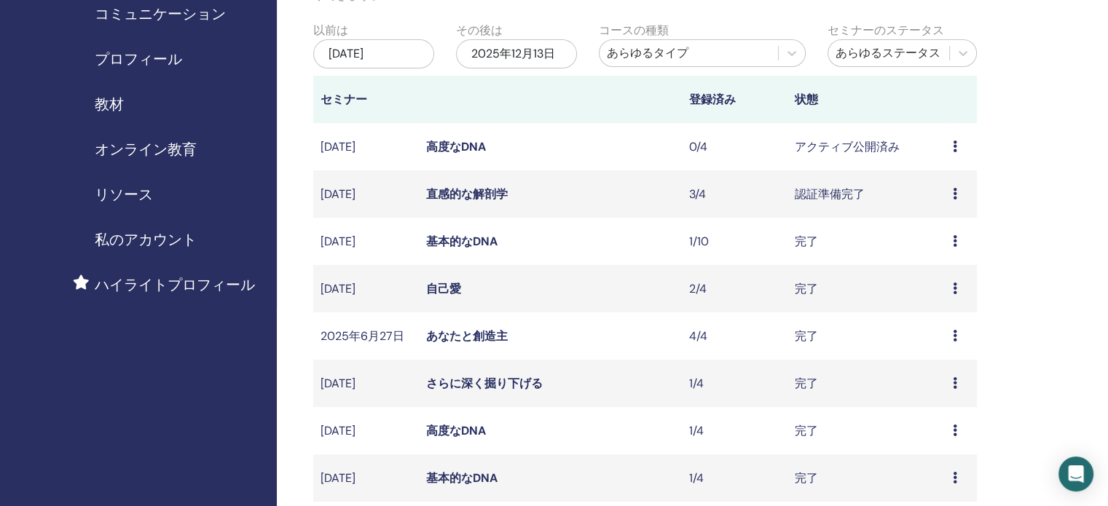
click at [363, 46] on font "2024年12月29日" at bounding box center [345, 53] width 35 height 15
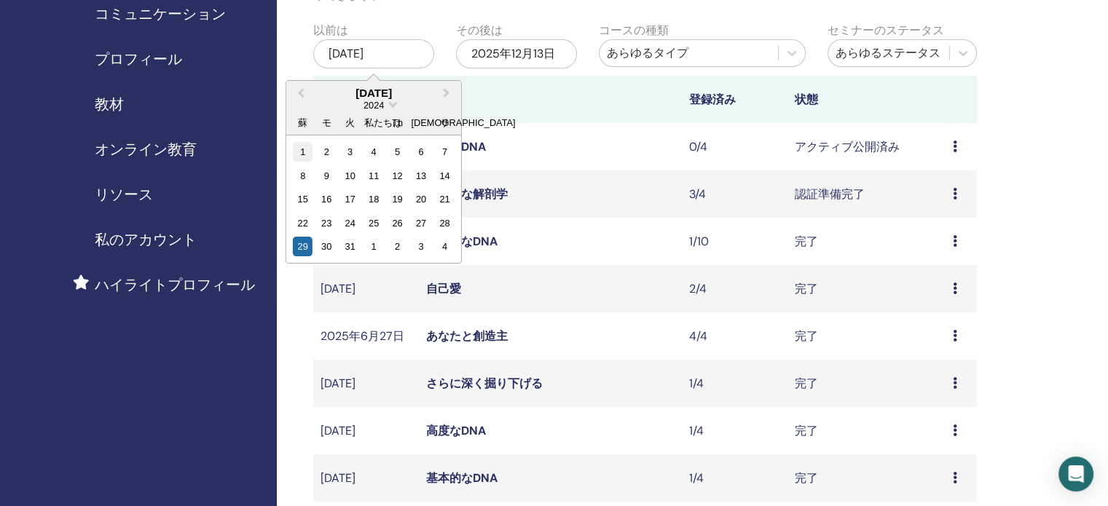
click at [299, 147] on div "1" at bounding box center [303, 152] width 20 height 20
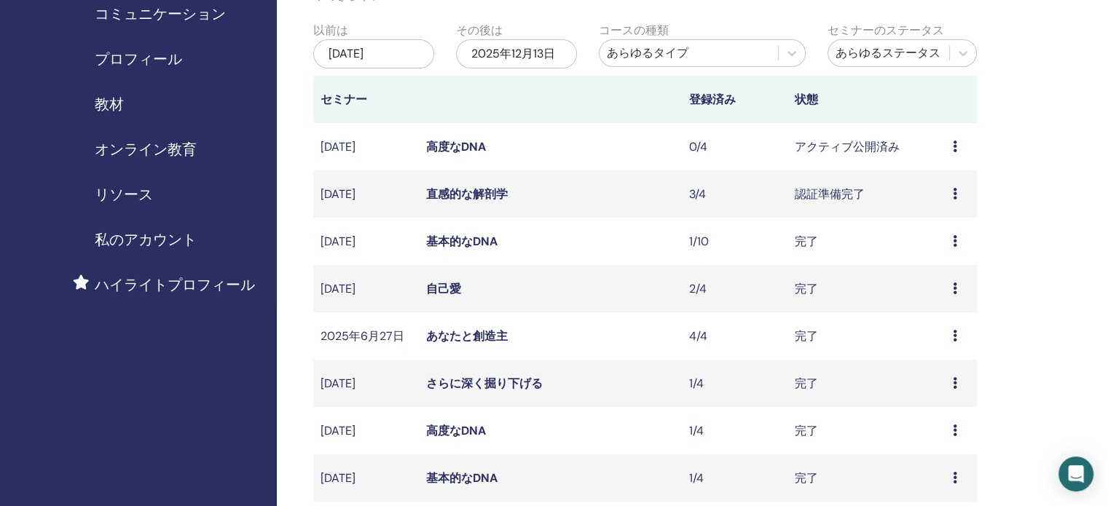
click at [731, 52] on div "あらゆるタイプ" at bounding box center [689, 52] width 164 height 17
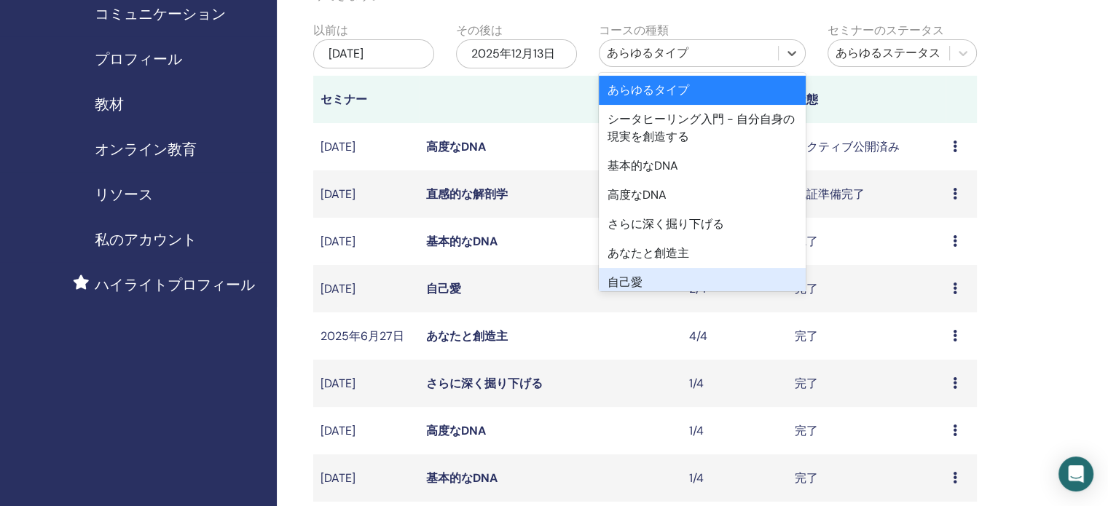
click at [663, 277] on div "自己愛" at bounding box center [702, 282] width 207 height 29
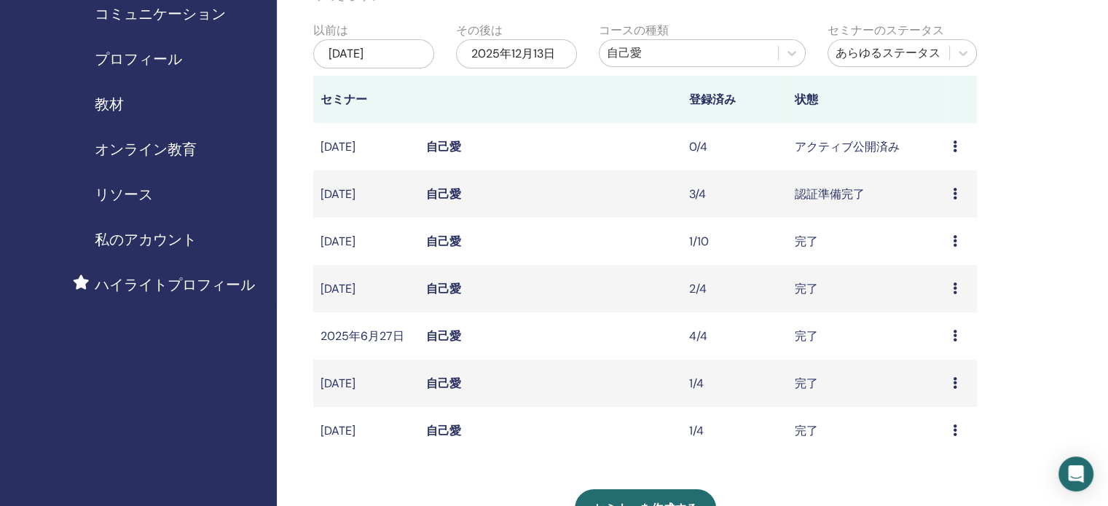
click at [454, 150] on font "自己愛" at bounding box center [443, 146] width 35 height 15
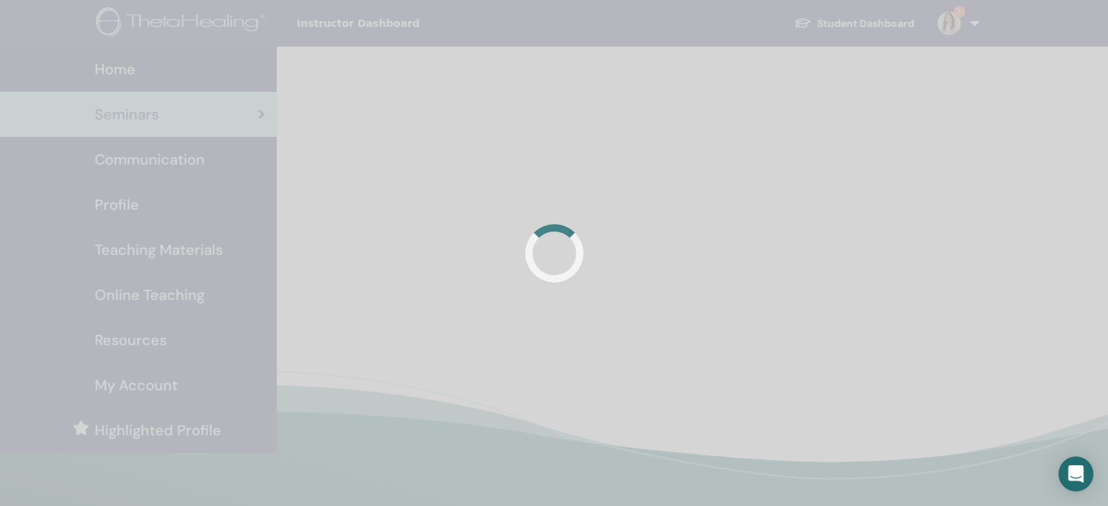
scroll to position [146, 0]
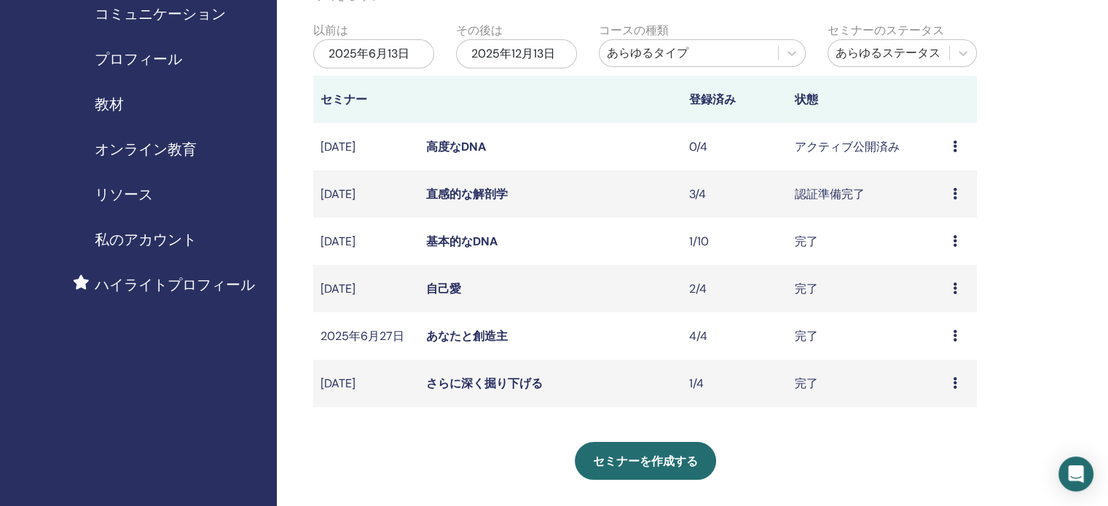
click at [403, 51] on font "2025年6月13日" at bounding box center [368, 53] width 81 height 15
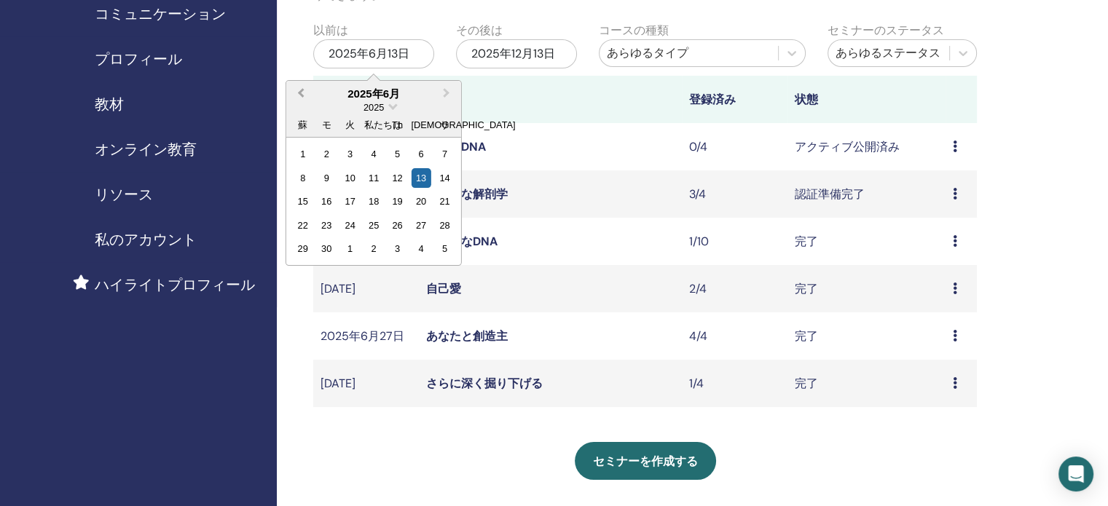
click at [296, 92] on button "前月" at bounding box center [299, 93] width 23 height 23
click at [301, 92] on span "前月" at bounding box center [301, 92] width 0 height 15
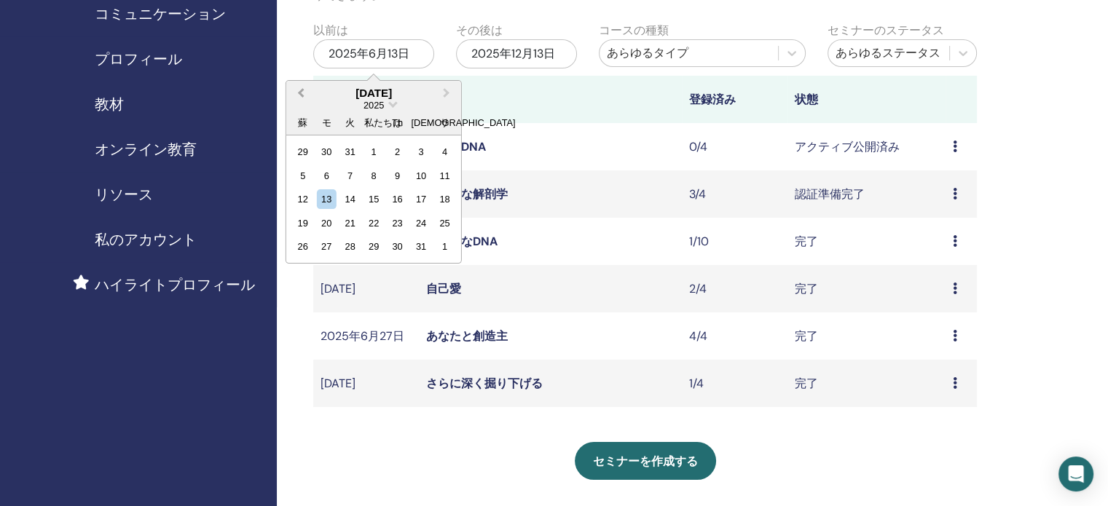
click at [301, 92] on span "前月" at bounding box center [301, 92] width 0 height 15
click at [300, 154] on div "1" at bounding box center [303, 152] width 20 height 20
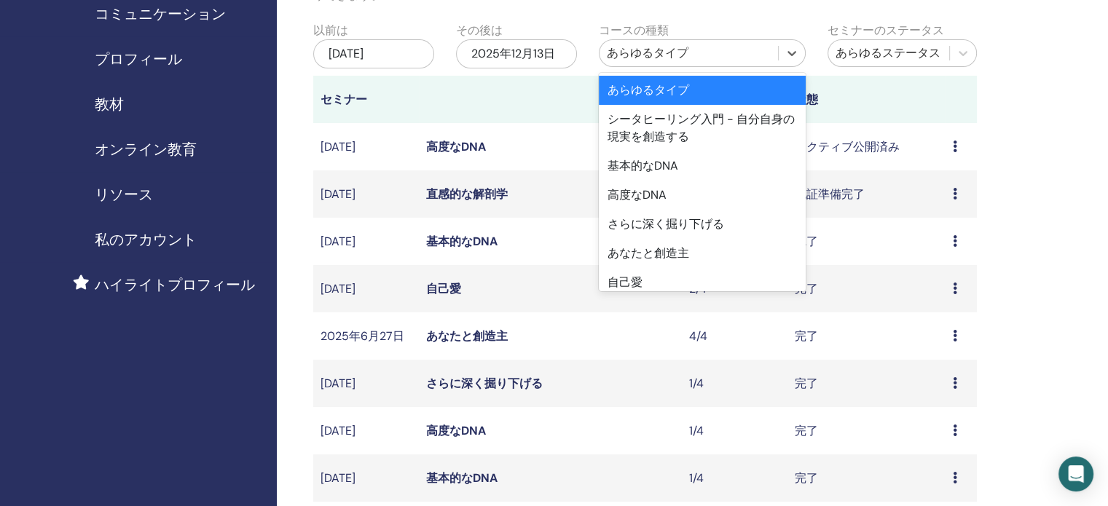
click at [746, 50] on div "あらゆるタイプ" at bounding box center [689, 52] width 164 height 17
click at [654, 285] on div "自己愛" at bounding box center [702, 282] width 207 height 29
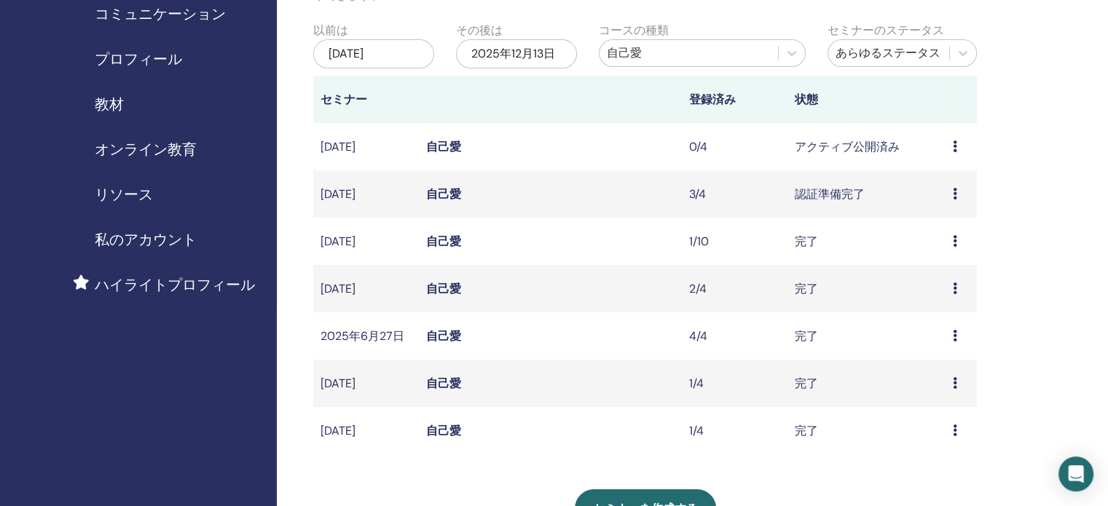
click at [453, 336] on font "自己愛" at bounding box center [443, 335] width 35 height 15
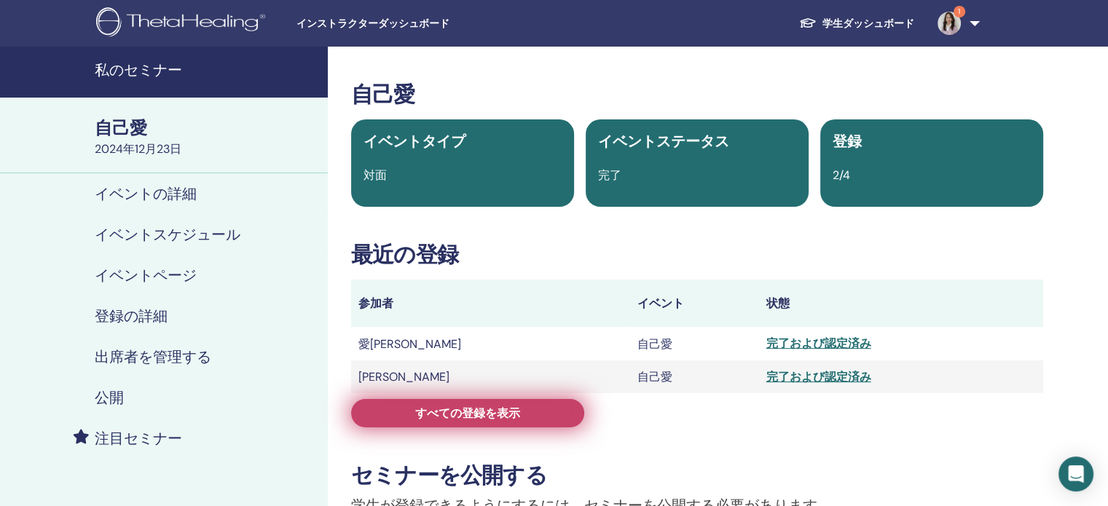
click at [419, 416] on font "すべての登録を表示" at bounding box center [467, 413] width 105 height 15
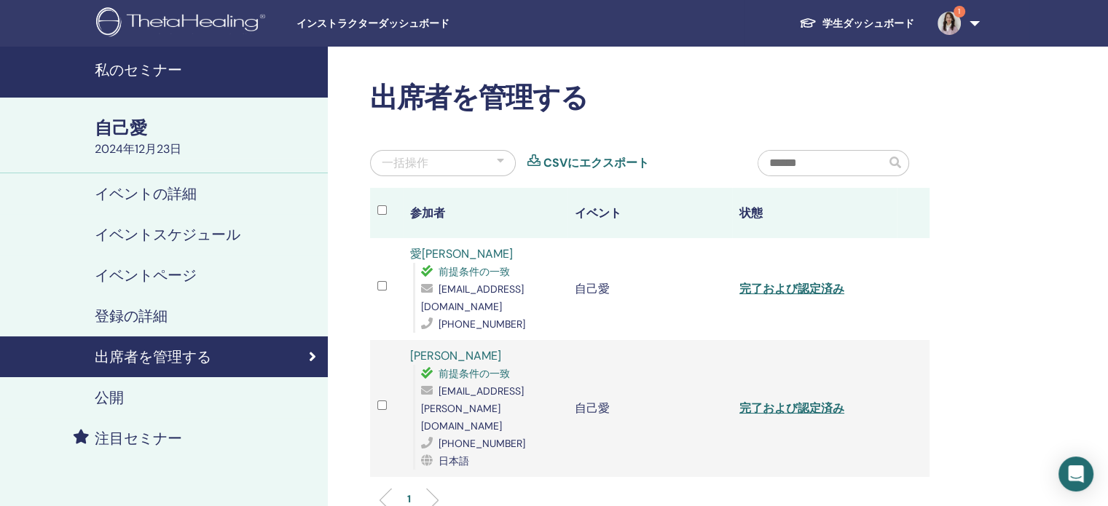
click at [1007, 298] on div "出席者を管理する 一括操作 CSVにエクスポート 参加者 イベント 状態 愛[PERSON_NAME] 前提条件の一致 [EMAIL_ADDRESS][DOM…" at bounding box center [697, 393] width 738 height 692
